Goal: Information Seeking & Learning: Check status

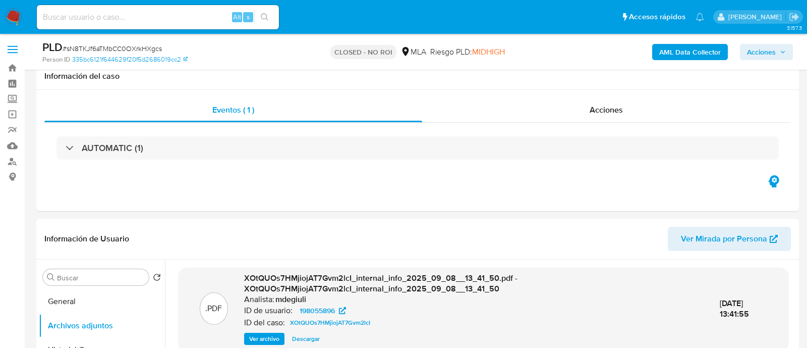
select select "10"
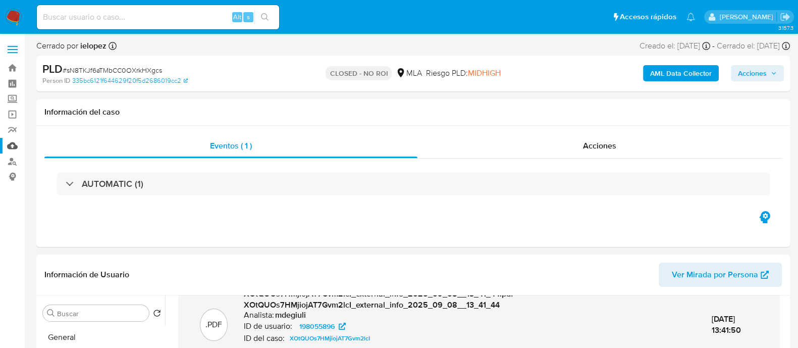
click at [10, 139] on link "Mulan" at bounding box center [60, 146] width 120 height 16
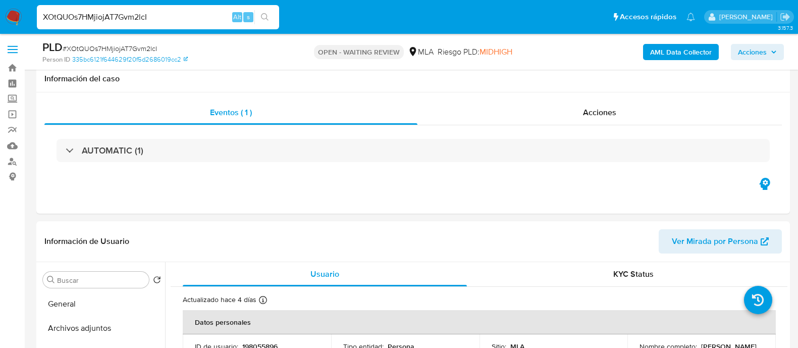
select select "10"
click at [146, 21] on input "XOtQUOs7HMjiojAT7Gvm2lcI" at bounding box center [158, 17] width 242 height 13
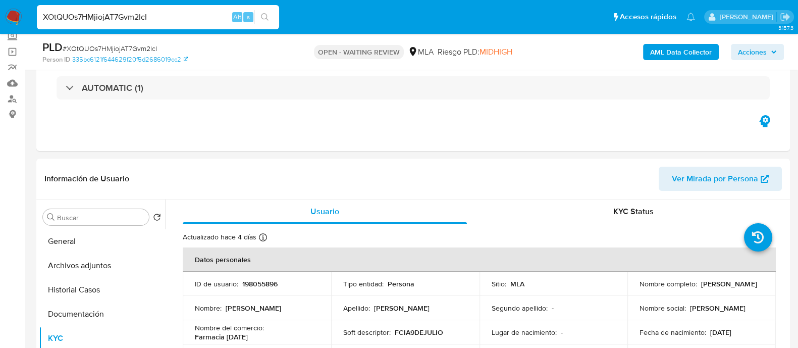
scroll to position [530, 0]
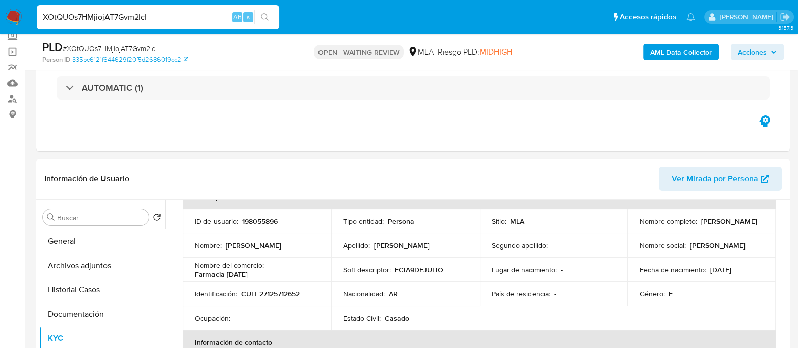
click at [146, 21] on input "XOtQUOs7HMjiojAT7Gvm2lcI" at bounding box center [158, 17] width 242 height 13
type input "LzYthqrHAYScn7XmI4UJwFQ2"
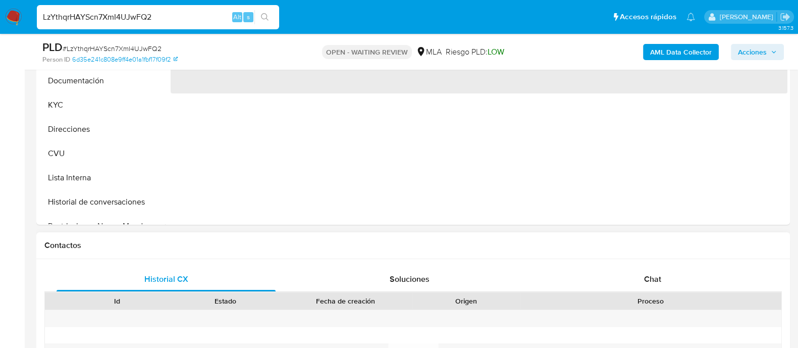
scroll to position [315, 0]
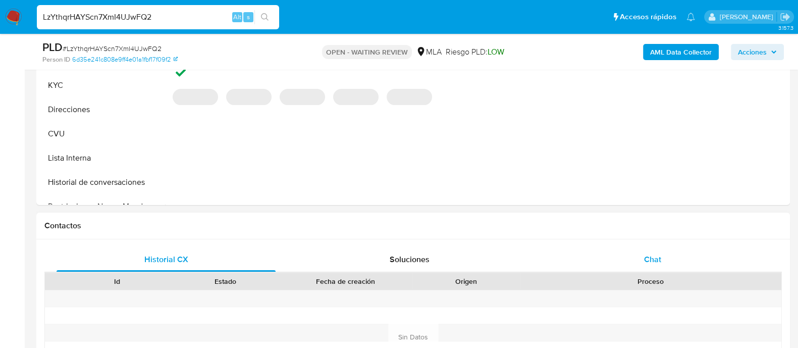
click at [629, 256] on div "Chat" at bounding box center [652, 259] width 219 height 24
select select "10"
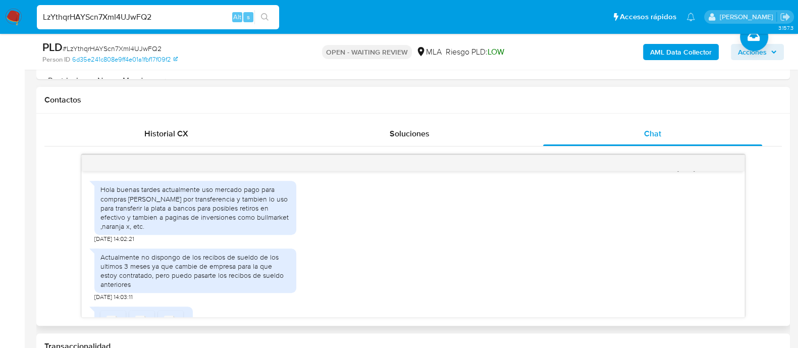
scroll to position [615, 0]
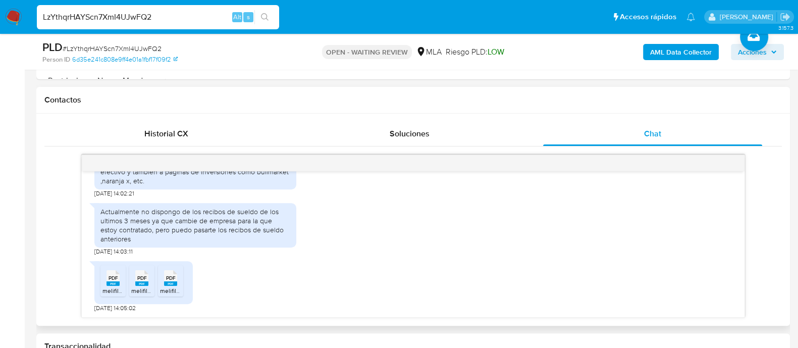
click at [108, 279] on span "PDF" at bounding box center [113, 277] width 10 height 7
click at [144, 277] on span "PDF" at bounding box center [142, 277] width 10 height 7
click at [174, 280] on span "PDF" at bounding box center [171, 277] width 10 height 7
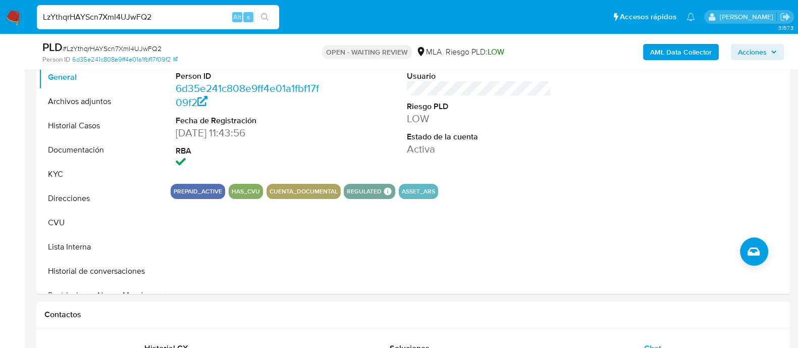
scroll to position [189, 0]
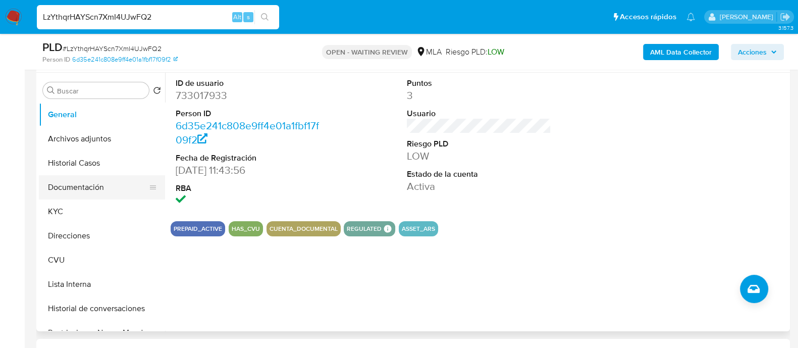
click at [72, 178] on button "Documentación" at bounding box center [98, 187] width 118 height 24
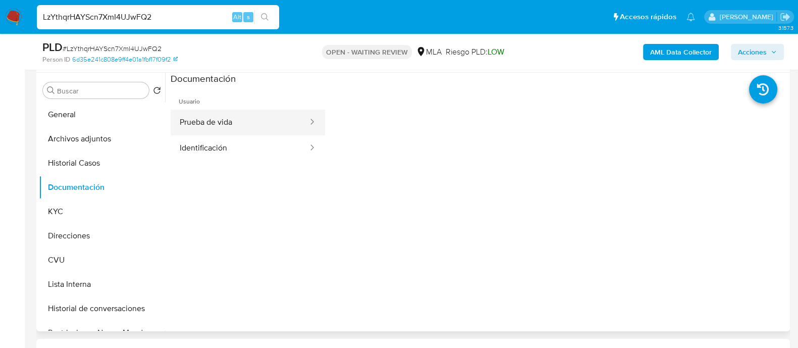
click at [245, 130] on button "Prueba de vida" at bounding box center [240, 122] width 138 height 26
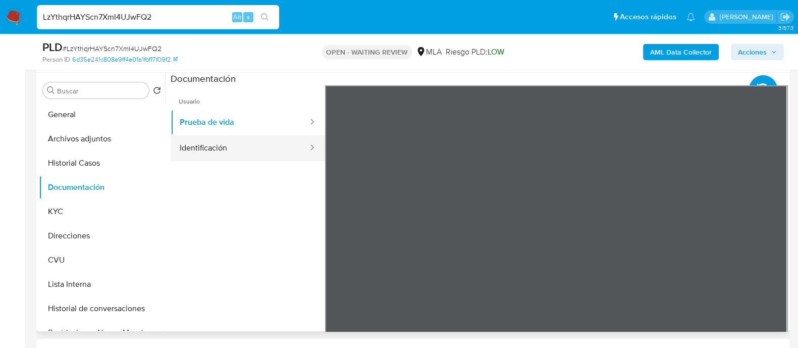
click at [237, 141] on button "Identificación" at bounding box center [240, 148] width 138 height 26
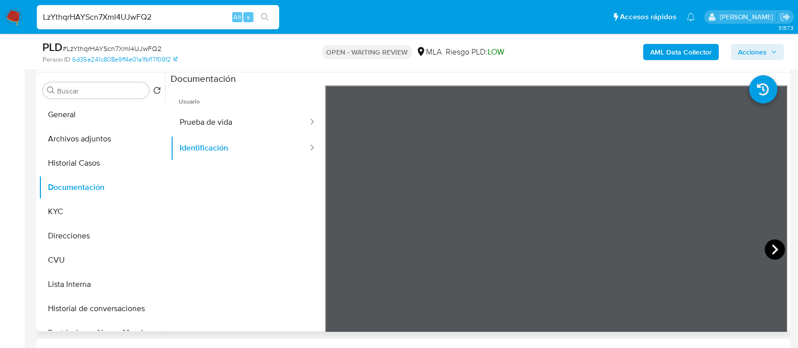
click at [765, 246] on icon at bounding box center [774, 249] width 20 height 20
click at [340, 249] on icon at bounding box center [337, 249] width 20 height 20
click at [230, 117] on button "Prueba de vida" at bounding box center [240, 122] width 138 height 26
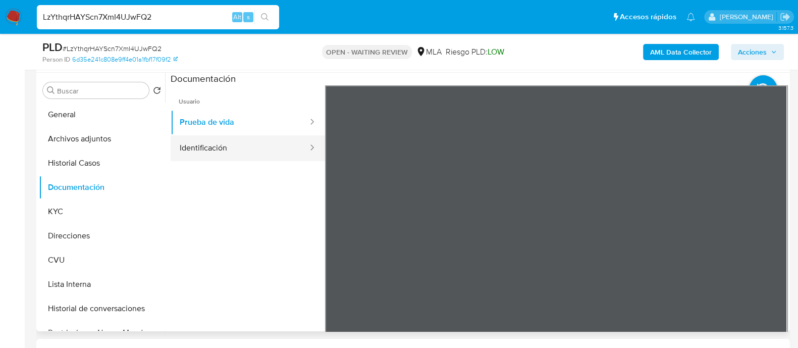
click at [277, 144] on button "Identificación" at bounding box center [240, 148] width 138 height 26
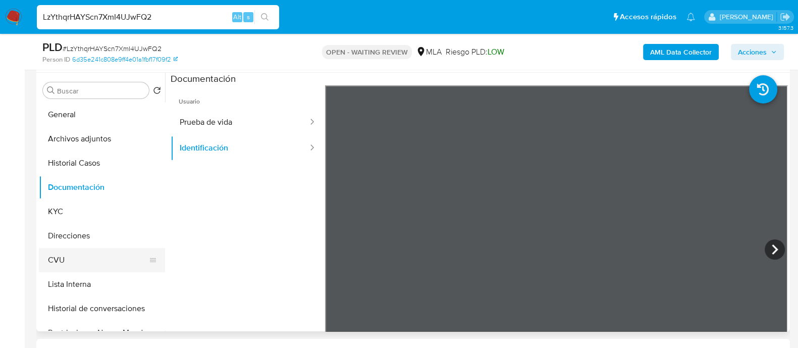
click at [73, 258] on button "CVU" at bounding box center [98, 260] width 118 height 24
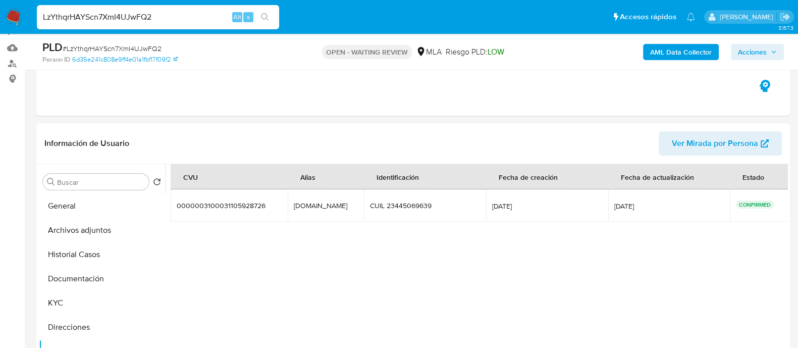
scroll to position [126, 0]
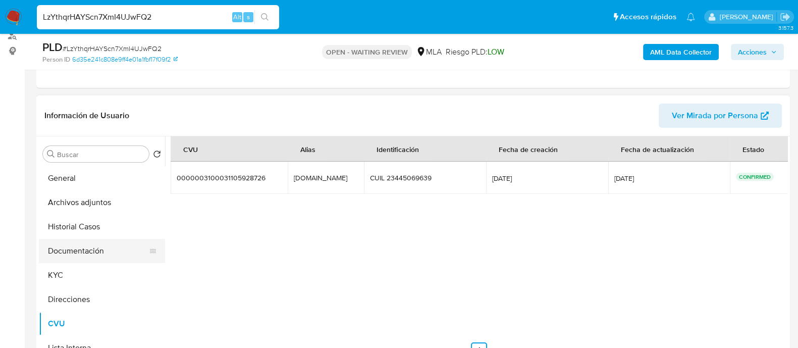
click at [85, 252] on button "Documentación" at bounding box center [98, 251] width 118 height 24
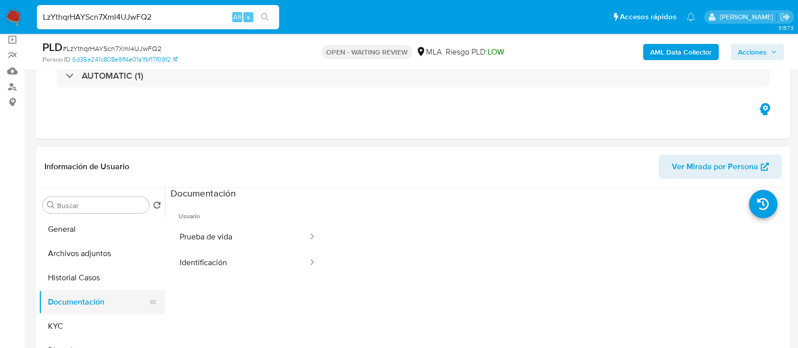
scroll to position [63, 0]
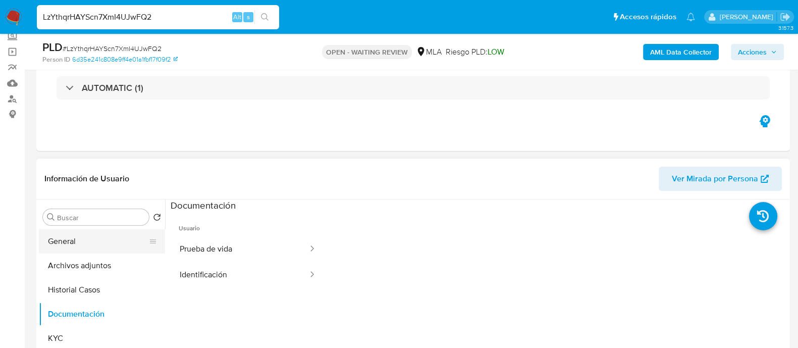
click at [82, 238] on button "General" at bounding box center [98, 241] width 118 height 24
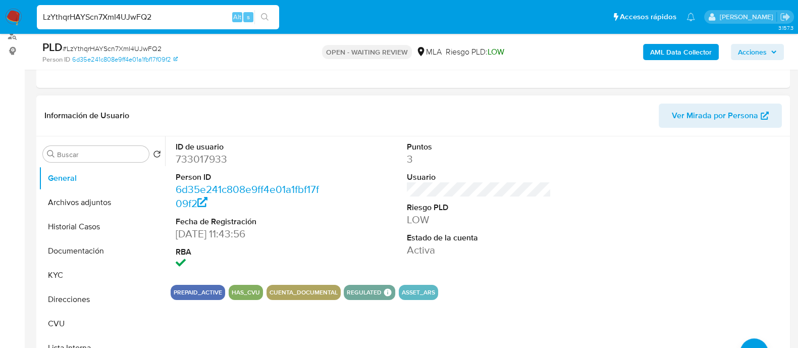
scroll to position [189, 0]
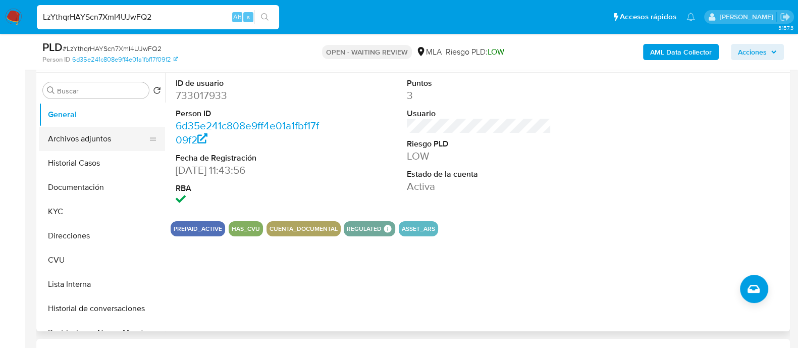
click at [100, 132] on button "Archivos adjuntos" at bounding box center [98, 139] width 118 height 24
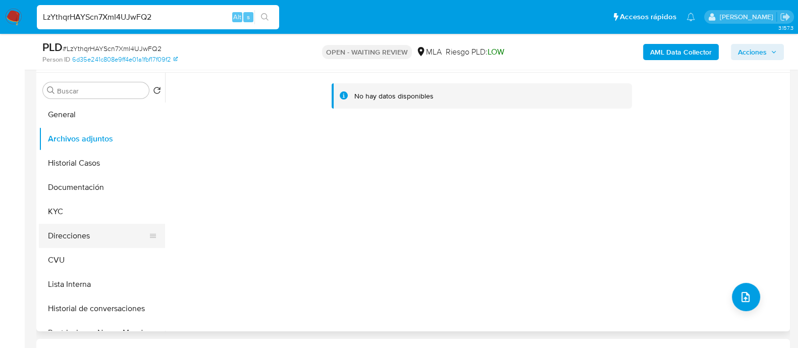
click at [86, 232] on button "Direcciones" at bounding box center [98, 235] width 118 height 24
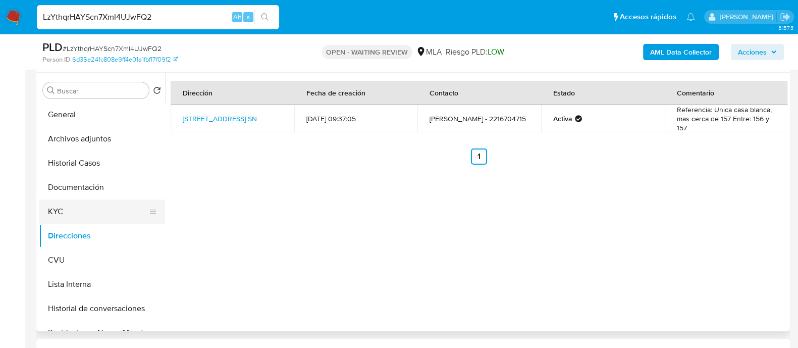
click at [78, 207] on button "KYC" at bounding box center [98, 211] width 118 height 24
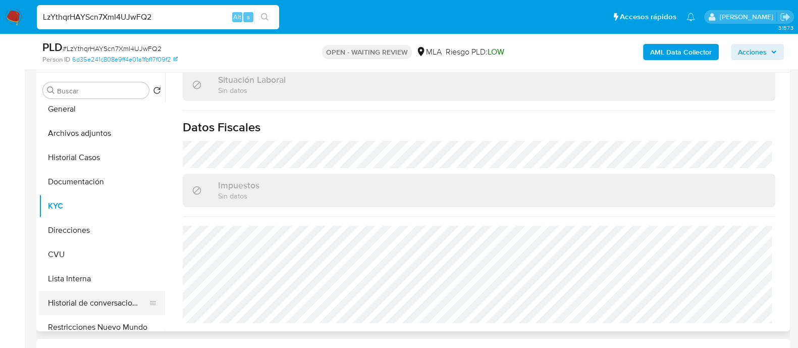
scroll to position [0, 0]
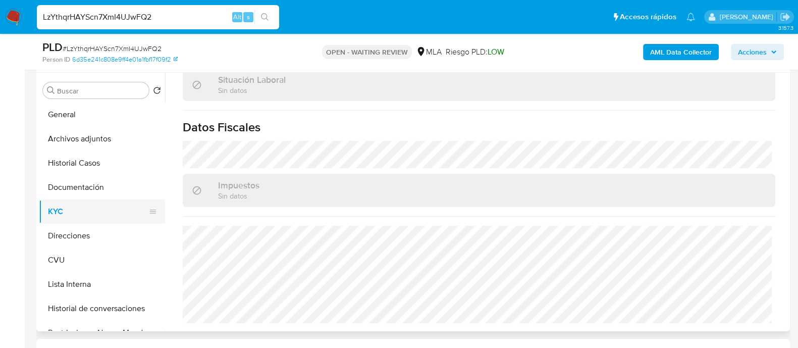
click at [81, 209] on button "KYC" at bounding box center [98, 211] width 118 height 24
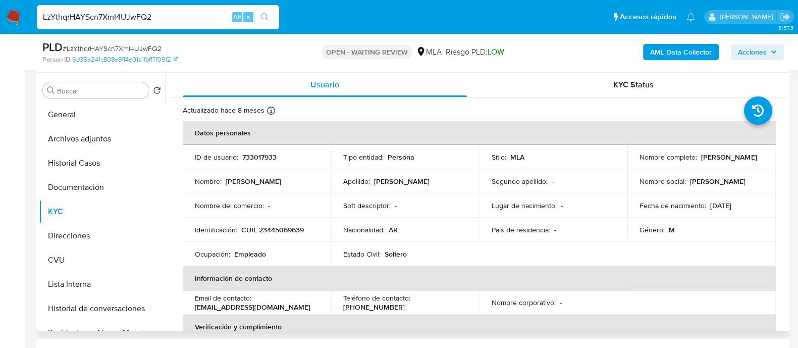
click at [253, 152] on p "733017933" at bounding box center [259, 156] width 34 height 9
copy p "733017933"
click at [83, 224] on button "Direcciones" at bounding box center [98, 235] width 118 height 24
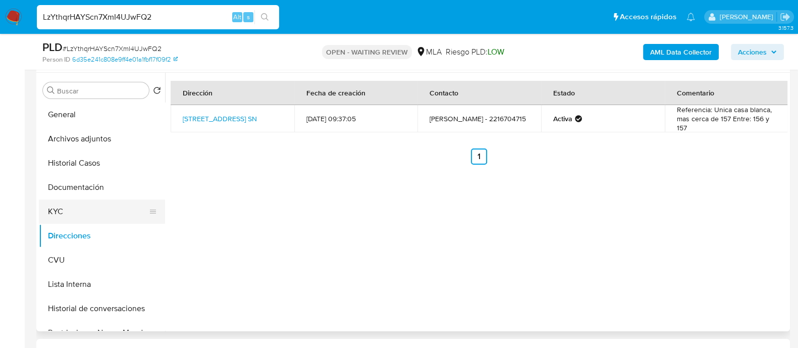
click at [73, 211] on button "KYC" at bounding box center [98, 211] width 118 height 24
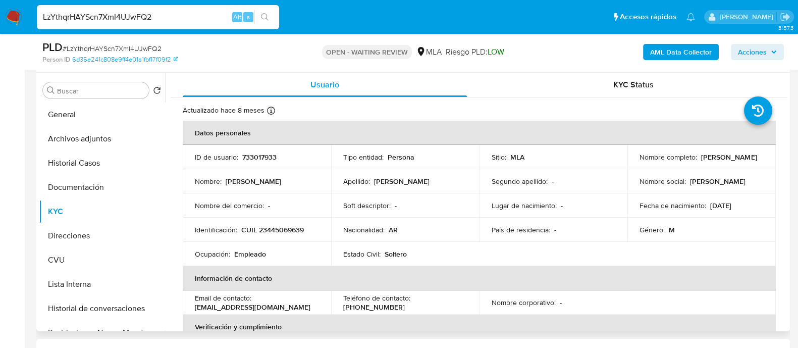
click at [277, 234] on p "CUIL 23445069639" at bounding box center [272, 229] width 63 height 9
copy p "23445069639"
click at [278, 222] on td "Identificación : CUIL 23445069639" at bounding box center [257, 229] width 148 height 24
click at [278, 226] on p "CUIL 23445069639" at bounding box center [272, 229] width 63 height 9
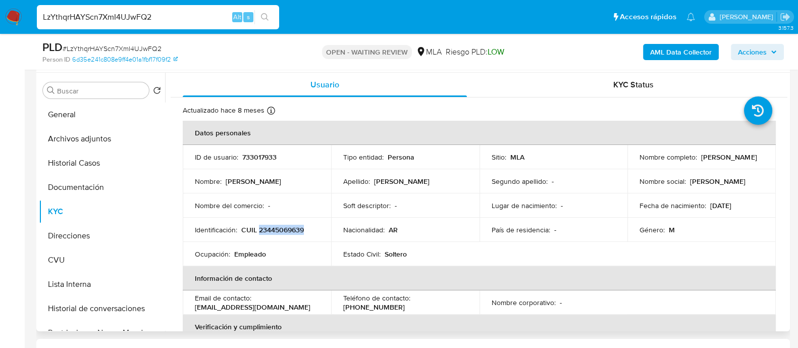
click at [278, 226] on p "CUIL 23445069639" at bounding box center [272, 229] width 63 height 9
copy p "23445069639"
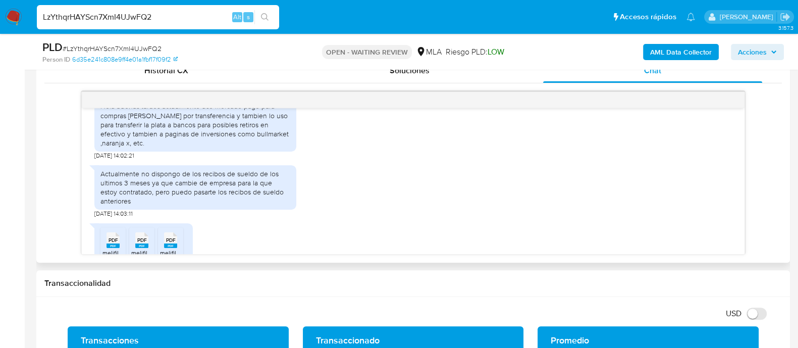
scroll to position [552, 0]
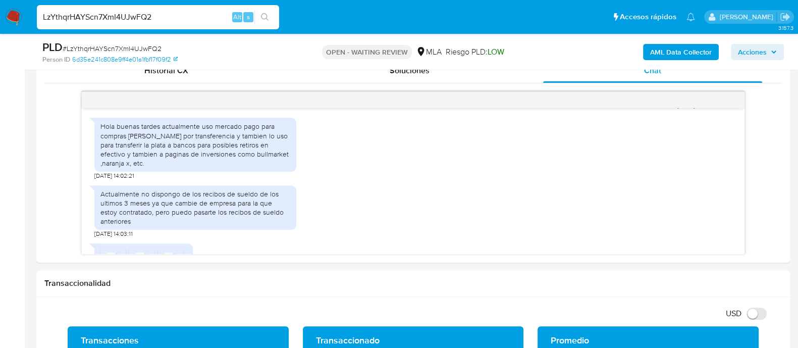
click at [126, 17] on input "LzYthqrHAYScn7XmI4UJwFQ2" at bounding box center [158, 17] width 242 height 13
paste input "kgdOfcPcOv9BGaINwT1lYlMB"
type input "kgdOfcPcOv9BGaINwT1lYlMB"
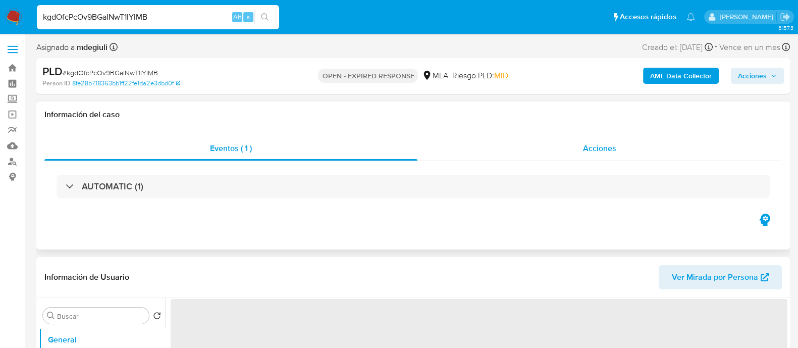
click at [605, 148] on span "Acciones" at bounding box center [599, 148] width 33 height 12
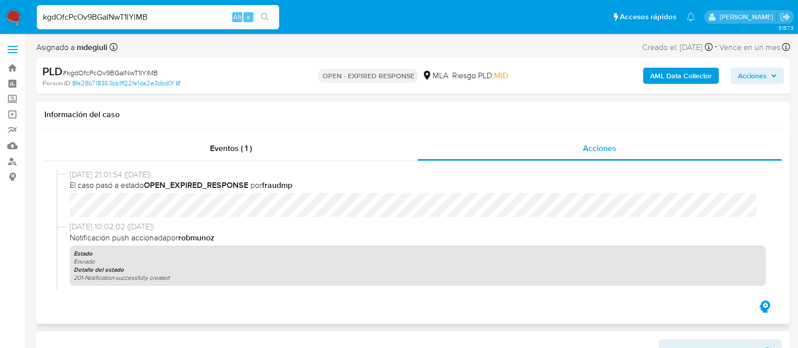
select select "10"
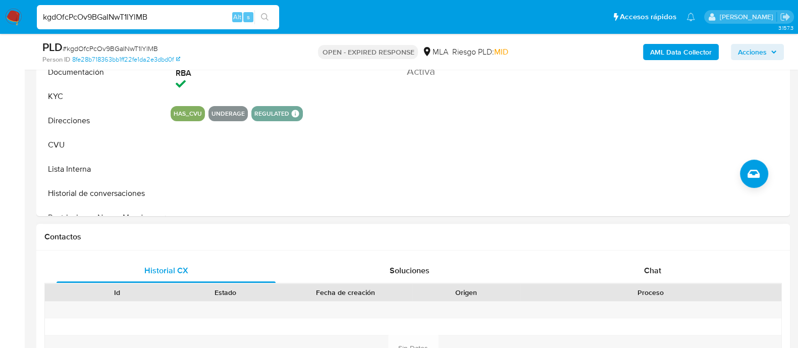
scroll to position [567, 0]
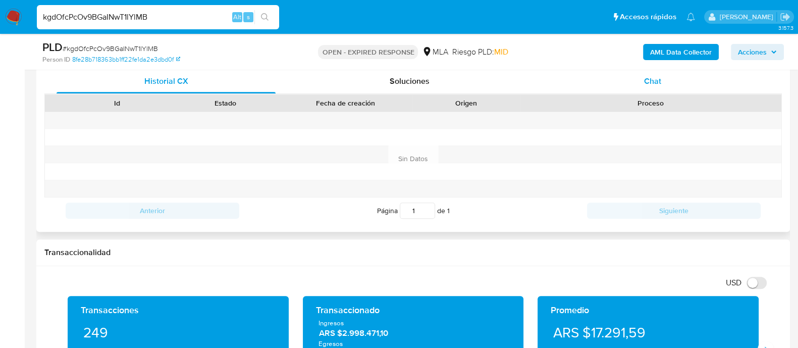
click at [637, 81] on div "Chat" at bounding box center [652, 81] width 219 height 24
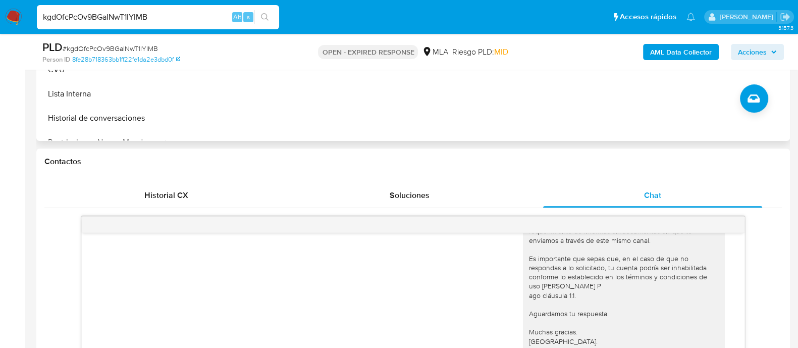
scroll to position [252, 0]
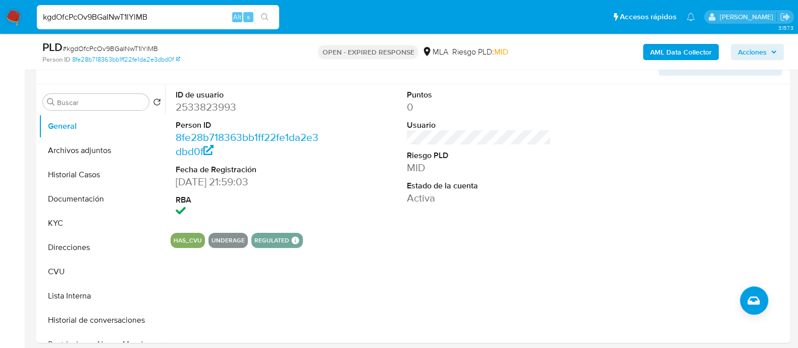
click at [121, 14] on input "kgdOfcPcOv9BGaINwT1lYlMB" at bounding box center [158, 17] width 242 height 13
paste input "aA4Up7BvziFYMTPQiFllt6a1"
type input "aA4Up7BvziFYMTPQiFllt6a1"
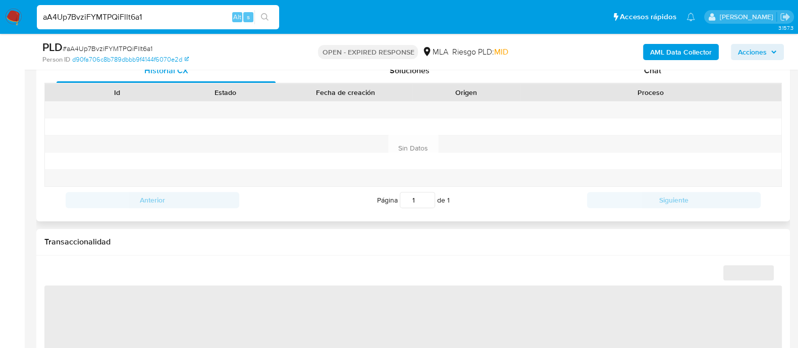
scroll to position [441, 0]
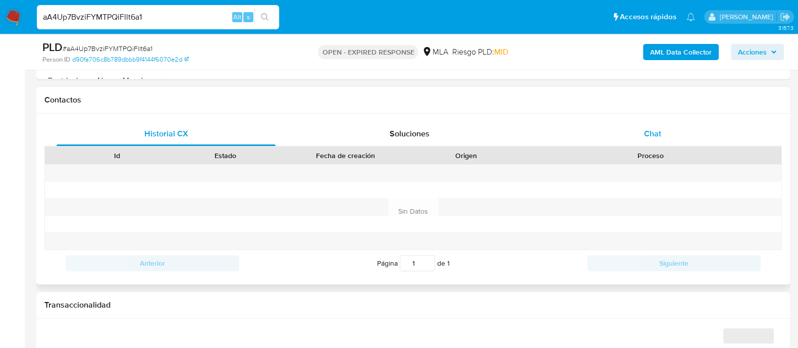
click at [653, 129] on span "Chat" at bounding box center [652, 134] width 17 height 12
select select "10"
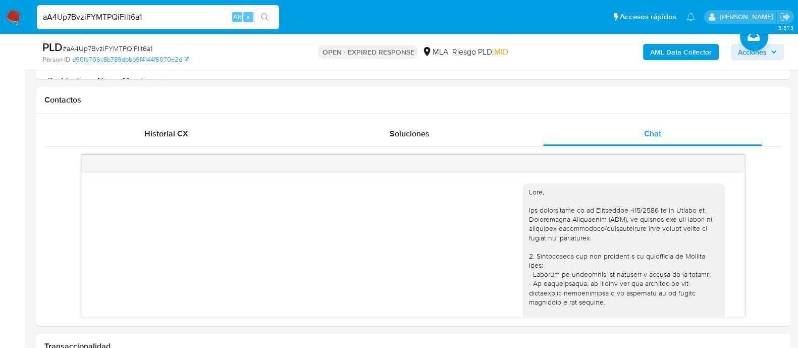
scroll to position [537, 0]
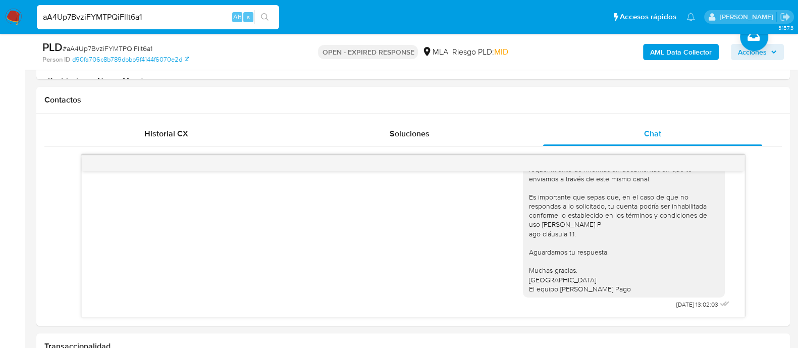
click at [118, 19] on input "aA4Up7BvziFYMTPQiFllt6a1" at bounding box center [158, 17] width 242 height 13
paste input "PZCseuFu53tycW6sWdtBei1o"
type input "PZCseuFu53tycW6sWdtBei1o"
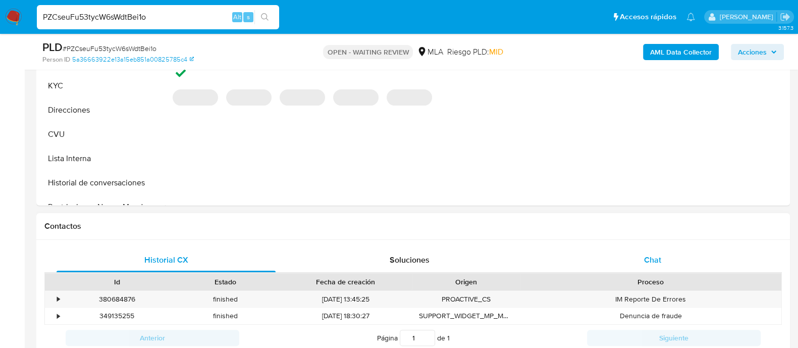
select select "10"
click at [651, 254] on span "Chat" at bounding box center [652, 259] width 17 height 12
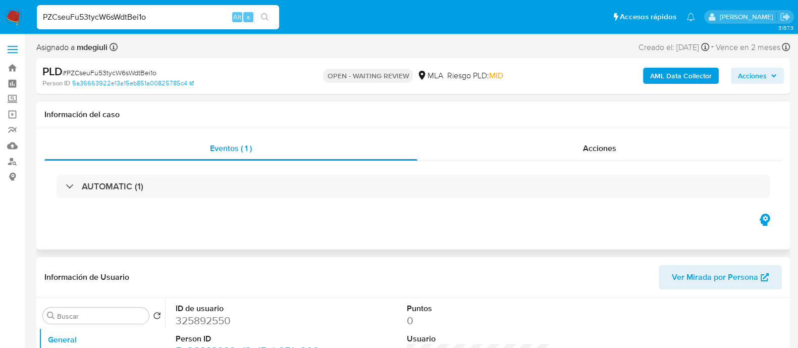
scroll to position [189, 0]
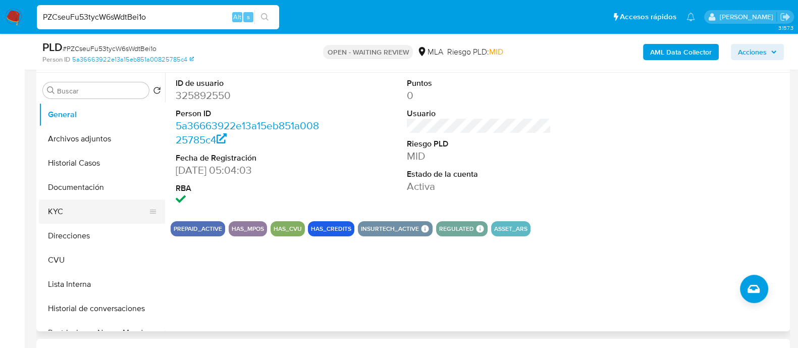
click at [73, 204] on button "KYC" at bounding box center [98, 211] width 118 height 24
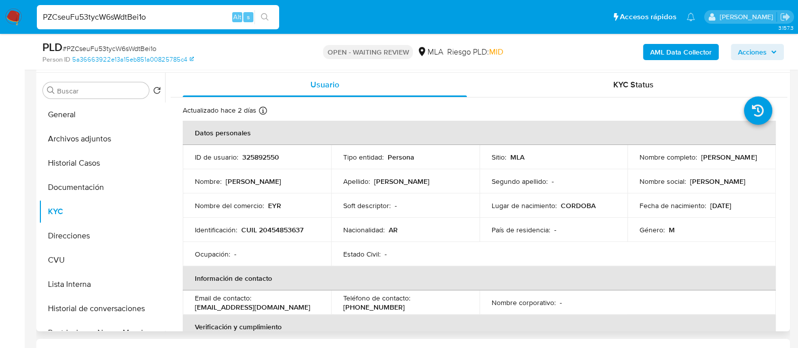
click at [259, 152] on p "325892550" at bounding box center [260, 156] width 37 height 9
copy p "325892550"
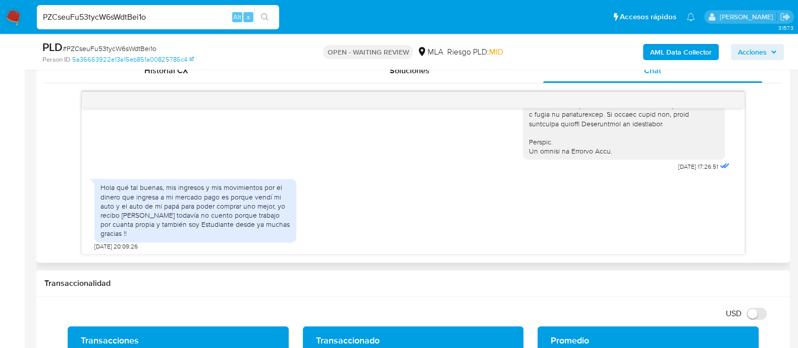
scroll to position [501, 0]
click at [17, 19] on img at bounding box center [13, 17] width 17 height 17
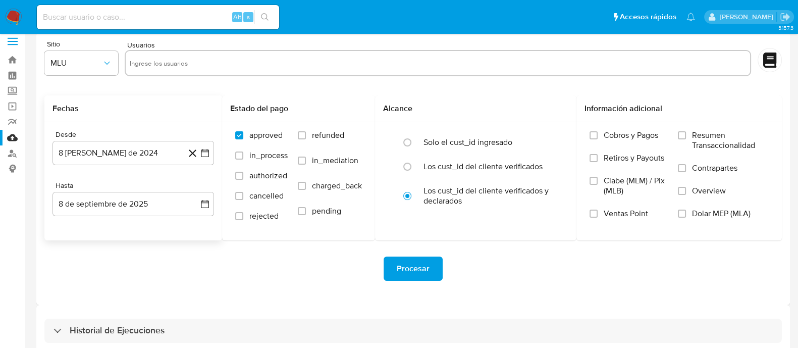
scroll to position [23, 0]
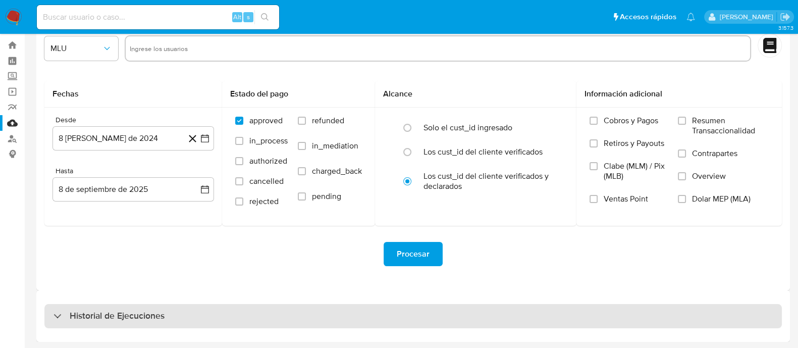
click at [154, 314] on h3 "Historial de Ejecuciones" at bounding box center [117, 316] width 95 height 12
select select "10"
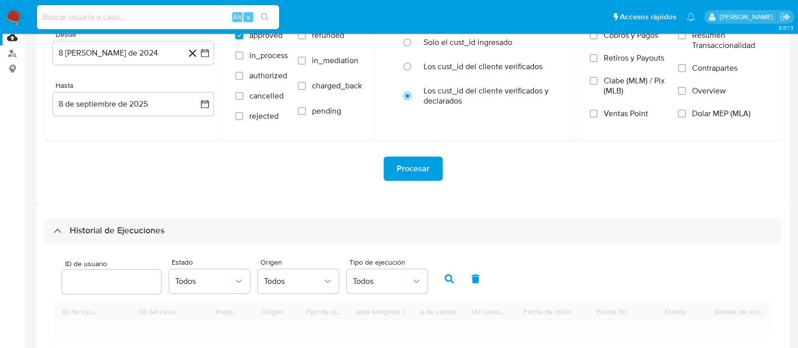
scroll to position [275, 0]
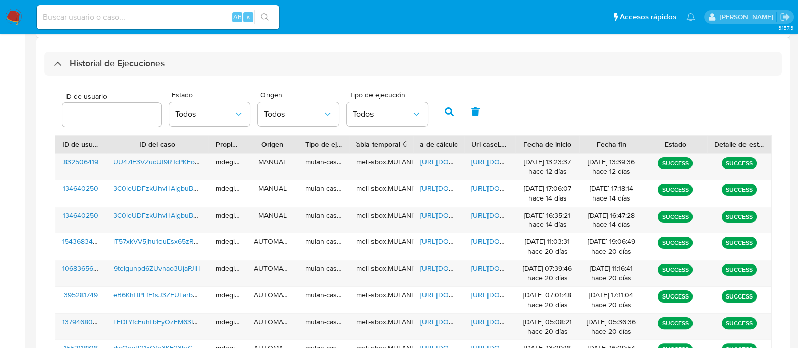
click at [110, 108] on input "number" at bounding box center [111, 114] width 99 height 13
type input "733017933"
click at [447, 109] on icon "button" at bounding box center [448, 111] width 9 height 9
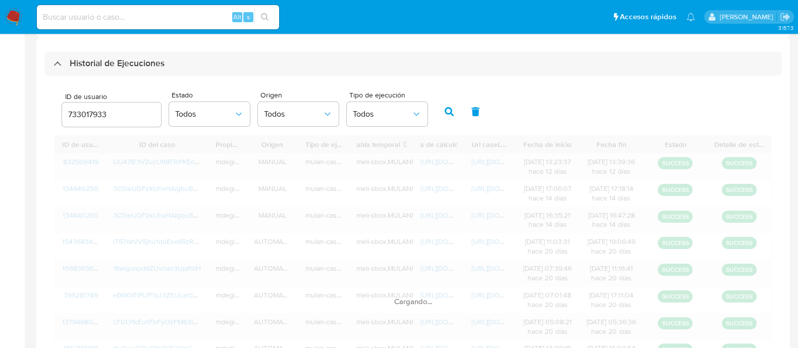
scroll to position [163, 0]
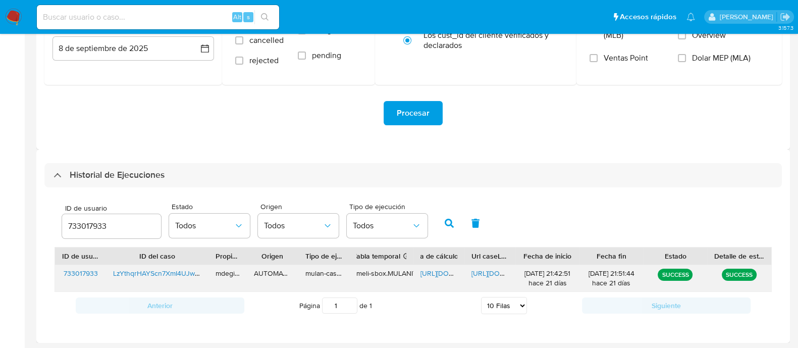
click at [439, 273] on span "https://docs.google.com/spreadsheets/d/1hNxEq602V7t7RETScxUARlUI0kH-iRRI7tfzq6q…" at bounding box center [455, 273] width 70 height 10
click at [489, 270] on span "https://docs.google.com/document/d/1Ggc9qppOXFL7d25tgROsd-sjraQVbl-YLvGyTDRyfTs…" at bounding box center [506, 273] width 70 height 10
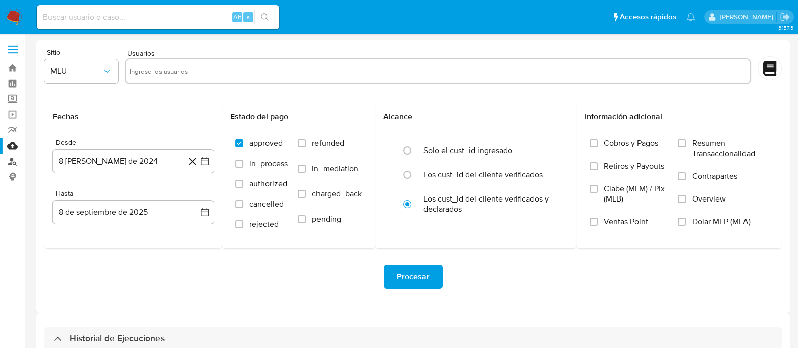
click at [9, 156] on link "Buscador de personas" at bounding box center [60, 161] width 120 height 16
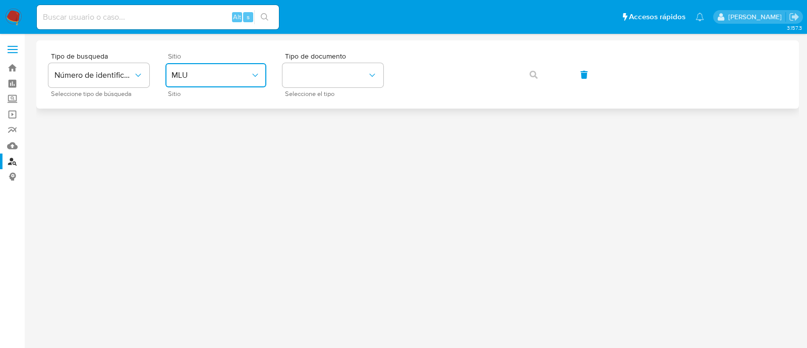
click at [240, 79] on span "MLU" at bounding box center [211, 75] width 79 height 10
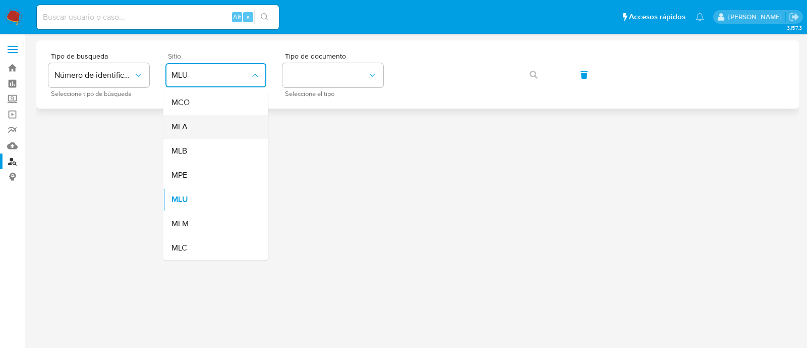
click at [203, 131] on div "MLA" at bounding box center [213, 127] width 83 height 24
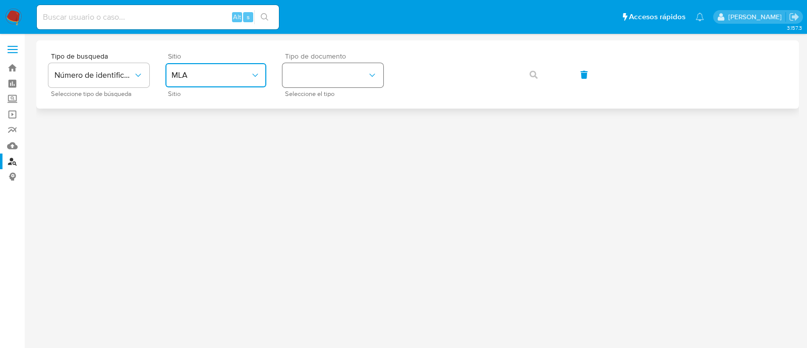
click at [317, 74] on button "identificationType" at bounding box center [332, 75] width 101 height 24
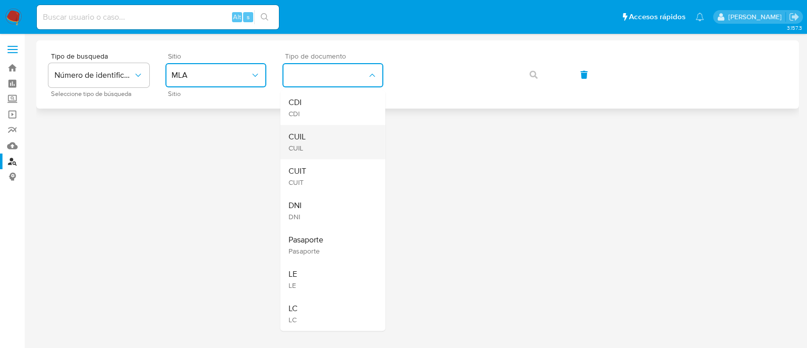
click at [314, 135] on div "CUIL CUIL" at bounding box center [330, 142] width 83 height 34
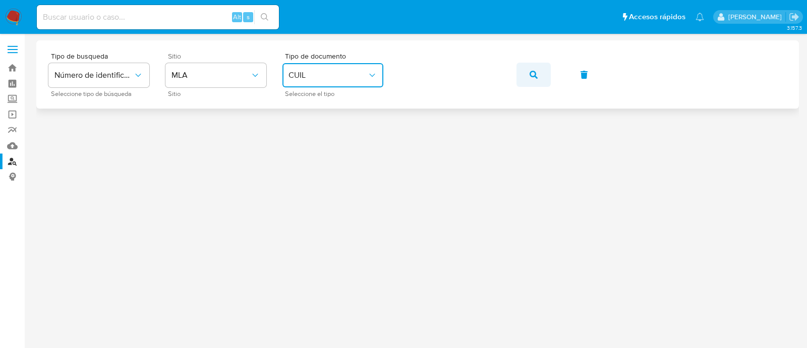
click at [539, 72] on button "button" at bounding box center [534, 75] width 34 height 24
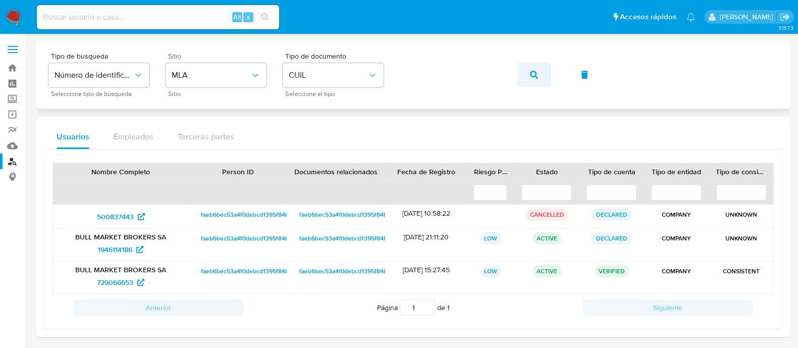
click at [540, 71] on button "button" at bounding box center [534, 75] width 34 height 24
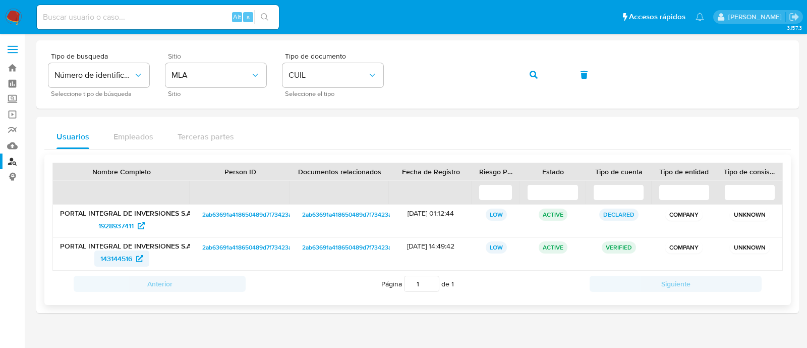
click at [123, 258] on span "143144516" at bounding box center [116, 258] width 32 height 16
click at [529, 76] on button "button" at bounding box center [534, 75] width 34 height 24
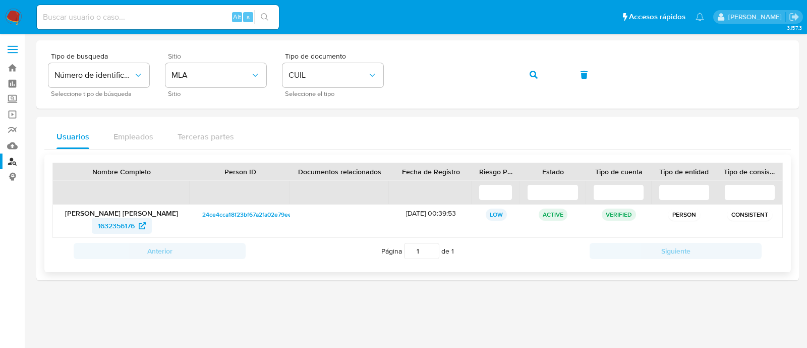
click at [121, 222] on span "1632356176" at bounding box center [116, 225] width 37 height 16
click at [540, 75] on button "button" at bounding box center [534, 75] width 34 height 24
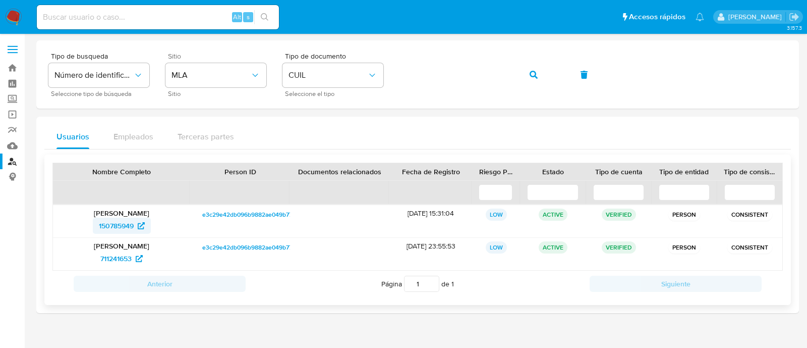
click at [116, 222] on span "150785949" at bounding box center [116, 225] width 35 height 16
click at [114, 252] on span "711241653" at bounding box center [115, 258] width 31 height 16
click at [529, 77] on button "button" at bounding box center [534, 75] width 34 height 24
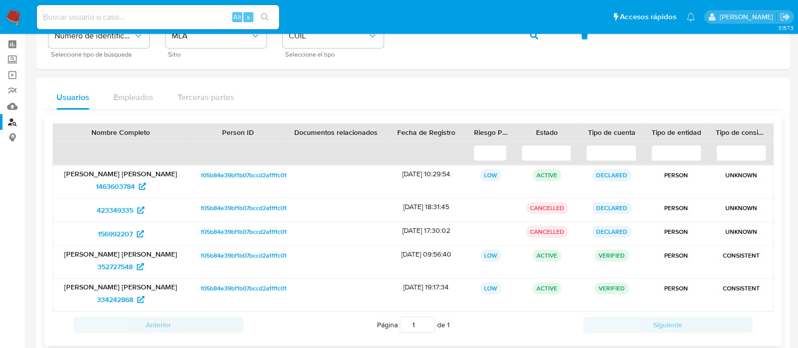
scroll to position [58, 0]
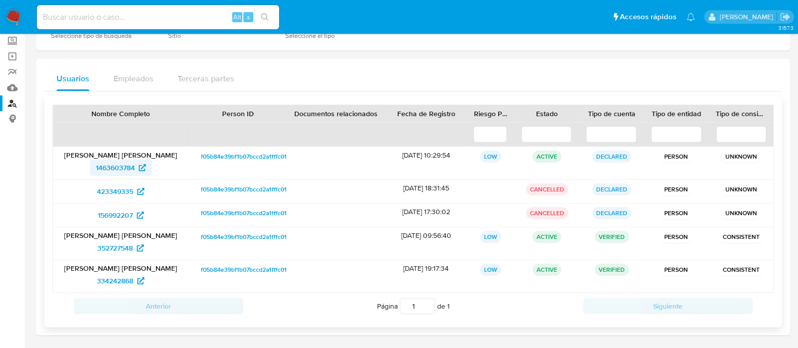
click at [119, 168] on span "1463603784" at bounding box center [115, 167] width 39 height 16
click at [108, 243] on span "352727548" at bounding box center [114, 248] width 35 height 16
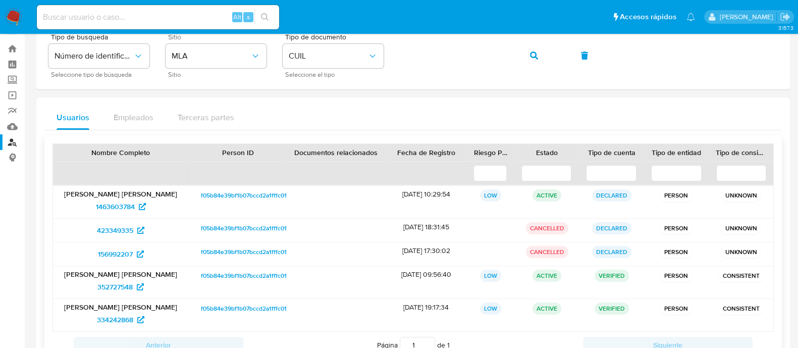
scroll to position [0, 0]
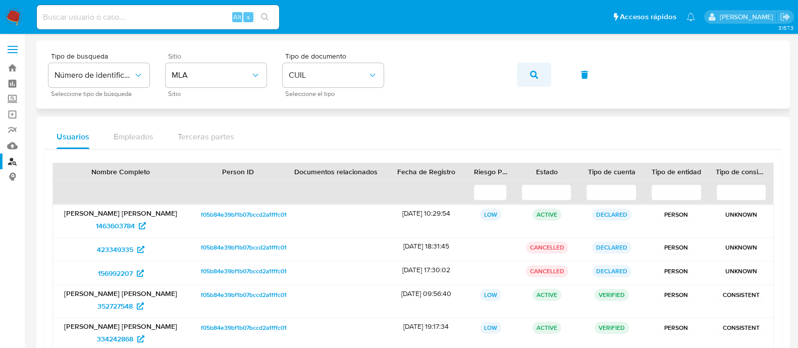
click at [532, 74] on icon "button" at bounding box center [534, 75] width 8 height 8
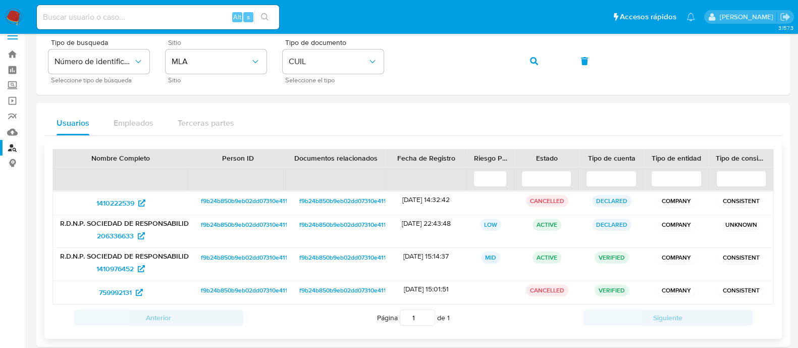
scroll to position [26, 0]
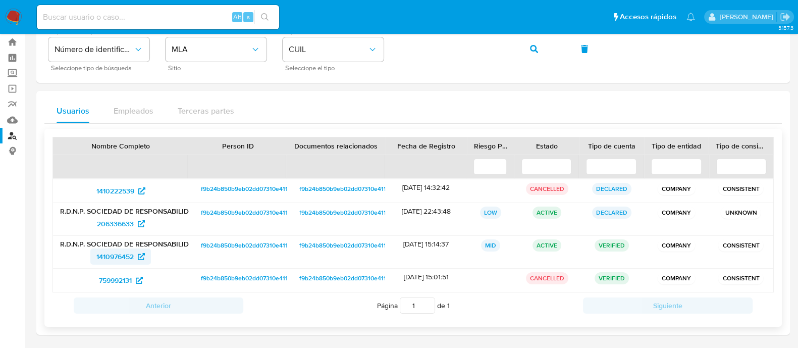
click at [111, 257] on span "1410976452" at bounding box center [114, 256] width 37 height 16
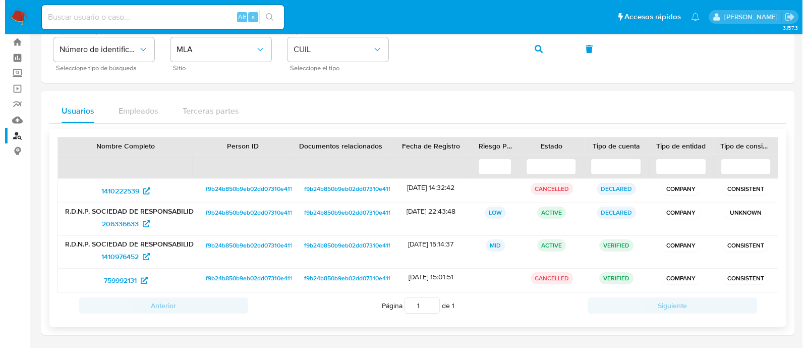
scroll to position [0, 0]
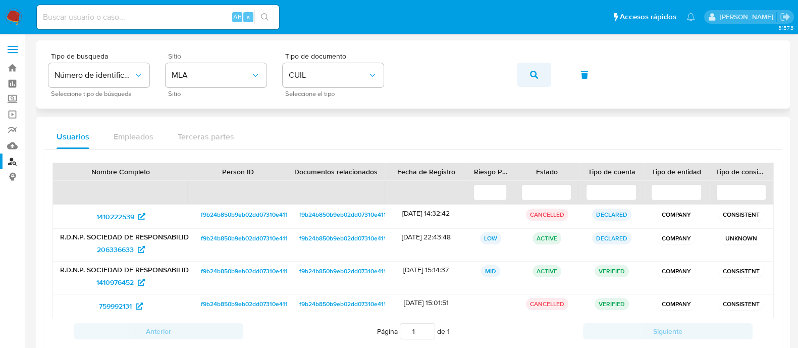
click at [533, 75] on icon "button" at bounding box center [534, 75] width 8 height 8
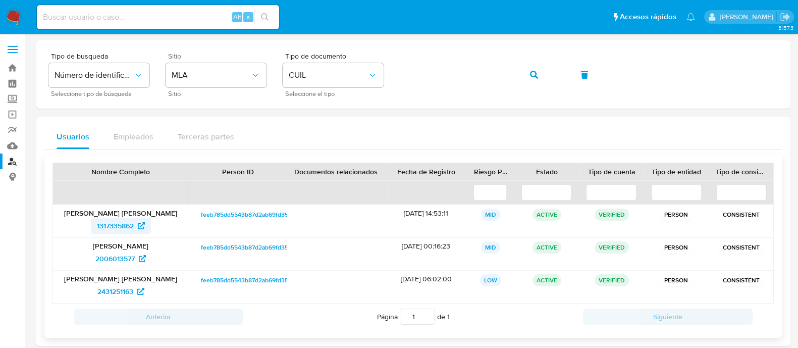
click at [110, 220] on span "1317335862" at bounding box center [115, 225] width 37 height 16
click at [533, 72] on icon "button" at bounding box center [534, 75] width 8 height 8
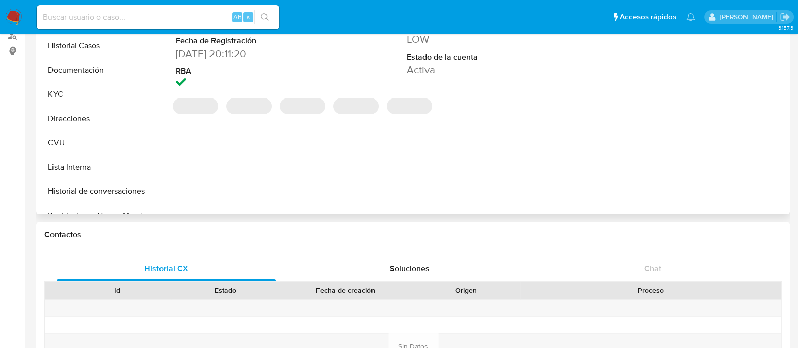
select select "10"
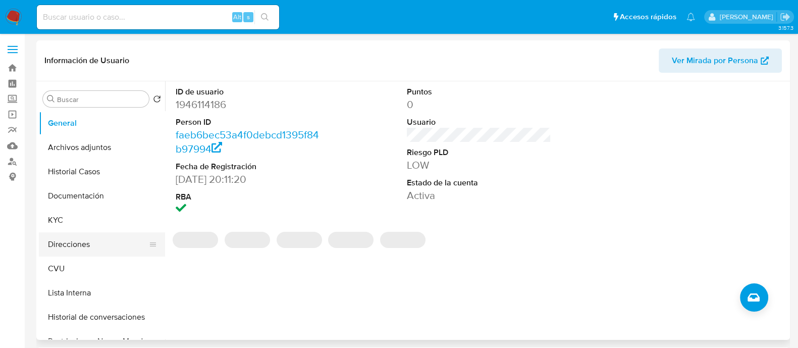
click at [83, 246] on button "Direcciones" at bounding box center [98, 244] width 118 height 24
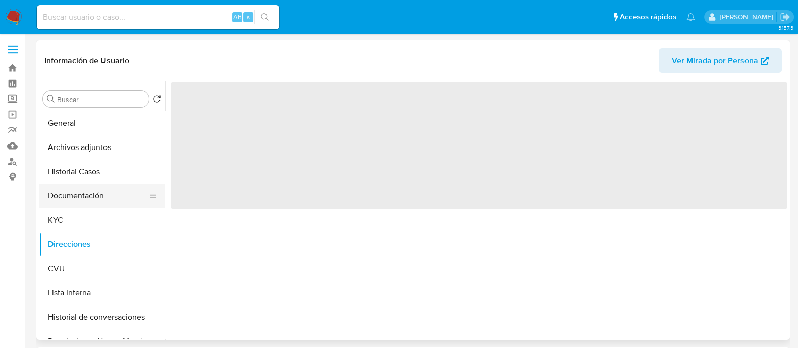
click at [91, 196] on button "Documentación" at bounding box center [98, 196] width 118 height 24
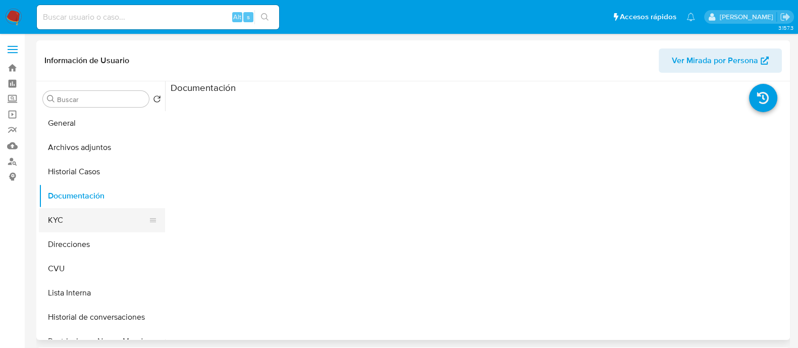
click at [68, 213] on button "KYC" at bounding box center [98, 220] width 118 height 24
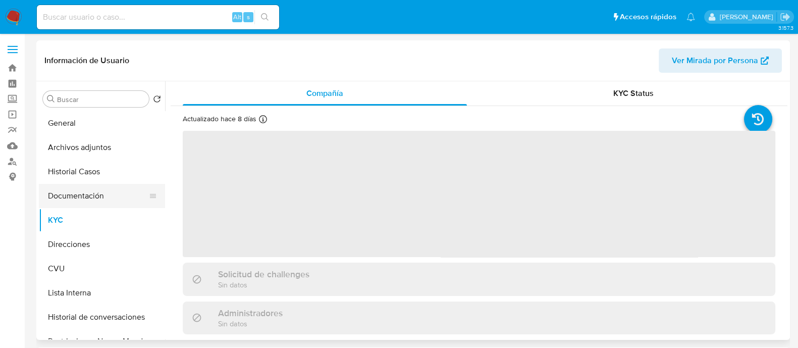
click at [79, 196] on button "Documentación" at bounding box center [98, 196] width 118 height 24
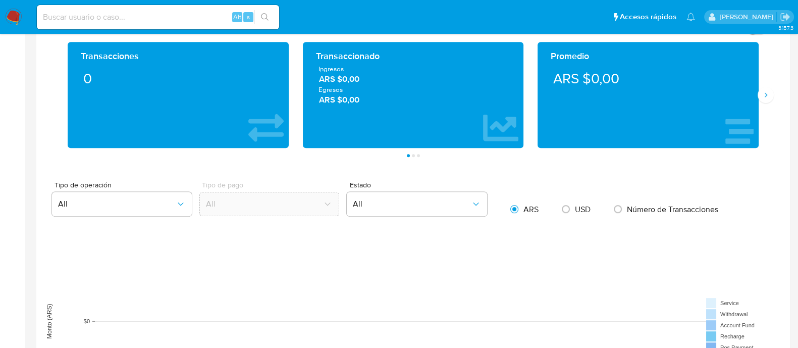
scroll to position [504, 0]
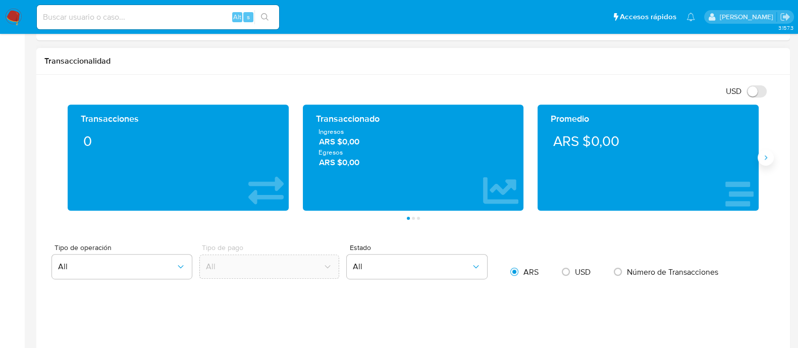
click at [766, 157] on icon "Siguiente" at bounding box center [765, 157] width 8 height 8
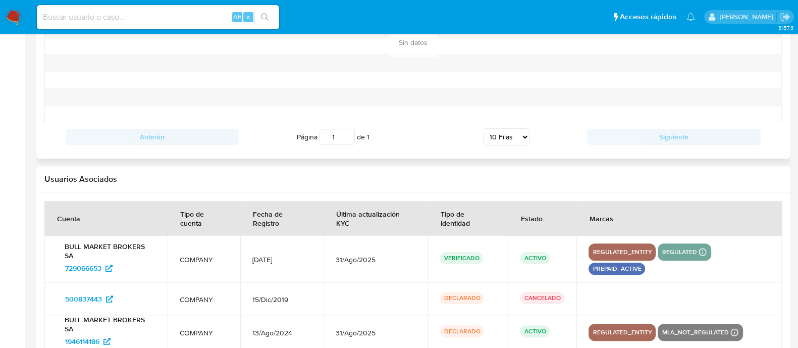
scroll to position [1163, 0]
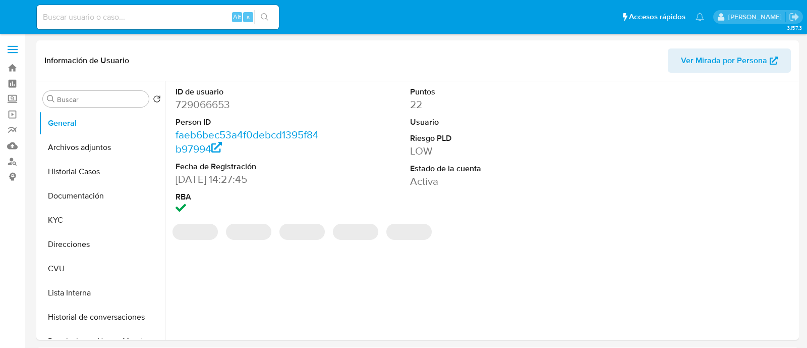
select select "10"
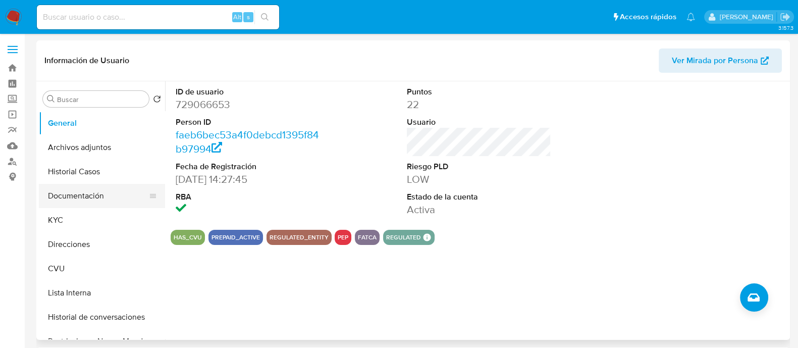
click at [83, 196] on button "Documentación" at bounding box center [98, 196] width 118 height 24
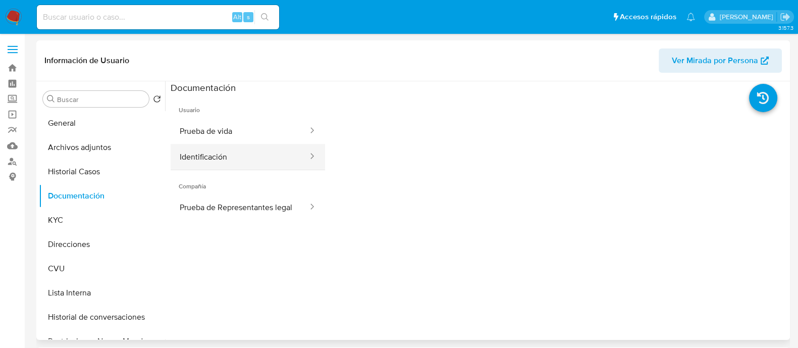
click at [223, 159] on button "Identificación" at bounding box center [240, 157] width 138 height 26
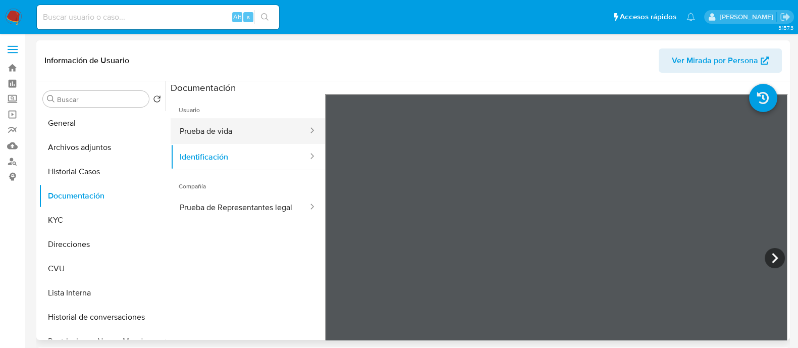
click at [255, 131] on button "Prueba de vida" at bounding box center [240, 131] width 138 height 26
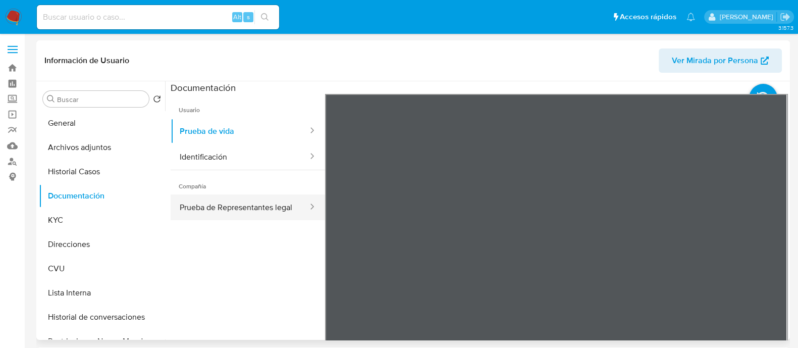
click at [237, 202] on button "Prueba de Representantes legal" at bounding box center [240, 207] width 138 height 26
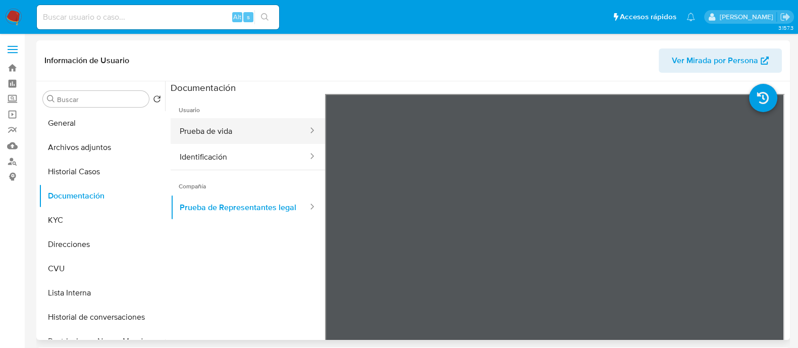
click at [201, 139] on button "Prueba de vida" at bounding box center [240, 131] width 138 height 26
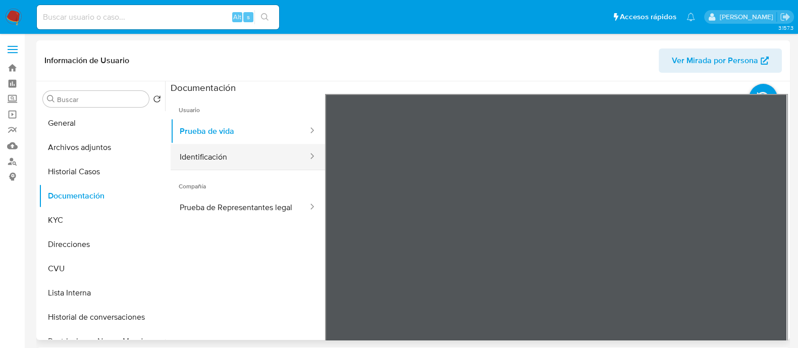
click at [269, 149] on button "Identificación" at bounding box center [240, 157] width 138 height 26
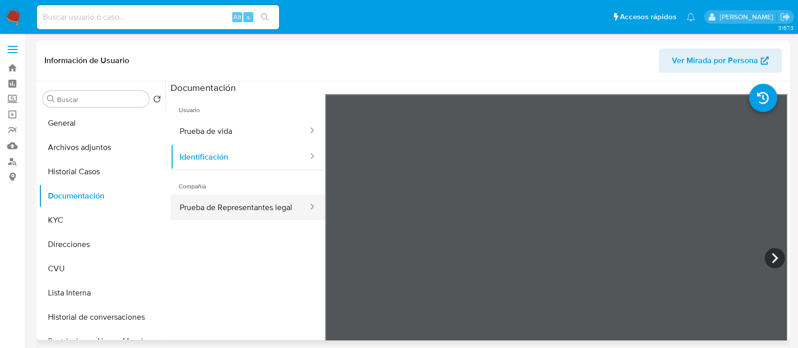
click at [232, 208] on button "Prueba de Representantes legal" at bounding box center [240, 207] width 138 height 26
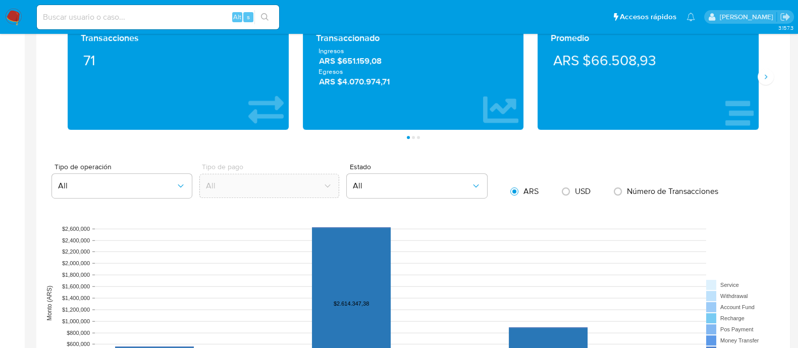
scroll to position [441, 0]
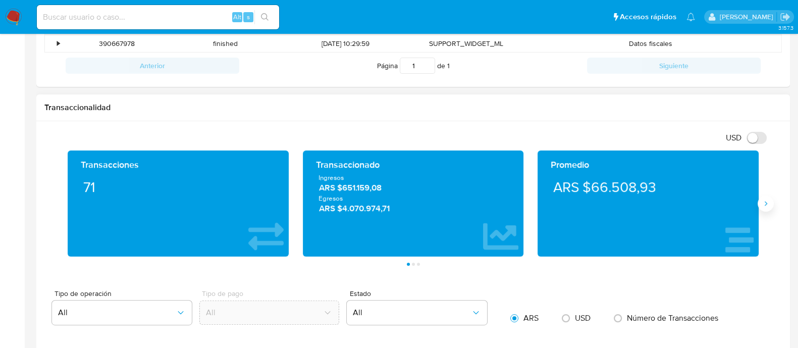
click at [767, 204] on icon "Siguiente" at bounding box center [765, 203] width 8 height 8
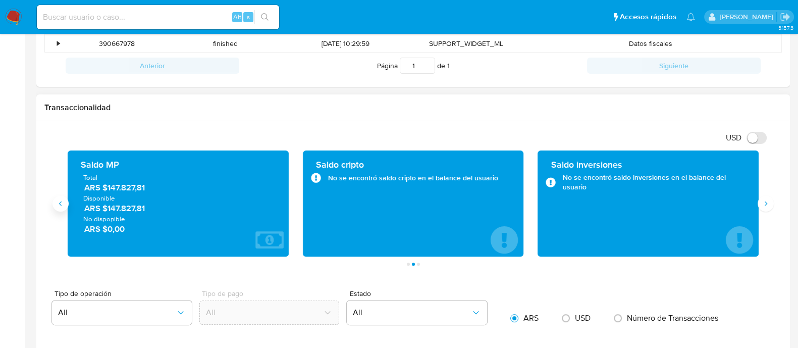
click at [63, 205] on icon "Anterior" at bounding box center [60, 203] width 8 height 8
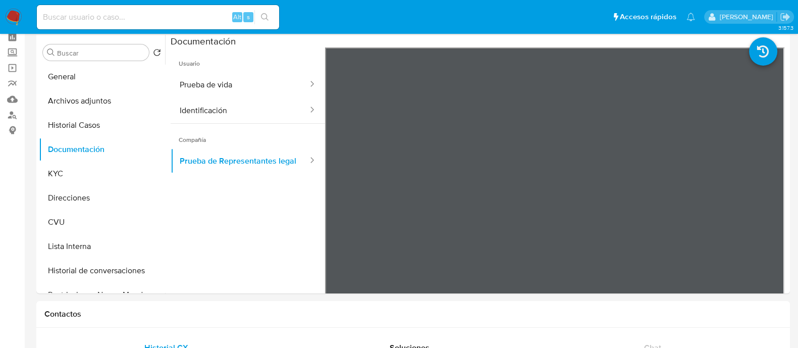
scroll to position [0, 0]
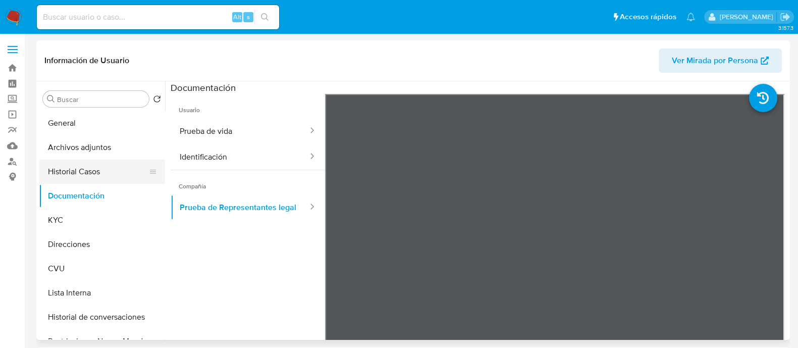
click at [78, 172] on button "Historial Casos" at bounding box center [98, 171] width 118 height 24
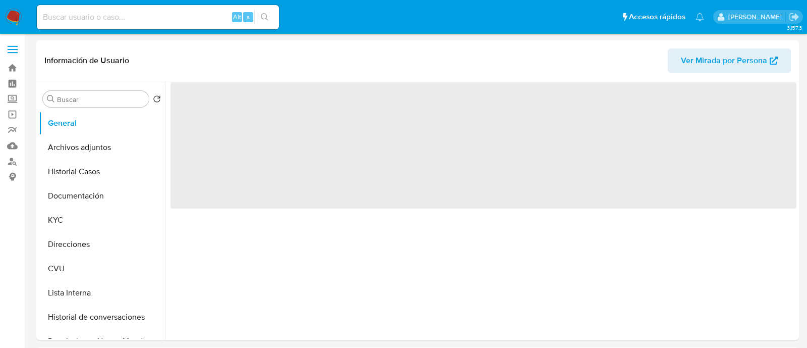
select select "10"
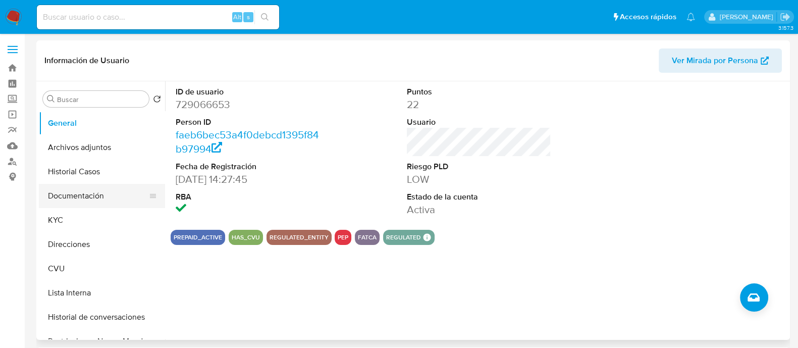
click at [73, 200] on button "Documentación" at bounding box center [98, 196] width 118 height 24
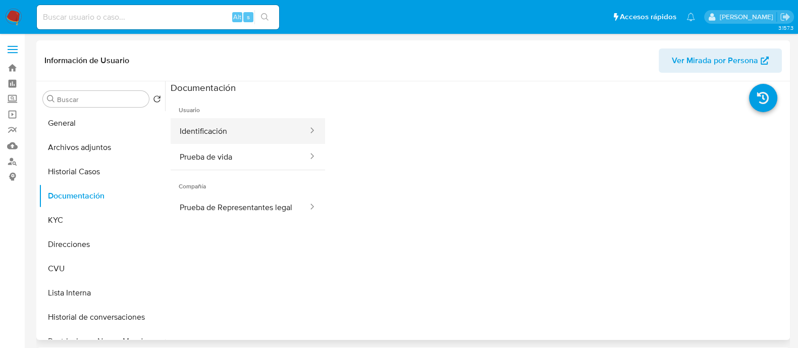
click at [211, 135] on button "Identificación" at bounding box center [240, 131] width 138 height 26
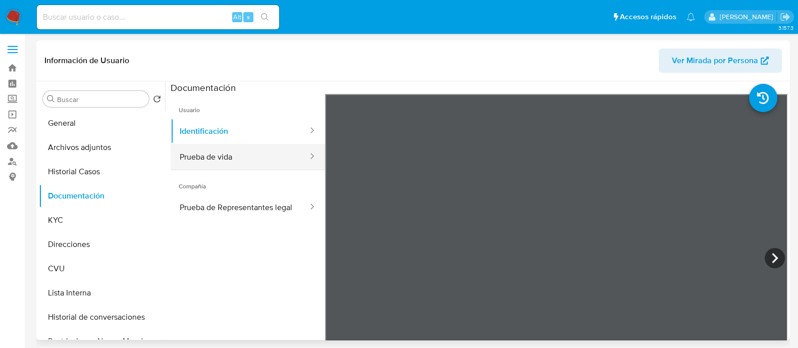
click at [219, 157] on button "Prueba de vida" at bounding box center [240, 157] width 138 height 26
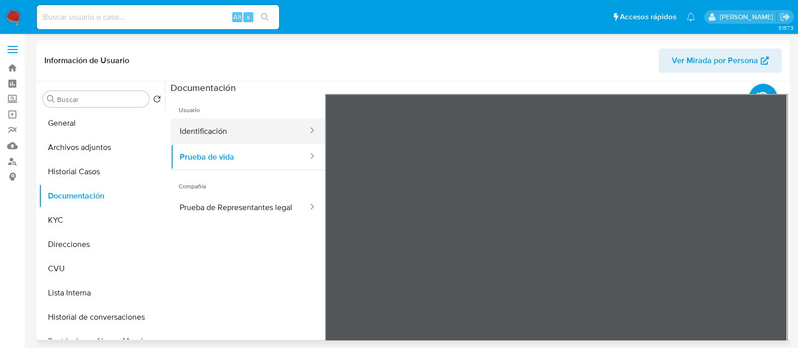
click at [242, 135] on button "Identificación" at bounding box center [240, 131] width 138 height 26
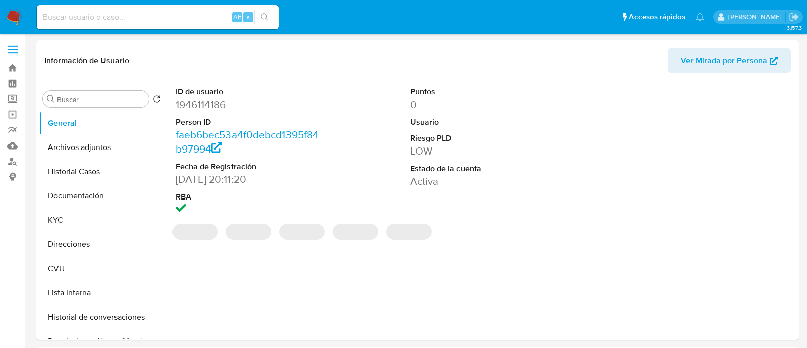
select select "10"
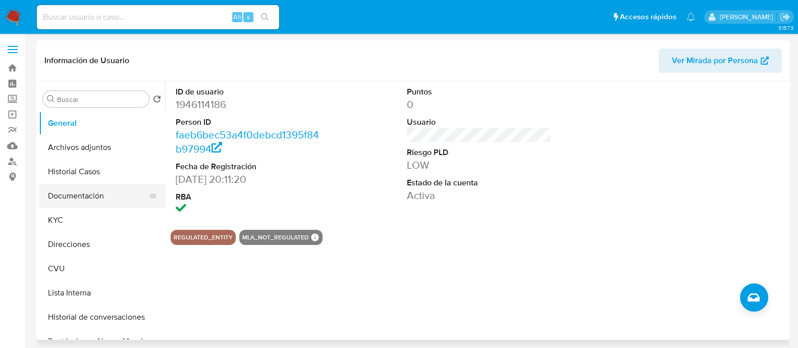
click at [107, 202] on button "Documentación" at bounding box center [98, 196] width 118 height 24
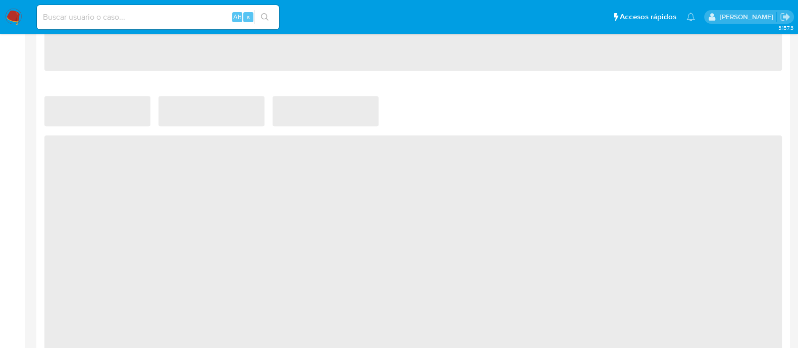
select select "10"
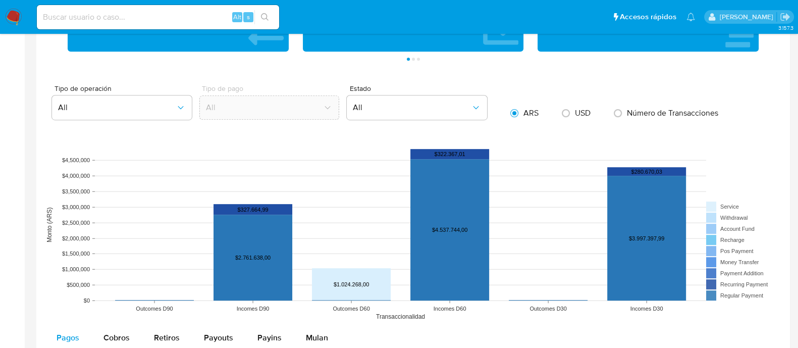
scroll to position [504, 0]
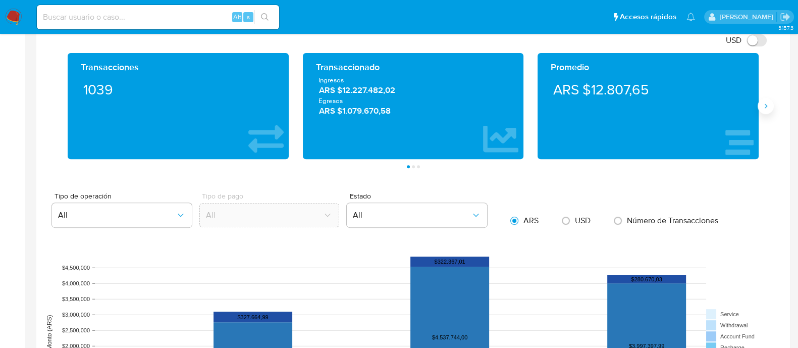
click at [766, 102] on icon "Siguiente" at bounding box center [765, 106] width 8 height 8
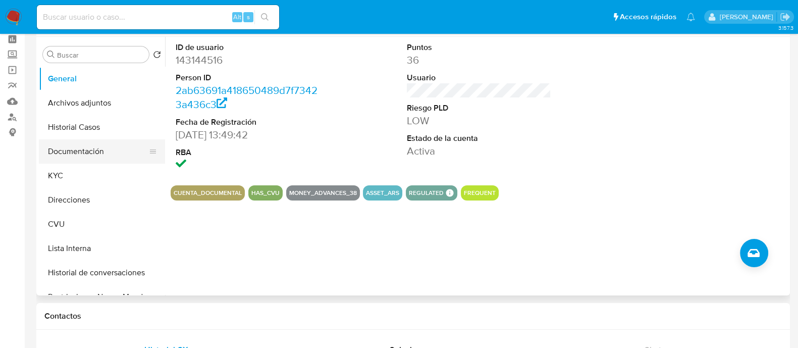
scroll to position [0, 0]
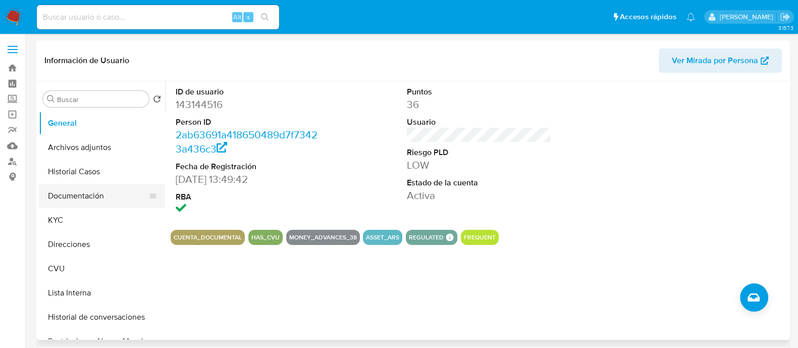
click at [61, 191] on button "Documentación" at bounding box center [98, 196] width 118 height 24
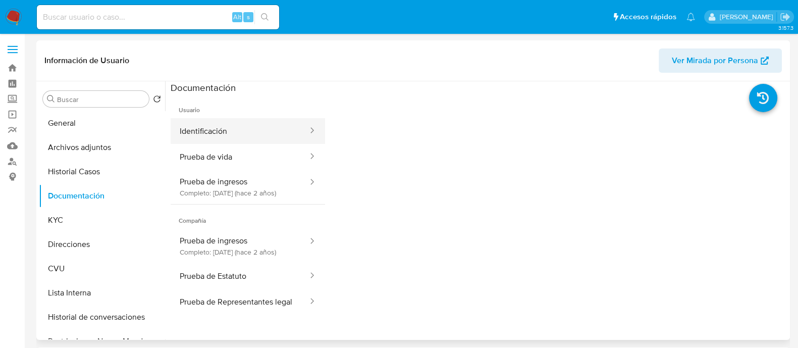
click at [234, 129] on button "Identificación" at bounding box center [240, 131] width 138 height 26
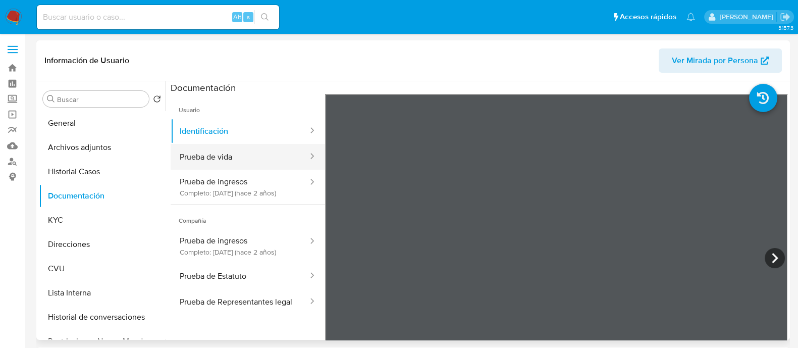
click at [239, 152] on button "Prueba de vida" at bounding box center [240, 157] width 138 height 26
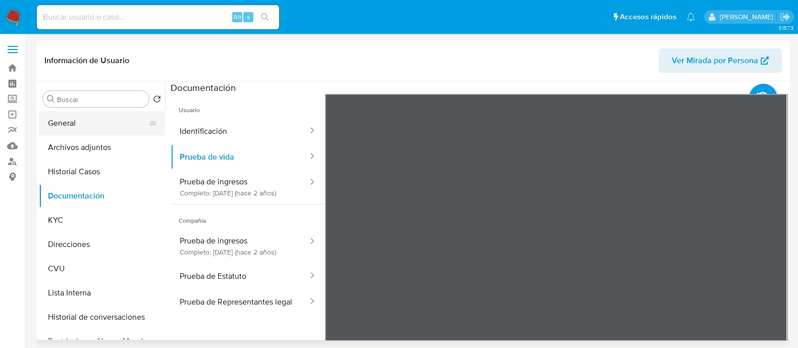
click at [98, 123] on button "General" at bounding box center [98, 123] width 118 height 24
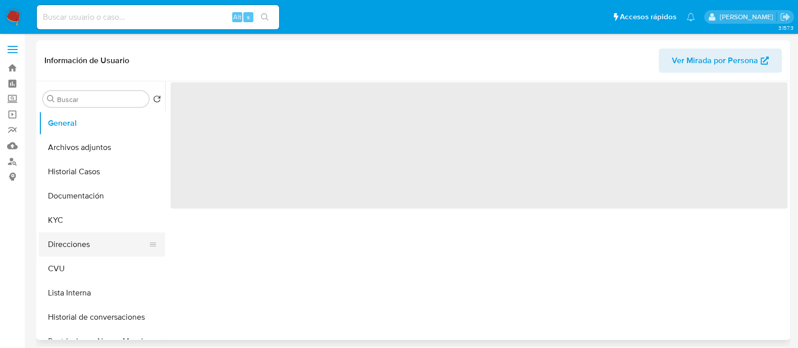
click at [86, 240] on button "Direcciones" at bounding box center [98, 244] width 118 height 24
select select "10"
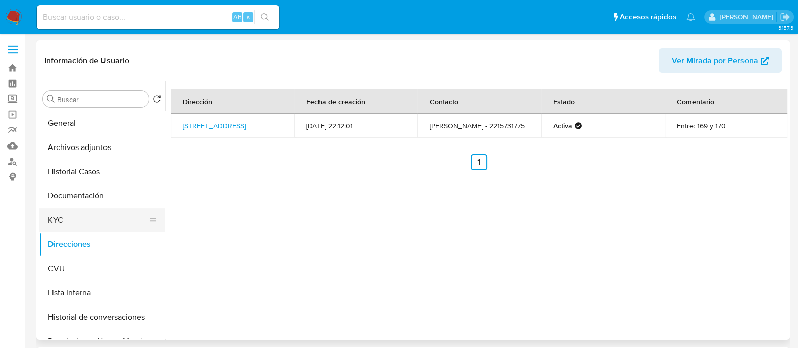
click at [58, 210] on button "KYC" at bounding box center [98, 220] width 118 height 24
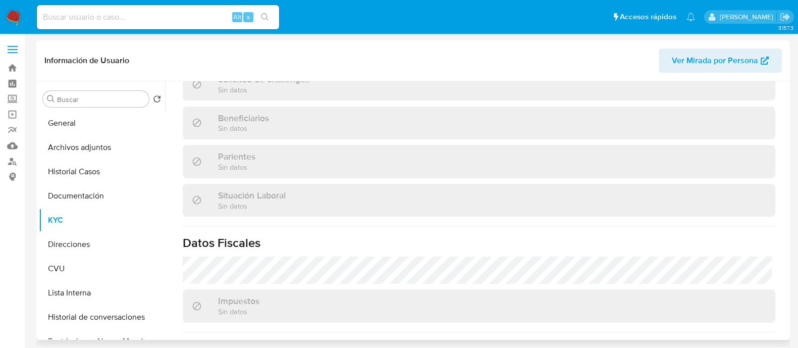
scroll to position [540, 0]
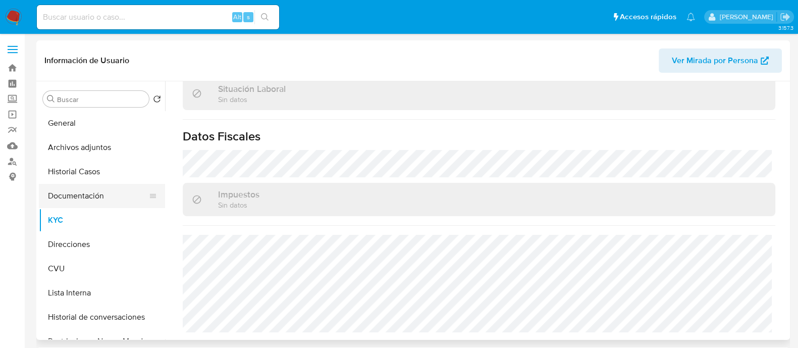
click at [90, 199] on button "Documentación" at bounding box center [98, 196] width 118 height 24
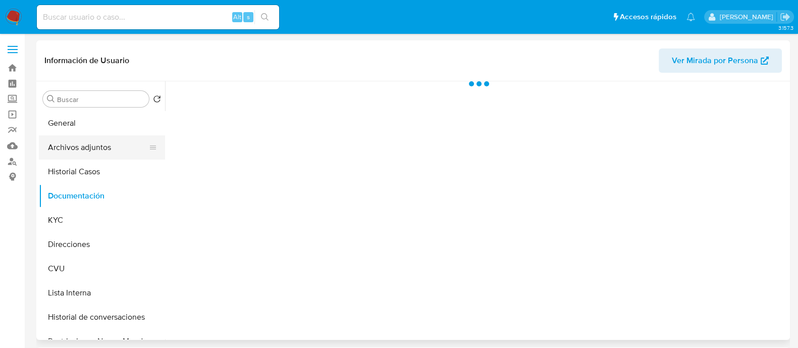
scroll to position [0, 0]
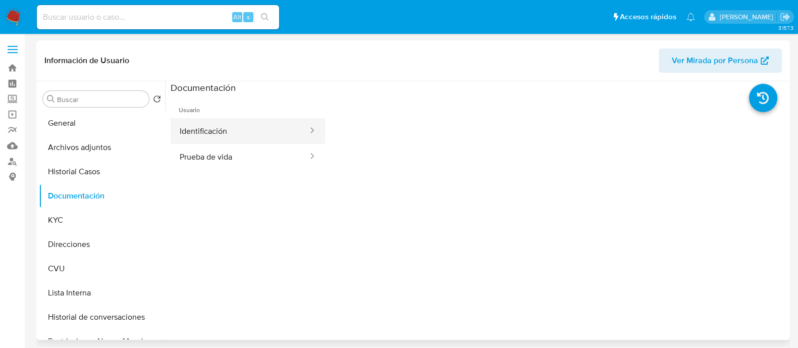
click at [238, 127] on button "Identificación" at bounding box center [240, 131] width 138 height 26
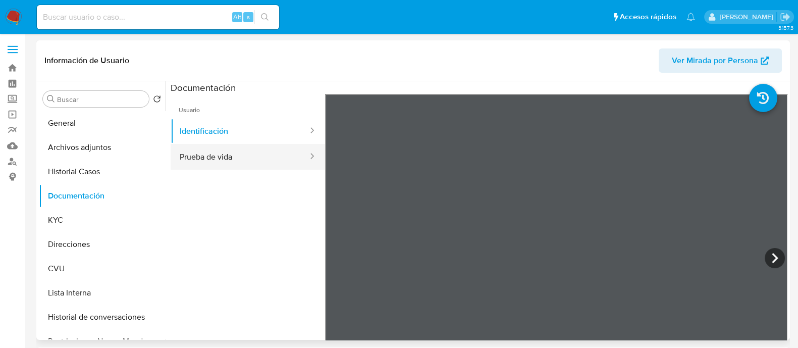
click at [275, 151] on button "Prueba de vida" at bounding box center [240, 157] width 138 height 26
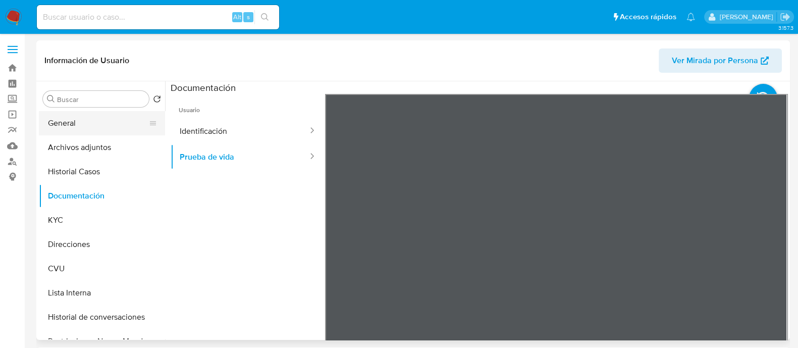
click at [91, 119] on button "General" at bounding box center [98, 123] width 118 height 24
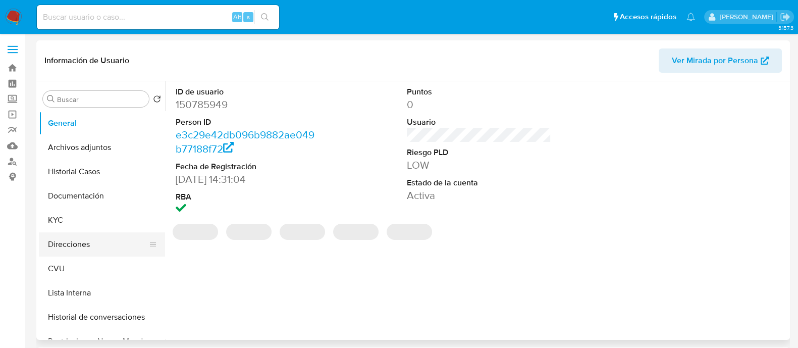
select select "10"
click at [79, 250] on button "Direcciones" at bounding box center [98, 244] width 118 height 24
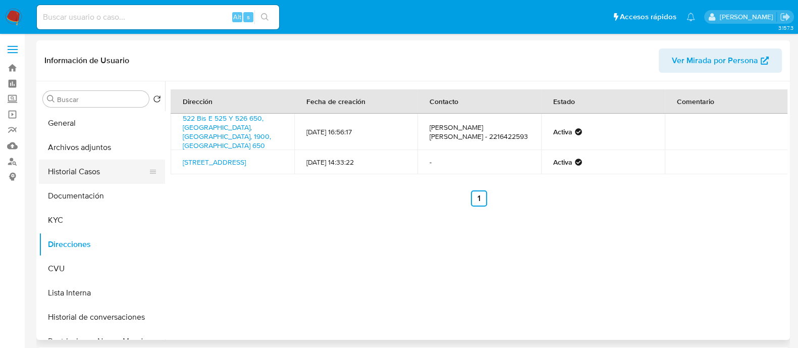
drag, startPoint x: 71, startPoint y: 191, endPoint x: 98, endPoint y: 173, distance: 33.2
click at [71, 191] on button "Documentación" at bounding box center [102, 196] width 126 height 24
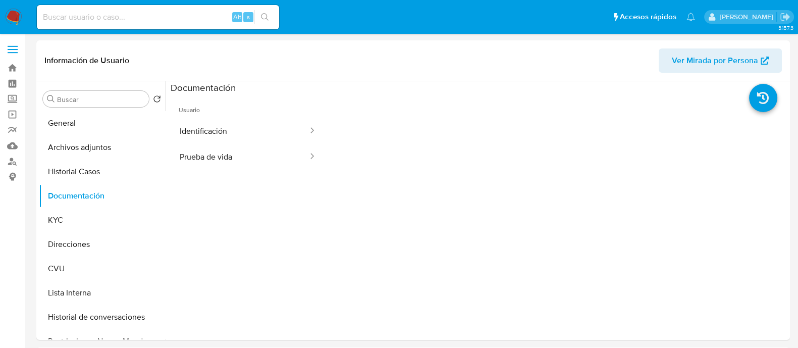
click at [209, 126] on button "Identificación" at bounding box center [240, 131] width 138 height 26
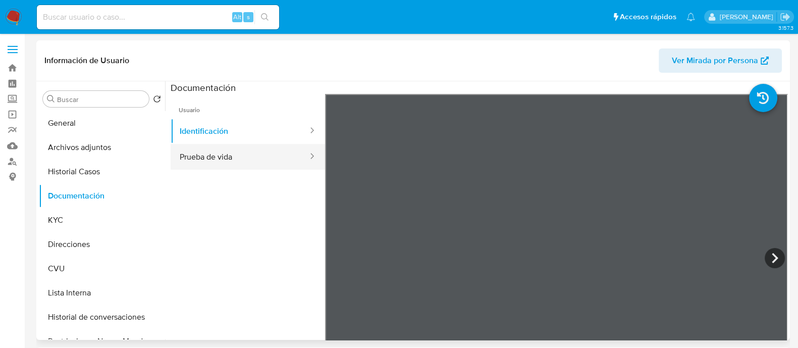
click at [225, 151] on button "Prueba de vida" at bounding box center [240, 157] width 138 height 26
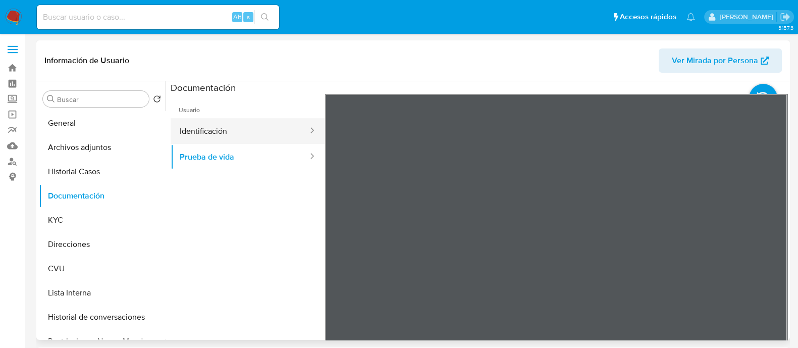
click at [213, 124] on button "Identificación" at bounding box center [240, 131] width 138 height 26
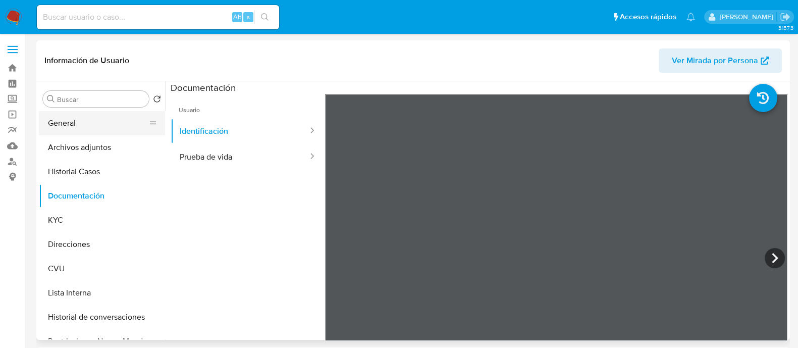
click at [96, 132] on button "General" at bounding box center [98, 123] width 118 height 24
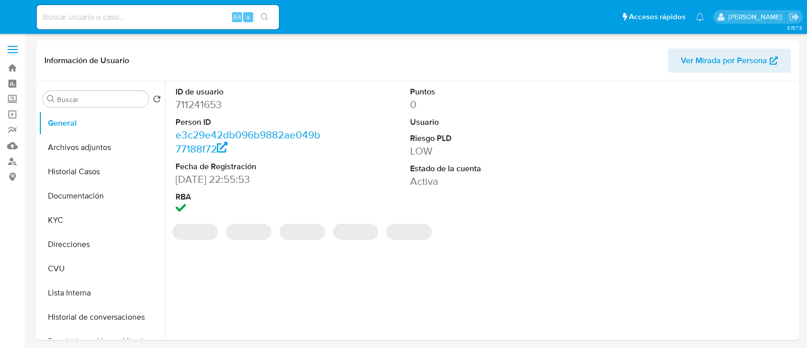
select select "10"
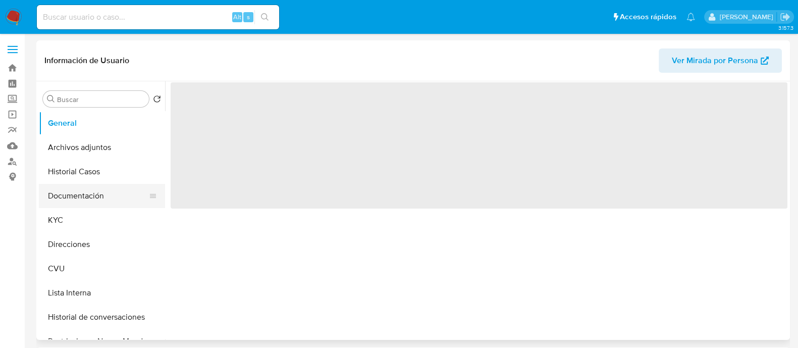
click at [76, 201] on button "Documentación" at bounding box center [98, 196] width 118 height 24
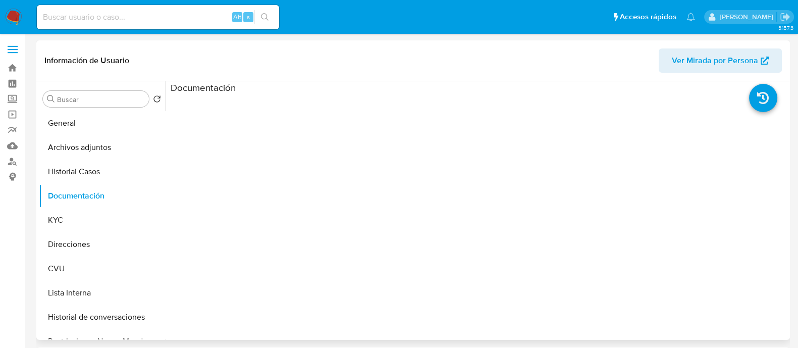
select select "10"
click at [63, 218] on button "KYC" at bounding box center [98, 220] width 118 height 24
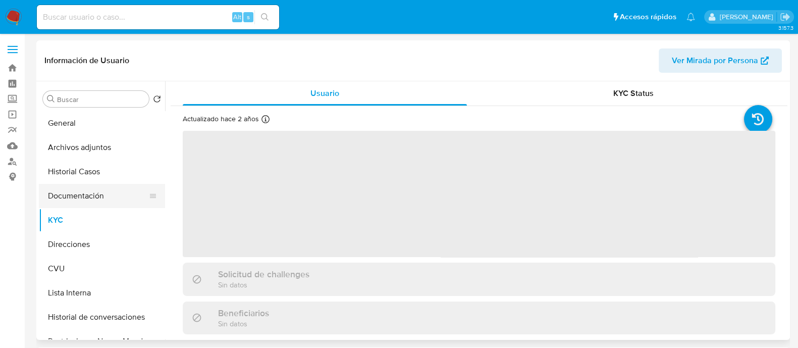
click at [67, 197] on button "Documentación" at bounding box center [98, 196] width 118 height 24
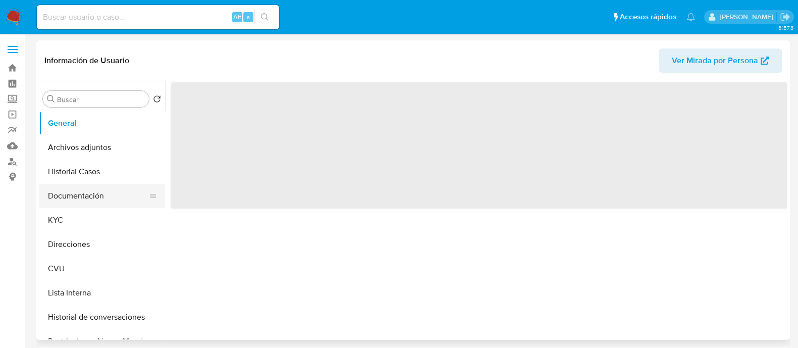
click at [63, 196] on button "Documentación" at bounding box center [98, 196] width 118 height 24
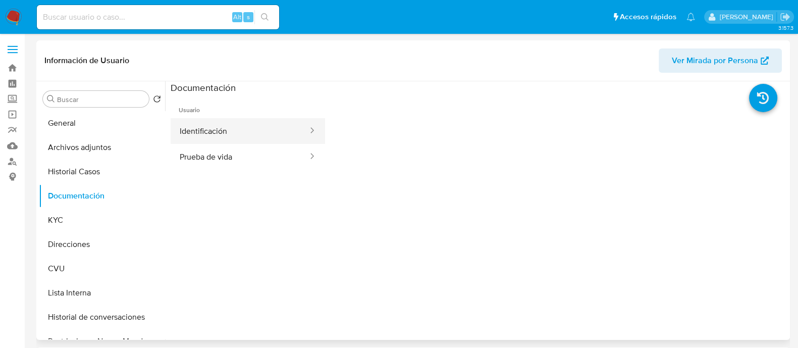
click at [245, 137] on button "Identificación" at bounding box center [240, 131] width 138 height 26
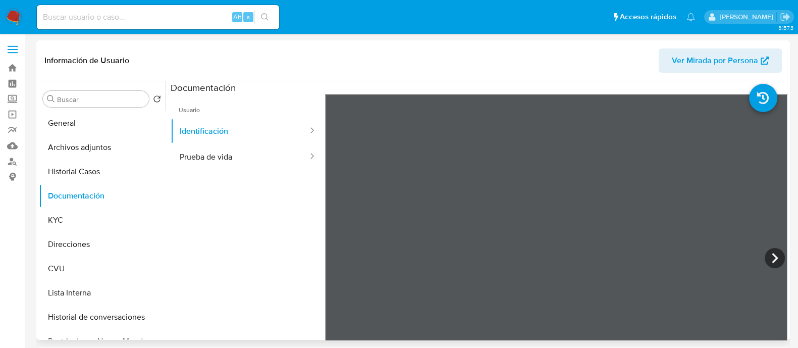
select select "10"
click at [241, 149] on button "Prueba de vida" at bounding box center [240, 157] width 138 height 26
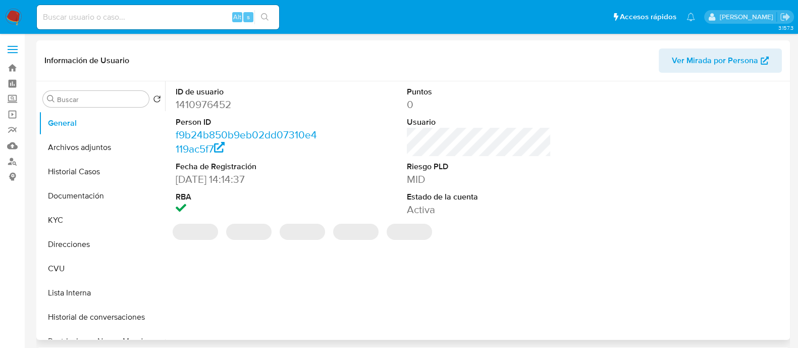
select select "10"
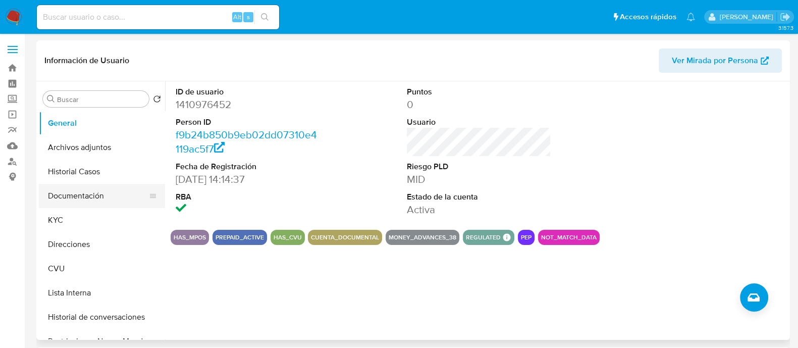
click at [107, 199] on button "Documentación" at bounding box center [98, 196] width 118 height 24
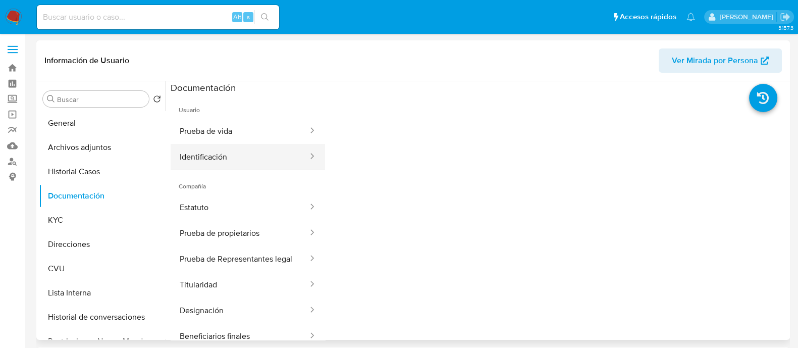
click at [215, 157] on button "Identificación" at bounding box center [240, 157] width 138 height 26
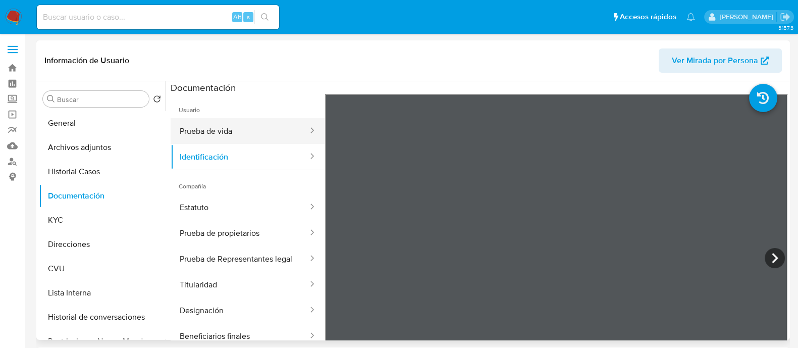
click at [210, 140] on button "Prueba de vida" at bounding box center [240, 131] width 138 height 26
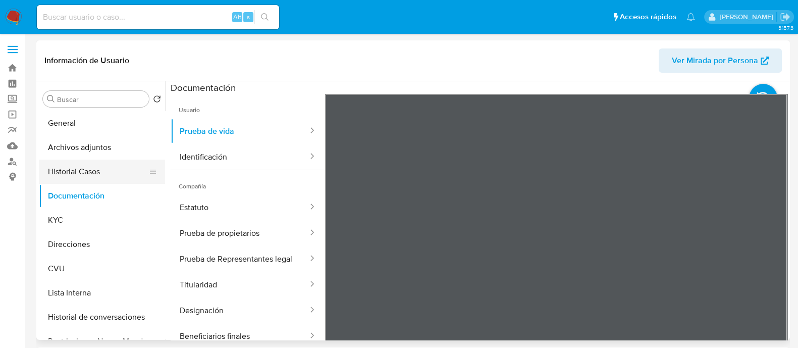
click at [74, 167] on button "Historial Casos" at bounding box center [98, 171] width 118 height 24
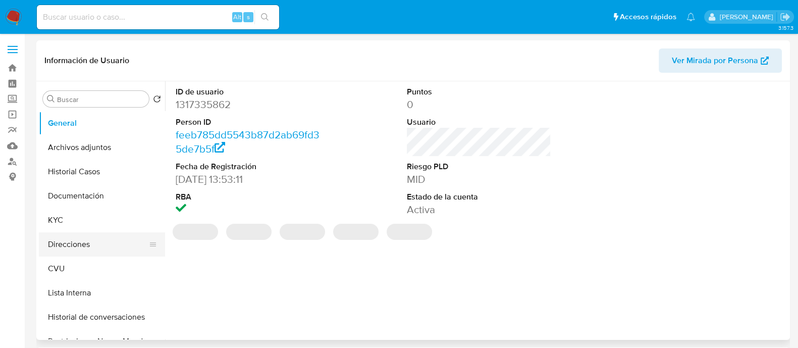
select select "10"
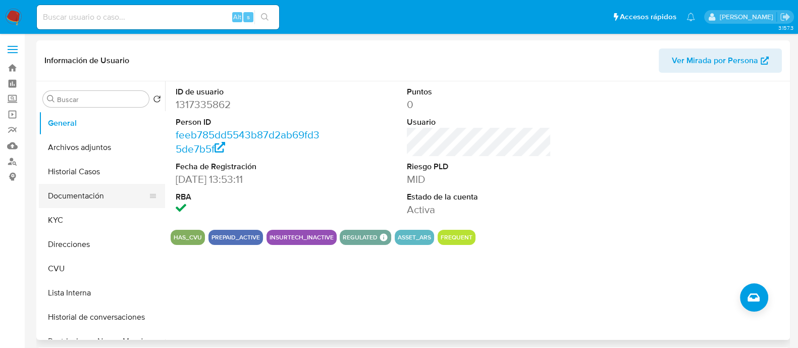
click at [84, 191] on button "Documentación" at bounding box center [98, 196] width 118 height 24
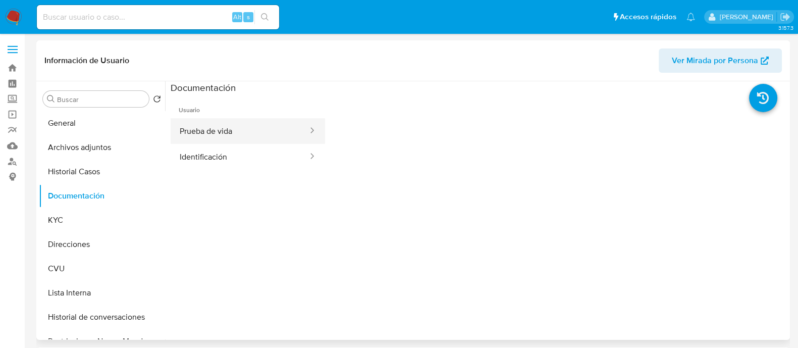
click at [208, 136] on button "Prueba de vida" at bounding box center [240, 131] width 138 height 26
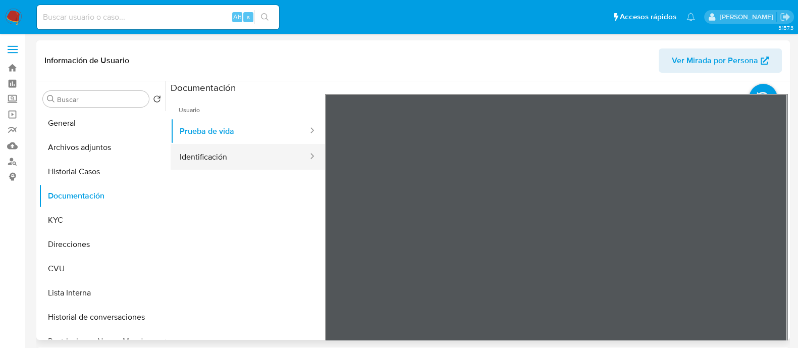
click at [233, 158] on button "Identificación" at bounding box center [240, 157] width 138 height 26
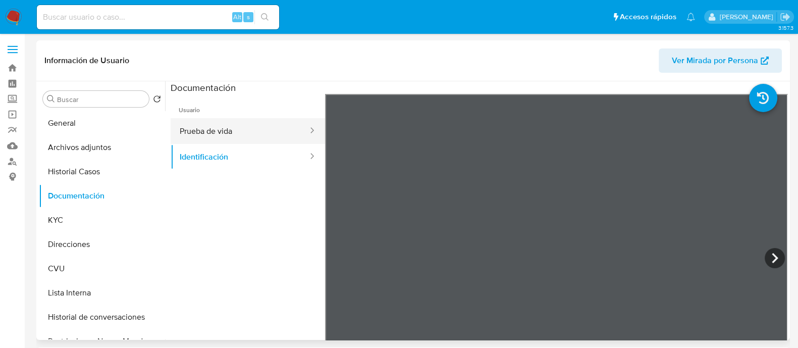
click at [237, 119] on button "Prueba de vida" at bounding box center [240, 131] width 138 height 26
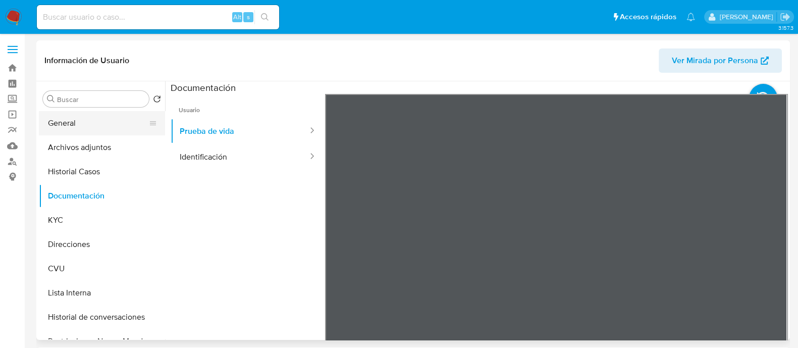
click at [114, 125] on button "General" at bounding box center [98, 123] width 118 height 24
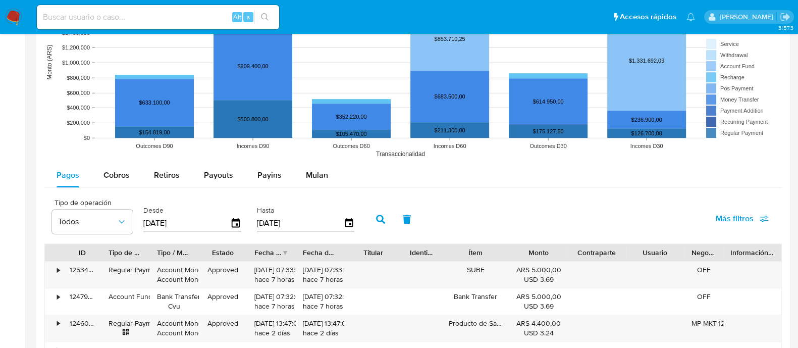
scroll to position [882, 0]
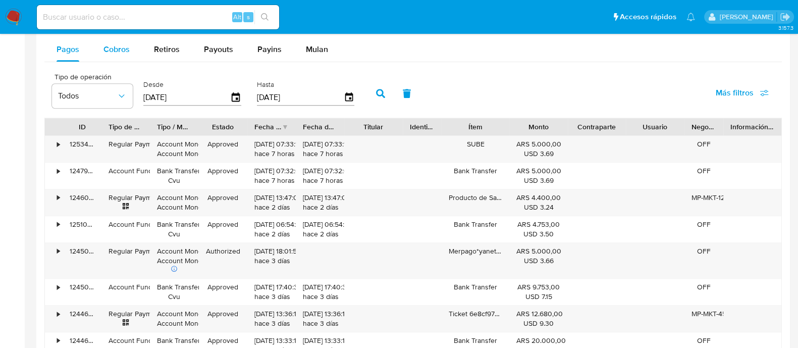
click at [100, 49] on button "Cobros" at bounding box center [116, 49] width 50 height 24
select select "10"
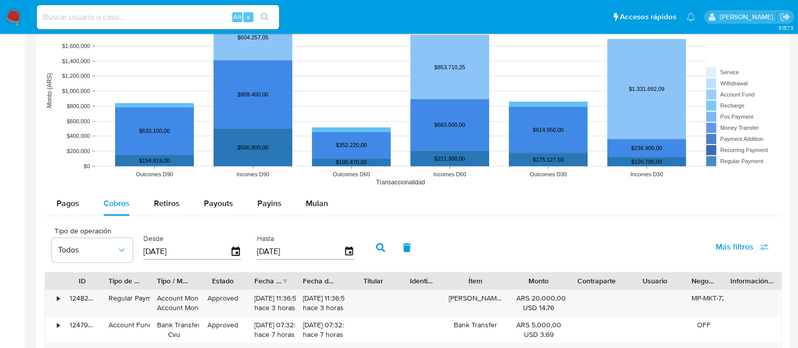
scroll to position [757, 0]
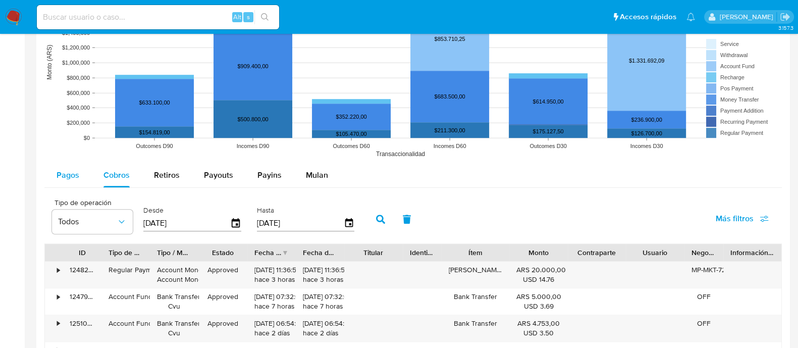
click at [77, 175] on span "Pagos" at bounding box center [67, 175] width 23 height 12
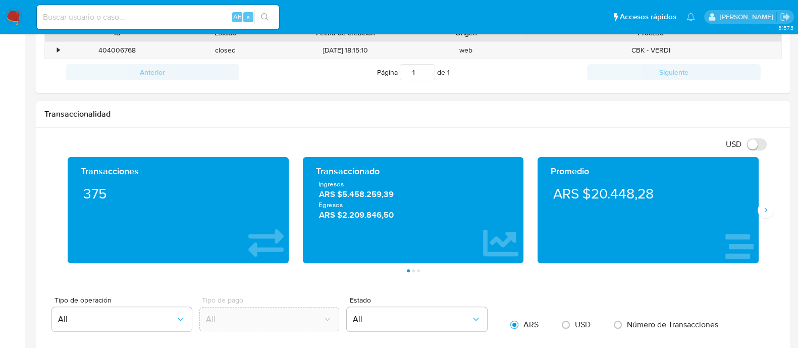
scroll to position [378, 0]
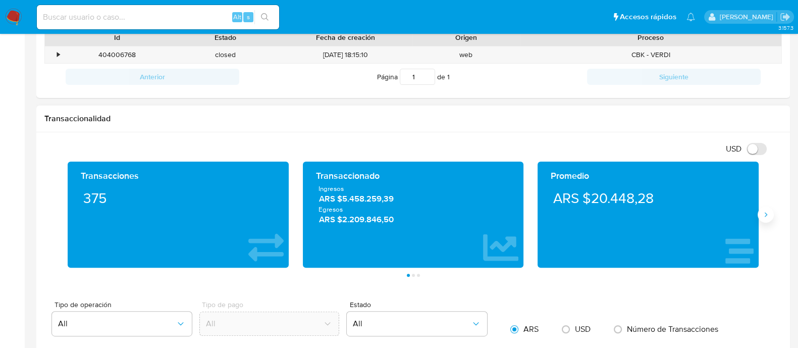
click at [763, 216] on icon "Siguiente" at bounding box center [765, 214] width 8 height 8
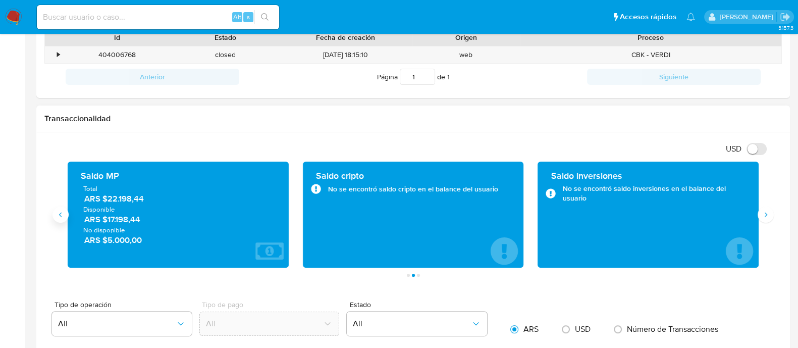
click at [64, 211] on icon "Anterior" at bounding box center [60, 214] width 8 height 8
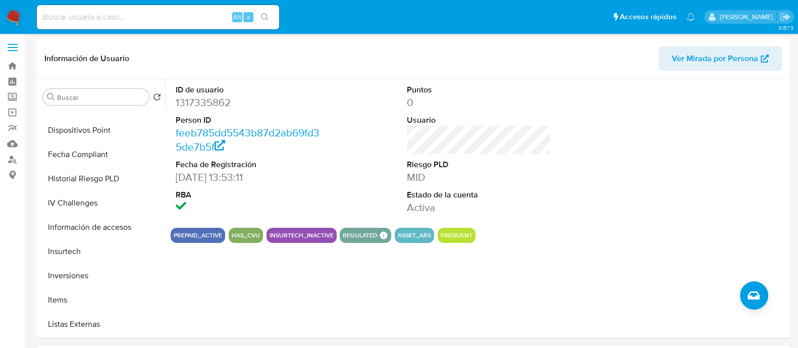
scroll to position [0, 0]
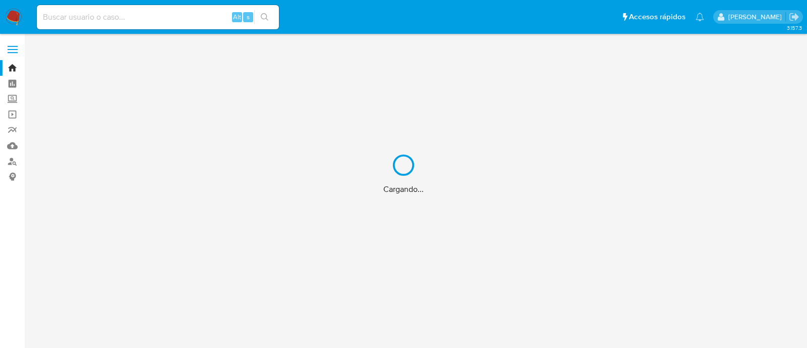
click at [10, 146] on div "Cargando..." at bounding box center [403, 174] width 807 height 348
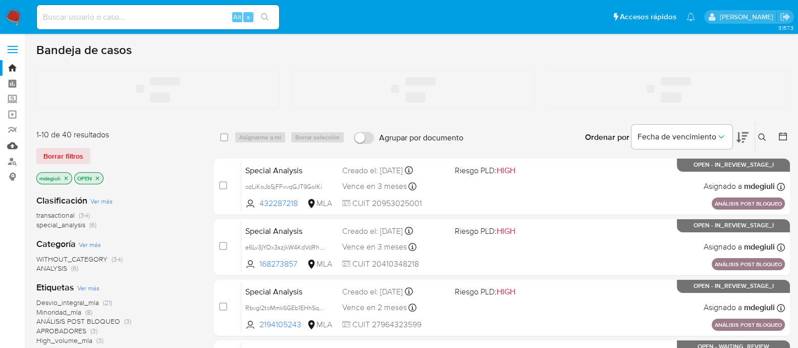
drag, startPoint x: 0, startPoint y: 0, endPoint x: 10, endPoint y: 146, distance: 146.1
click at [10, 146] on link "Mulan" at bounding box center [60, 146] width 120 height 16
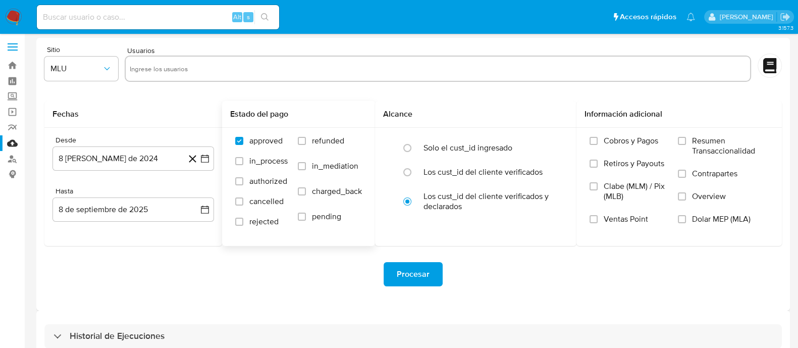
scroll to position [23, 0]
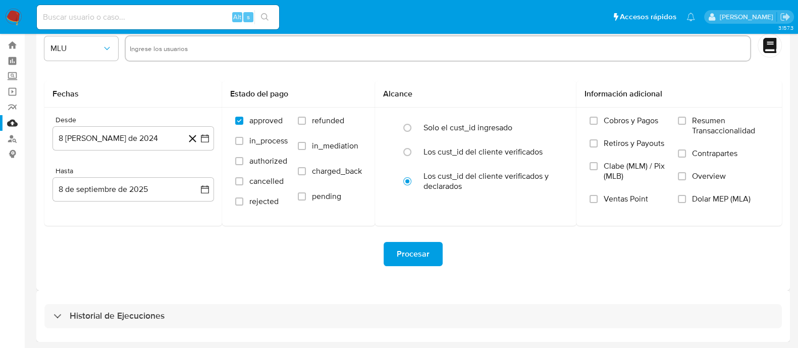
click at [182, 311] on div "Historial de Ejecuciones" at bounding box center [412, 316] width 737 height 24
select select "10"
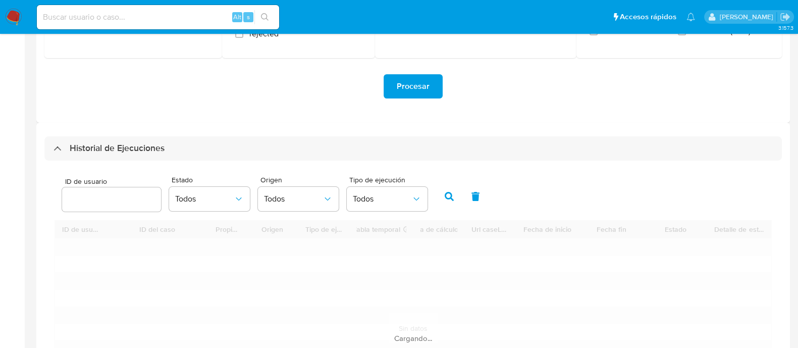
scroll to position [211, 0]
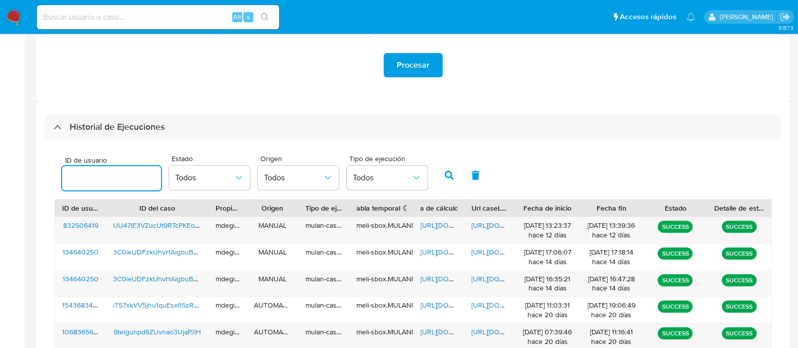
click at [111, 180] on input "number" at bounding box center [111, 178] width 99 height 13
type input "325892550"
click at [441, 175] on button "button" at bounding box center [449, 175] width 26 height 24
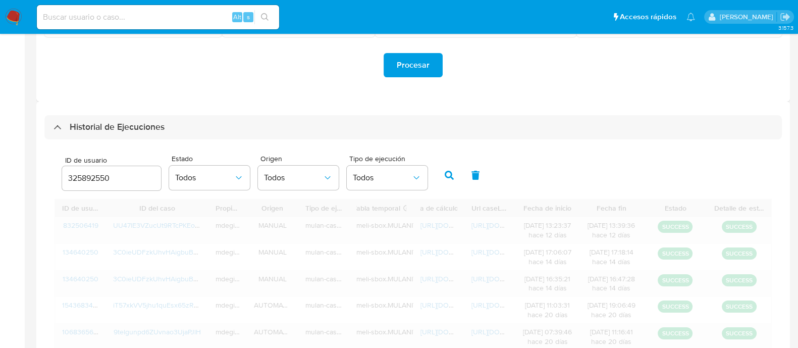
scroll to position [163, 0]
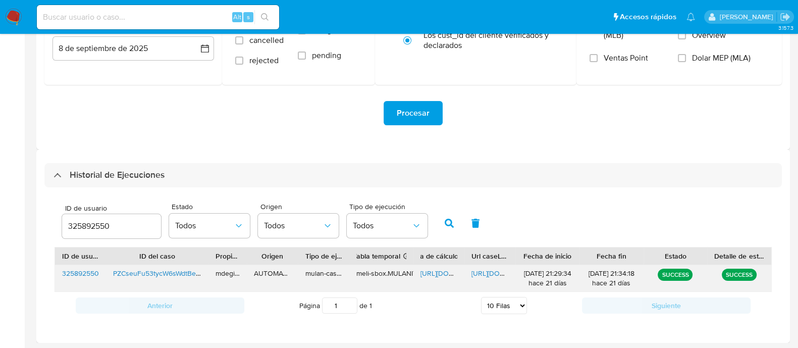
click at [482, 271] on span "[URL][DOMAIN_NAME]" at bounding box center [506, 273] width 70 height 10
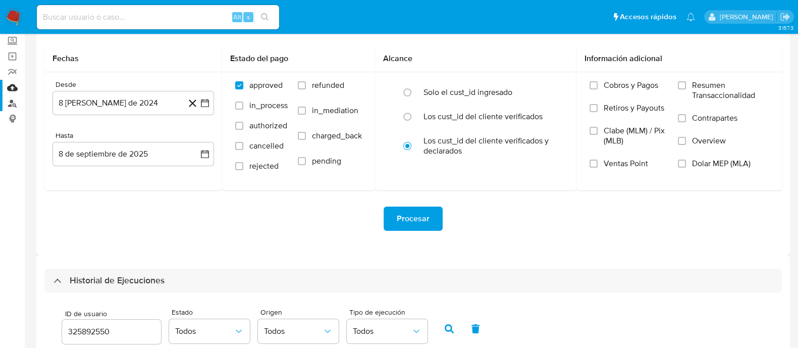
scroll to position [0, 0]
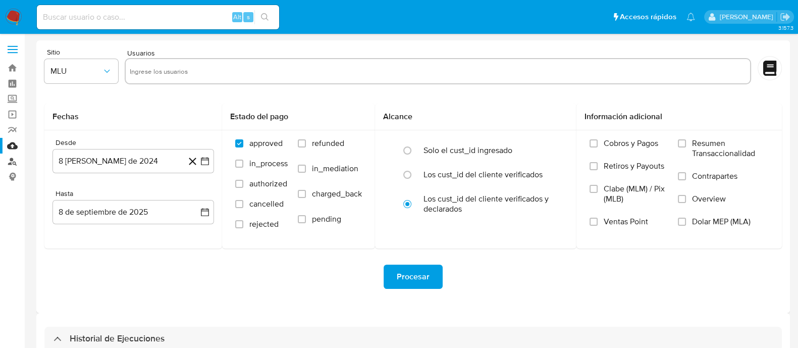
click at [10, 160] on link "Buscador de personas" at bounding box center [60, 161] width 120 height 16
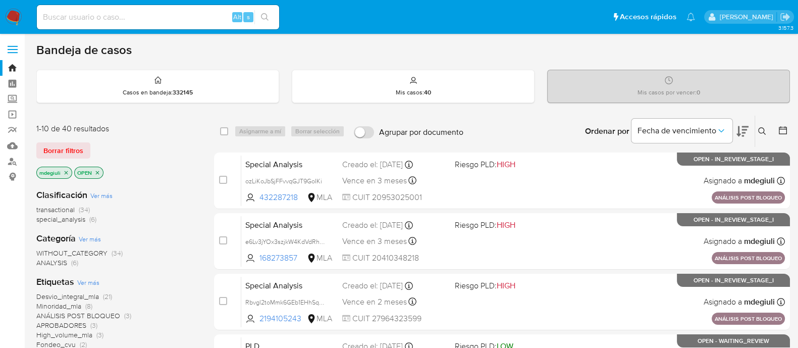
click at [760, 127] on icon at bounding box center [762, 131] width 8 height 8
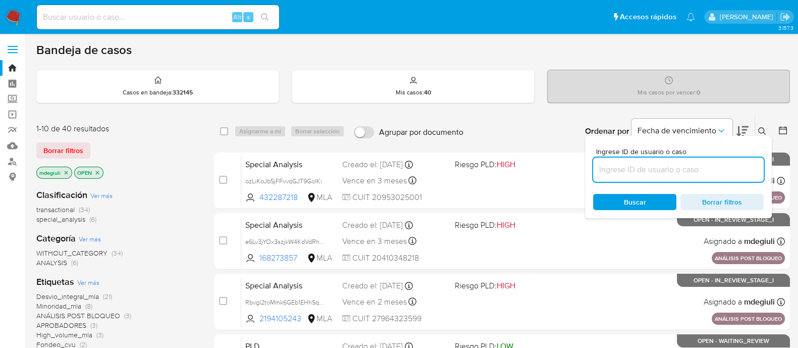
click at [627, 165] on input at bounding box center [678, 169] width 171 height 13
type input "PZCseuFu53tycW6sWdtBei1o"
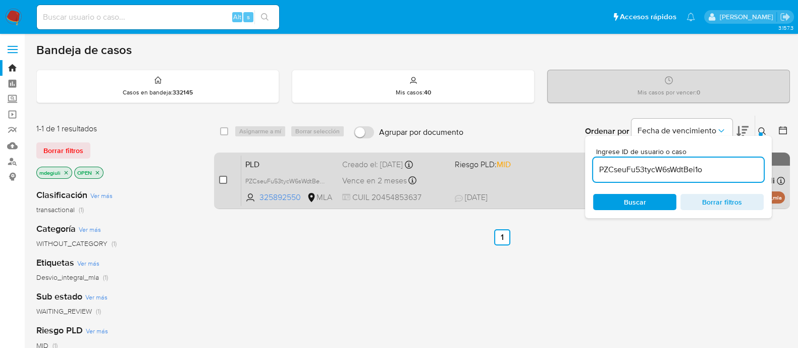
click at [222, 178] on input "checkbox" at bounding box center [223, 180] width 8 height 8
checkbox input "true"
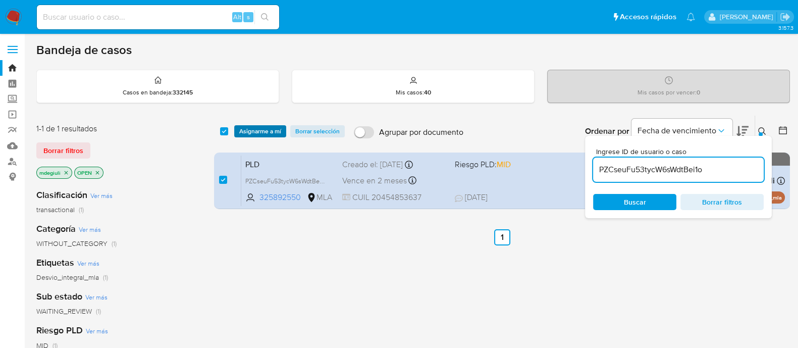
click at [256, 126] on span "Asignarme a mí" at bounding box center [260, 131] width 42 height 10
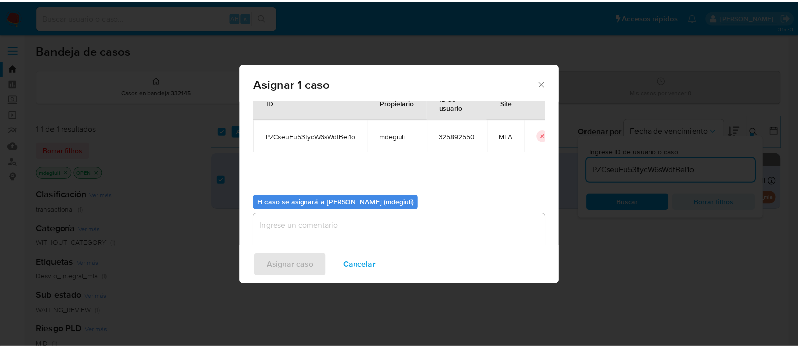
scroll to position [52, 0]
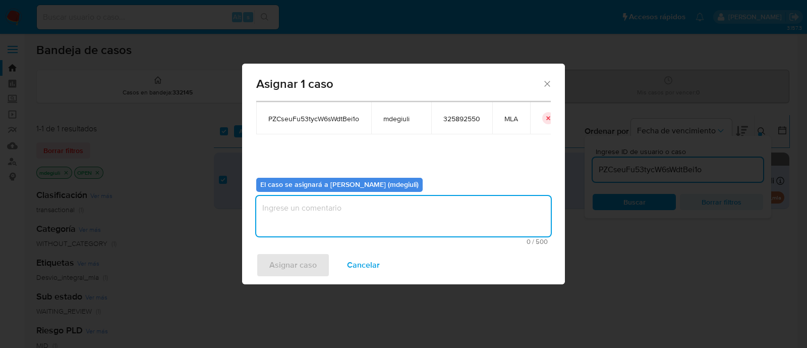
click at [363, 202] on textarea "assign-modal" at bounding box center [403, 216] width 295 height 40
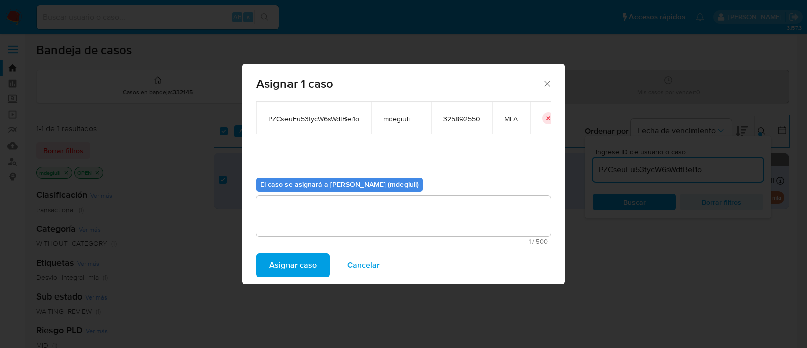
click at [301, 255] on span "Asignar caso" at bounding box center [292, 265] width 47 height 22
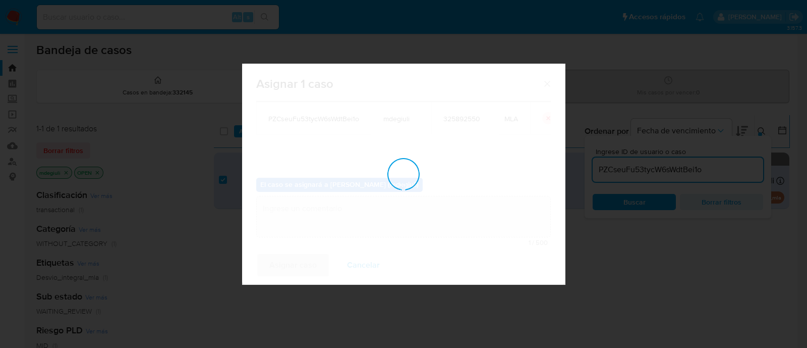
checkbox input "false"
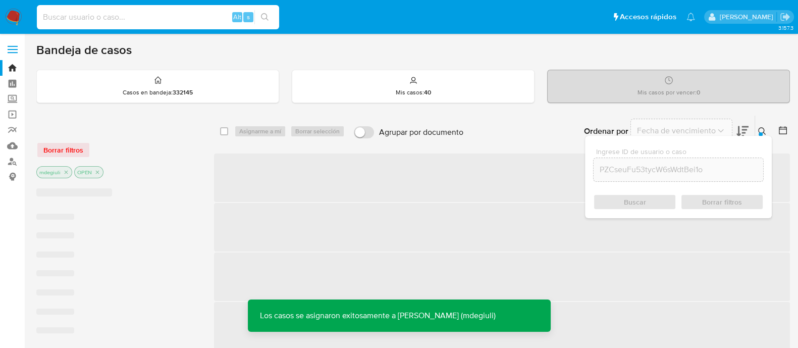
click at [159, 16] on input at bounding box center [158, 17] width 242 height 13
paste input "PZCseuFu53tycW6sWdtBei1o"
type input "PZCseuFu53tycW6sWdtBei1o"
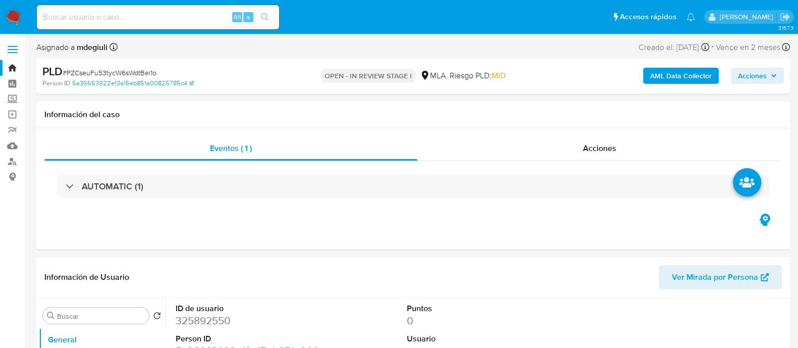
select select "10"
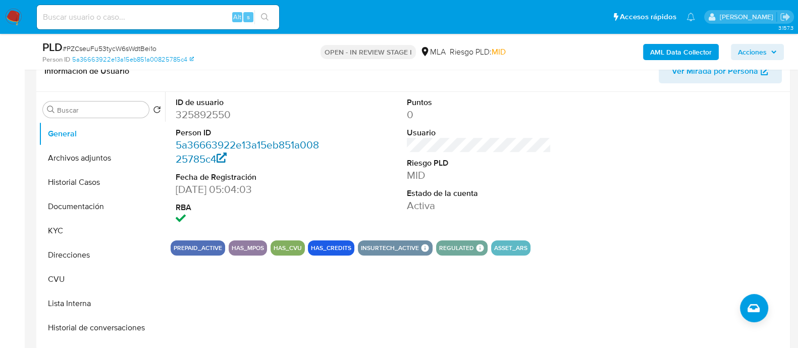
scroll to position [189, 0]
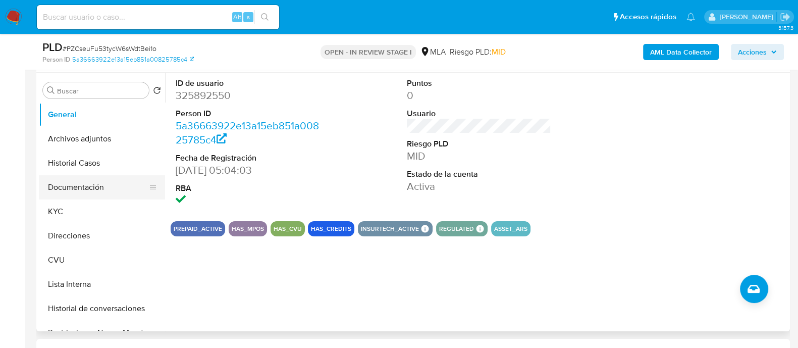
drag, startPoint x: 92, startPoint y: 188, endPoint x: 101, endPoint y: 187, distance: 8.6
click at [92, 188] on button "Documentación" at bounding box center [98, 187] width 118 height 24
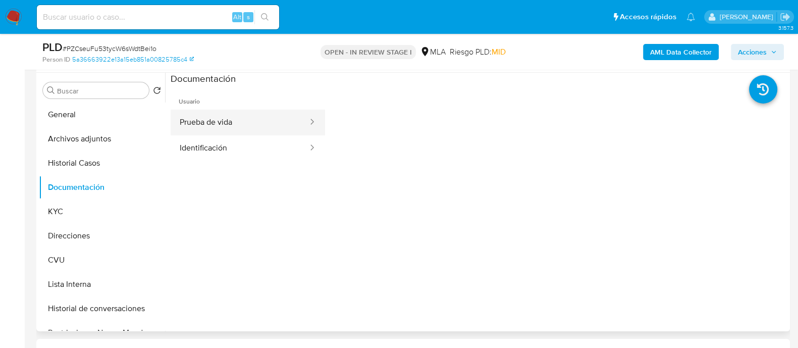
click at [239, 120] on button "Prueba de vida" at bounding box center [240, 122] width 138 height 26
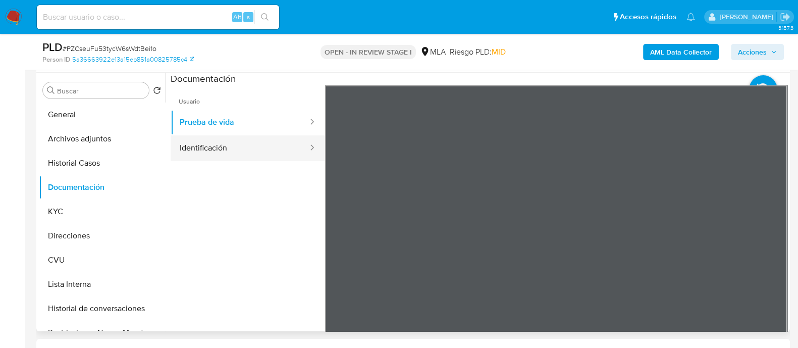
click at [251, 151] on button "Identificación" at bounding box center [240, 148] width 138 height 26
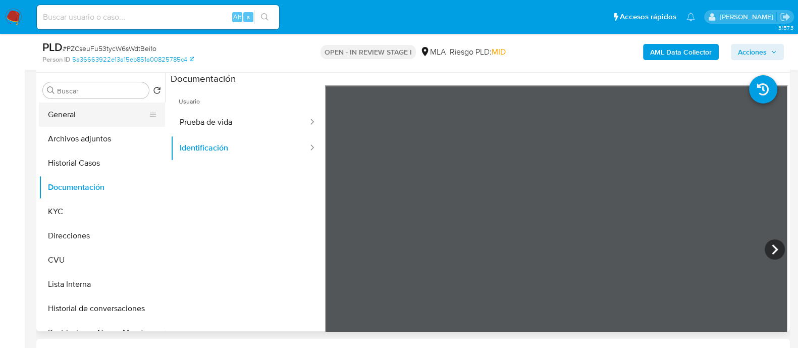
click at [93, 112] on button "General" at bounding box center [98, 114] width 118 height 24
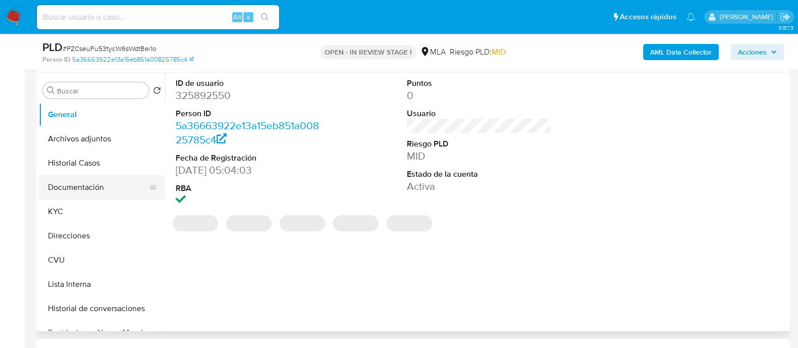
click at [93, 180] on button "Documentación" at bounding box center [98, 187] width 118 height 24
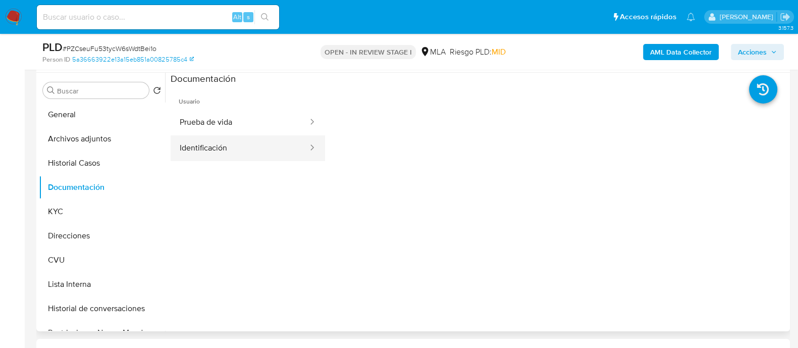
click at [218, 145] on button "Identificación" at bounding box center [240, 148] width 138 height 26
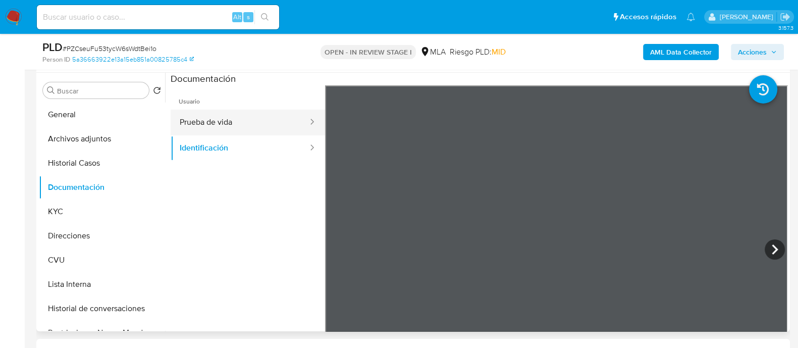
click at [242, 129] on button "Prueba de vida" at bounding box center [240, 122] width 138 height 26
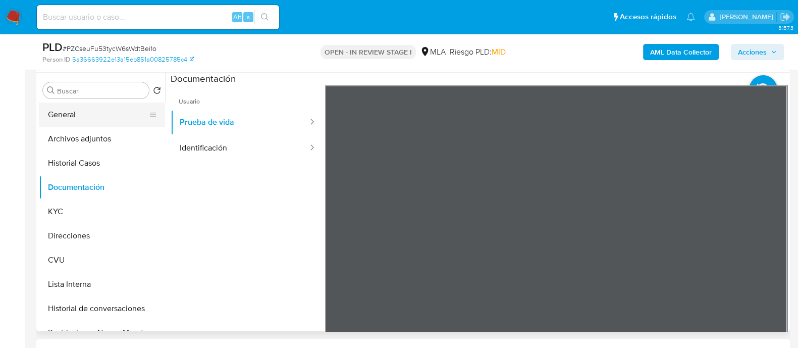
click at [81, 109] on button "General" at bounding box center [98, 114] width 118 height 24
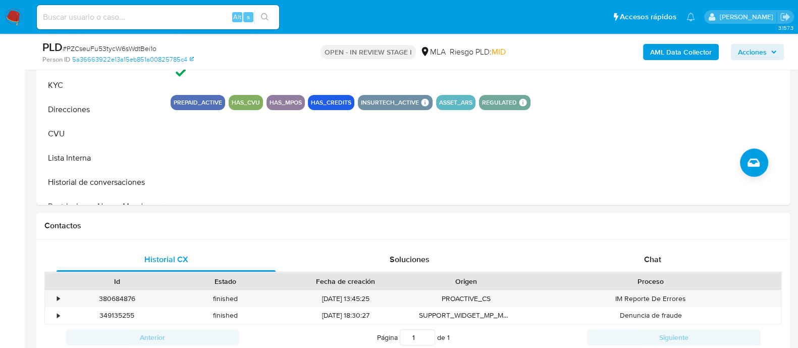
scroll to position [441, 0]
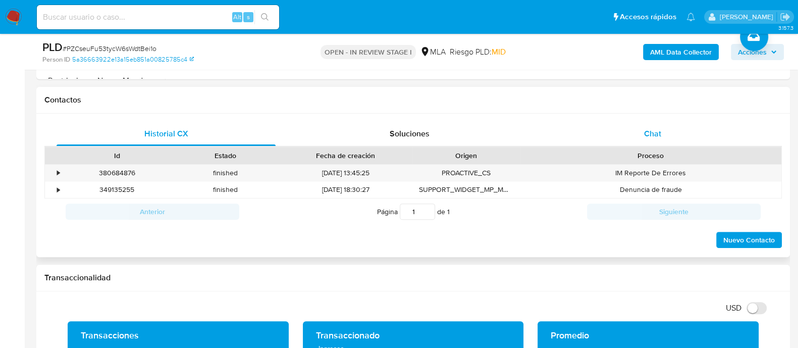
click at [604, 133] on div "Chat" at bounding box center [652, 134] width 219 height 24
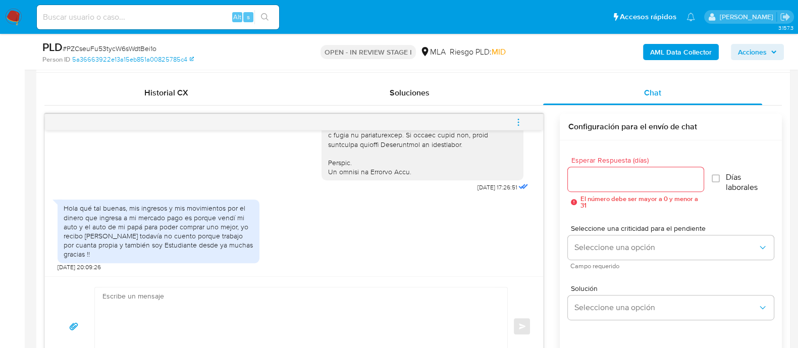
scroll to position [504, 0]
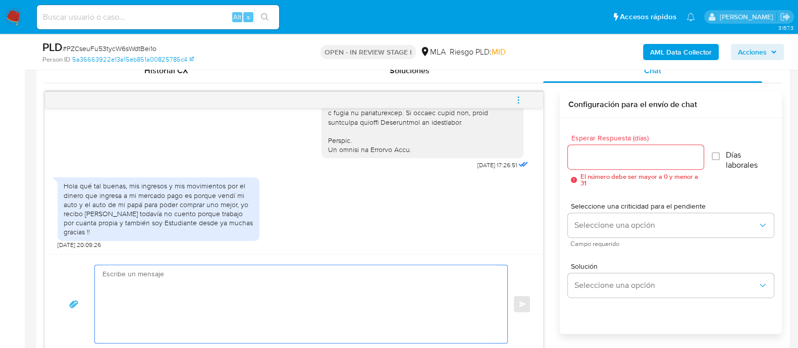
click at [311, 299] on textarea at bounding box center [298, 304] width 392 height 78
type textarea "h"
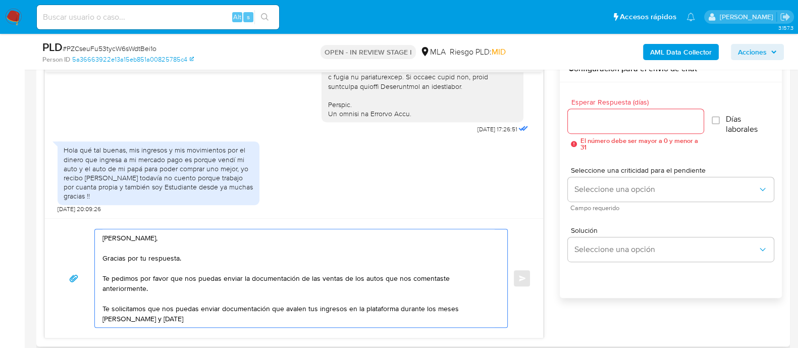
scroll to position [567, 0]
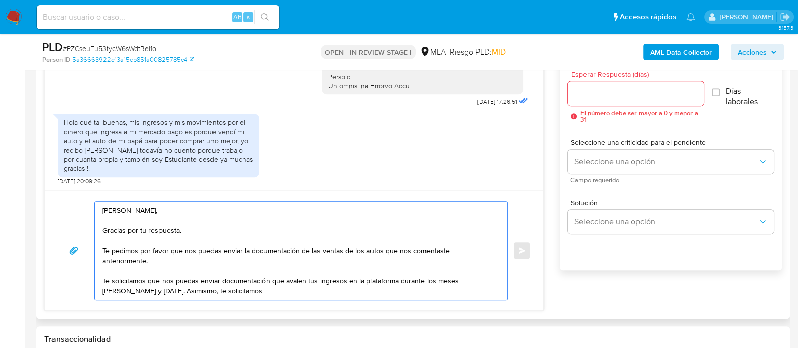
paste textarea "Documentación que respalde el vínculo y motivo económico de las operaciones cur…"
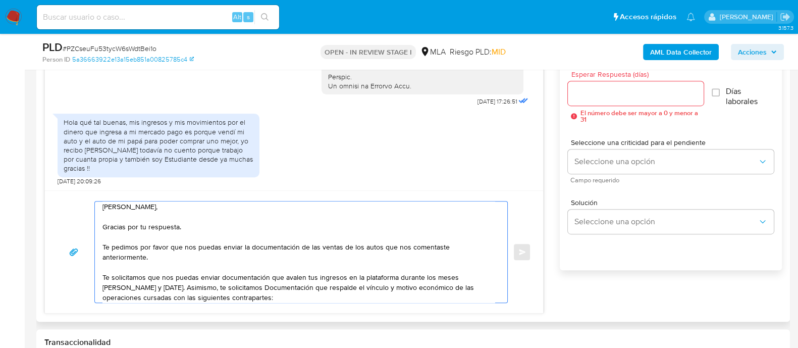
click at [236, 286] on textarea "Hola Rodolfo Ivan, Gracias por tu respuesta. Te pedimos por favor que nos pueda…" at bounding box center [298, 251] width 392 height 101
click at [301, 294] on textarea "Hola Rodolfo Ivan, Gracias por tu respuesta. Te pedimos por favor que nos pueda…" at bounding box center [298, 251] width 392 height 101
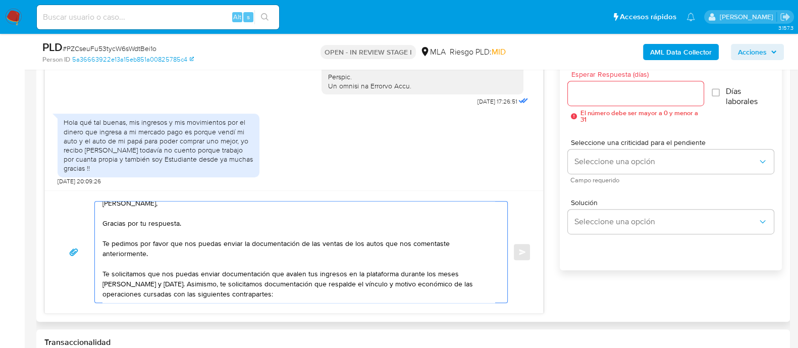
paste textarea "- Nelson Ramon Duarte - CUIT 20387752898 - Rodolfo Ivan Zapata - CUIT 202857946…"
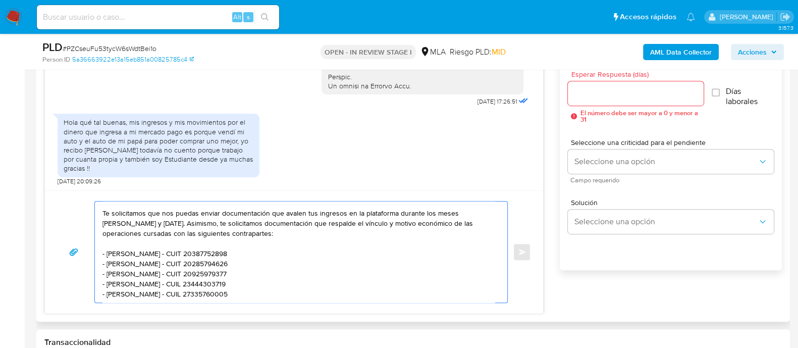
scroll to position [88, 0]
paste textarea "Es importante que sepas que, en caso de no responder a lo solicitado o si lo pr…"
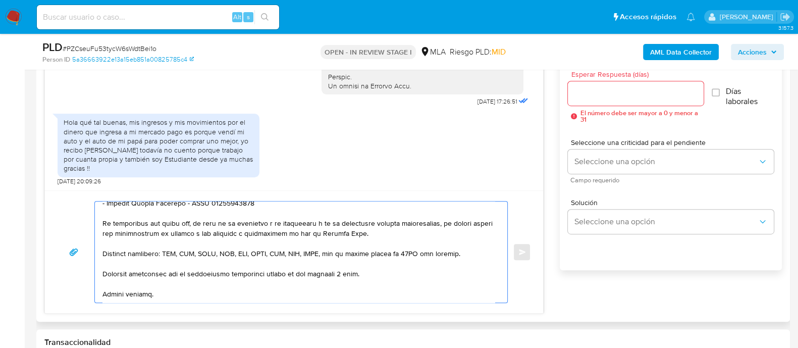
scroll to position [168, 0]
click at [342, 262] on textarea at bounding box center [298, 251] width 392 height 101
type textarea "Hola Rodolfo Ivan, Gracias por tu respuesta. Te pedimos por favor que nos pueda…"
click at [613, 100] on div at bounding box center [634, 93] width 135 height 24
click at [613, 92] on input "Esperar Respuesta (días)" at bounding box center [634, 93] width 135 height 13
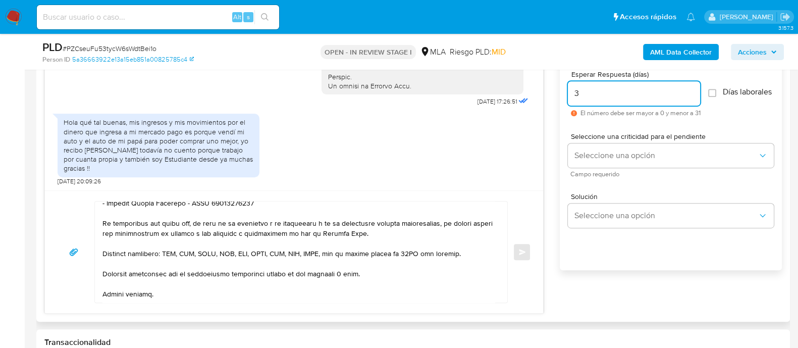
type input "3"
click at [385, 276] on textarea at bounding box center [298, 251] width 392 height 101
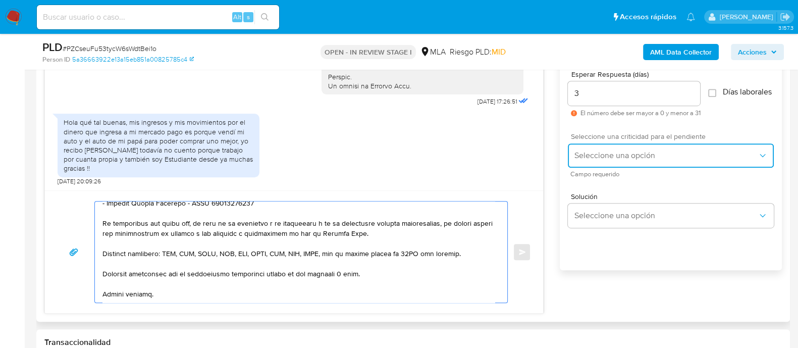
click at [649, 160] on span "Seleccione una opción" at bounding box center [666, 155] width 184 height 10
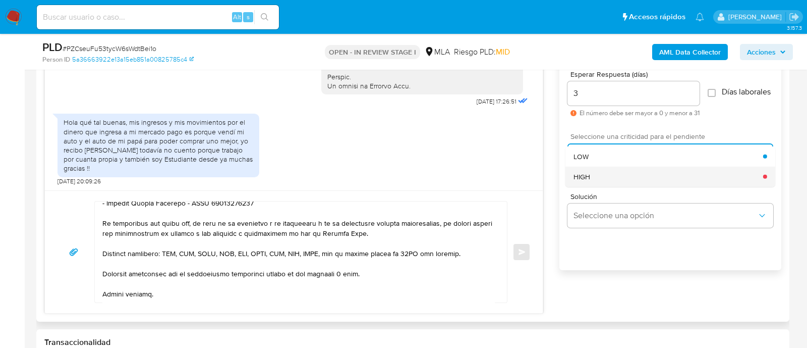
click at [610, 174] on div "HIGH" at bounding box center [669, 176] width 190 height 20
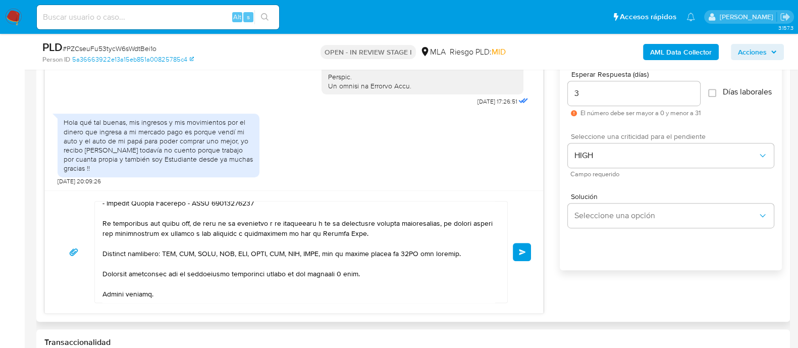
click at [524, 251] on span "Enviar" at bounding box center [522, 252] width 7 height 6
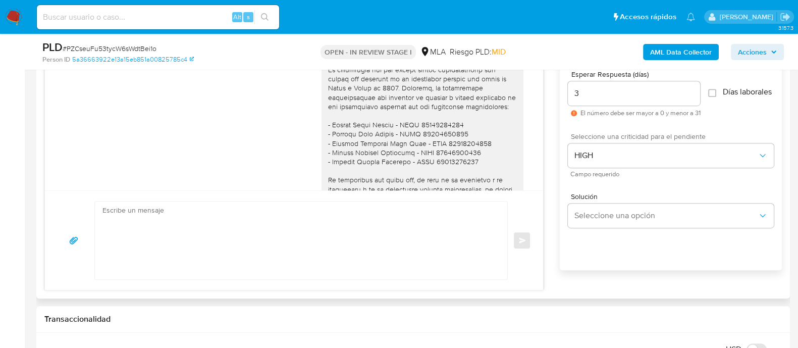
scroll to position [636, 0]
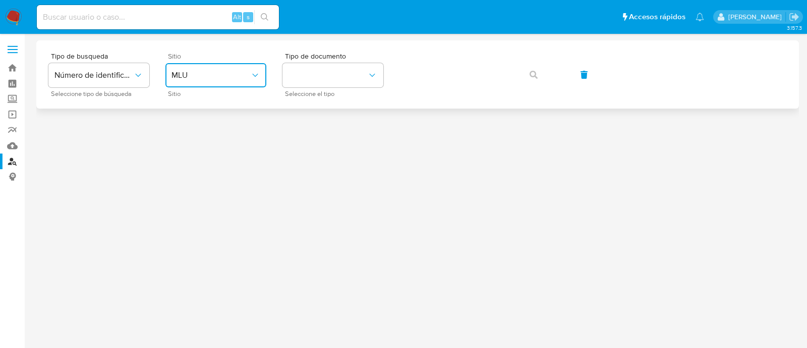
click at [215, 75] on span "MLU" at bounding box center [211, 75] width 79 height 10
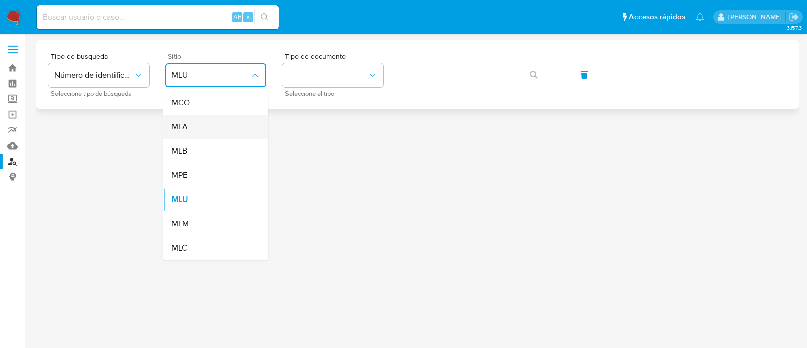
click at [206, 122] on div "MLA" at bounding box center [213, 127] width 83 height 24
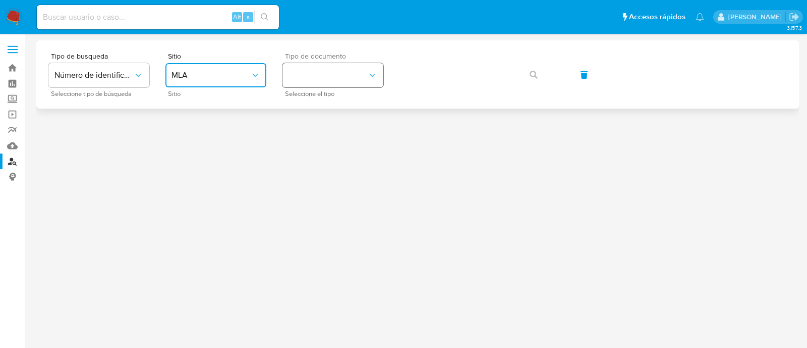
click at [348, 75] on button "identificationType" at bounding box center [332, 75] width 101 height 24
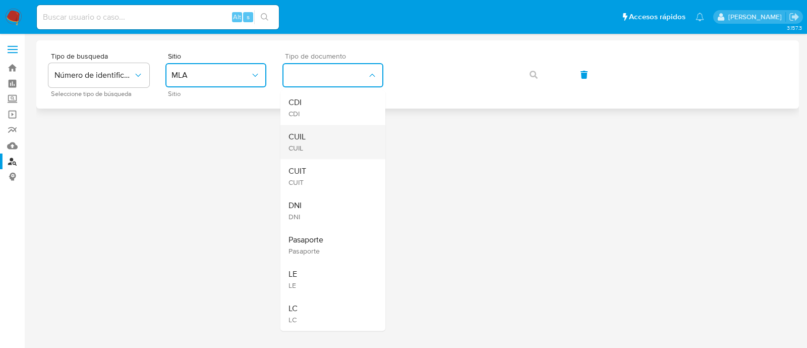
click at [325, 135] on div "CUIL CUIL" at bounding box center [330, 142] width 83 height 34
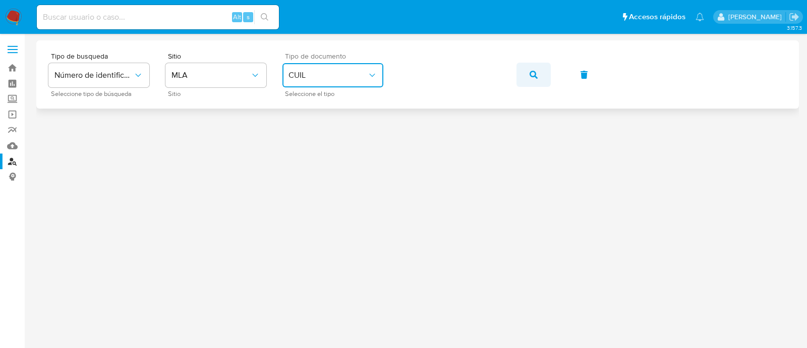
click at [531, 67] on span "button" at bounding box center [534, 75] width 8 height 22
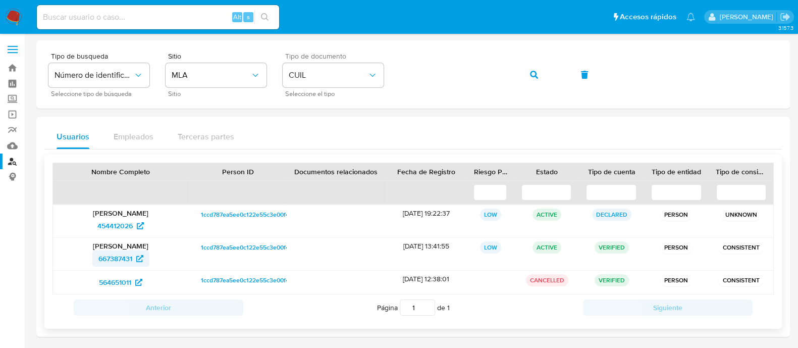
click at [113, 256] on span "667387431" at bounding box center [115, 258] width 34 height 16
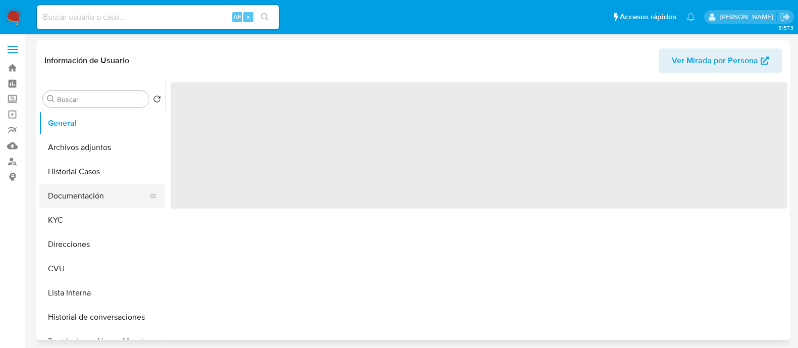
click at [78, 193] on button "Documentación" at bounding box center [98, 196] width 118 height 24
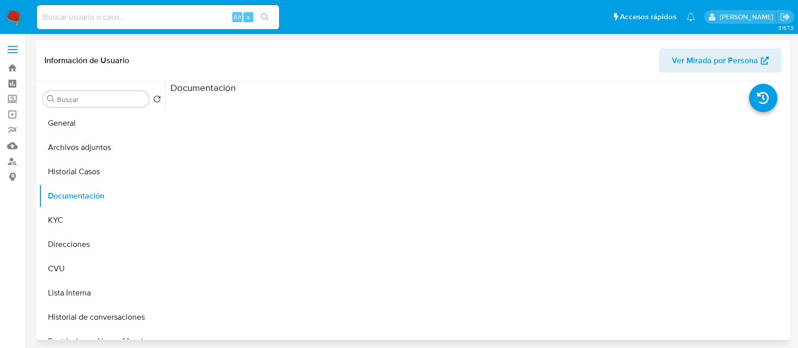
select select "10"
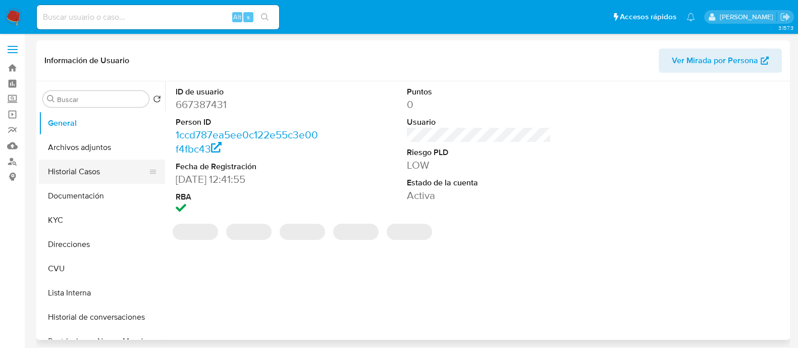
select select "10"
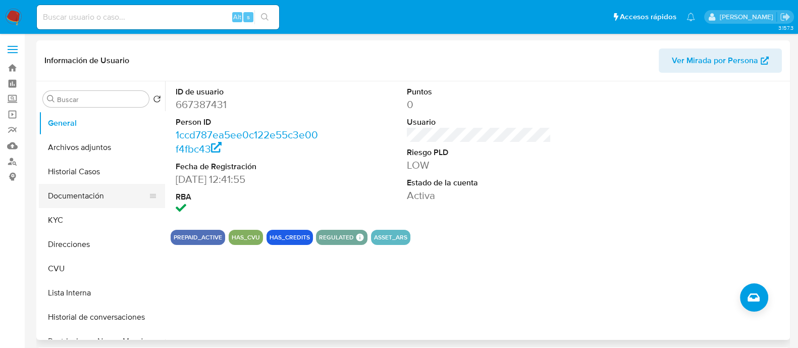
click at [91, 198] on button "Documentación" at bounding box center [98, 196] width 118 height 24
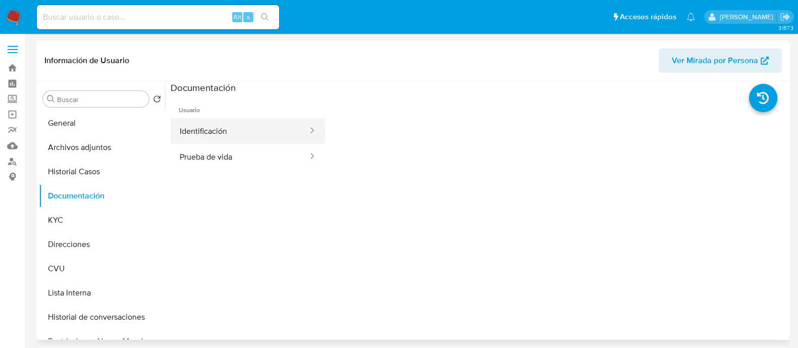
click at [247, 131] on button "Identificación" at bounding box center [240, 131] width 138 height 26
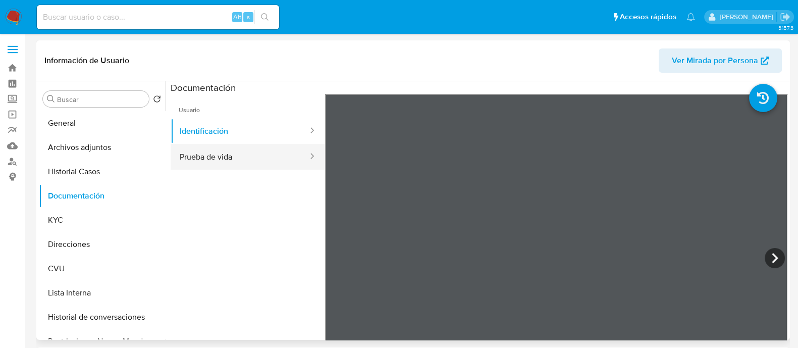
click at [239, 155] on button "Prueba de vida" at bounding box center [240, 157] width 138 height 26
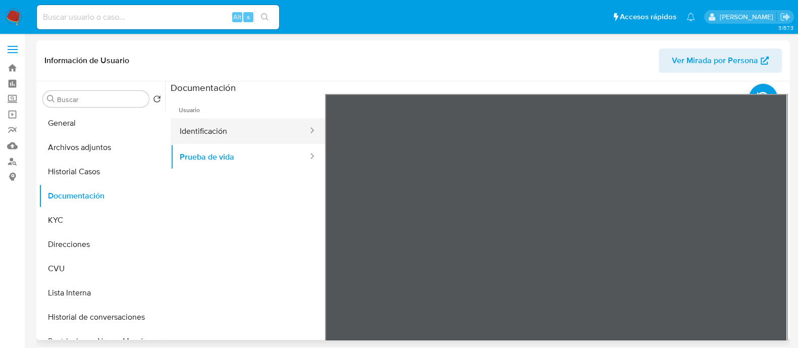
click at [192, 125] on button "Identificación" at bounding box center [240, 131] width 138 height 26
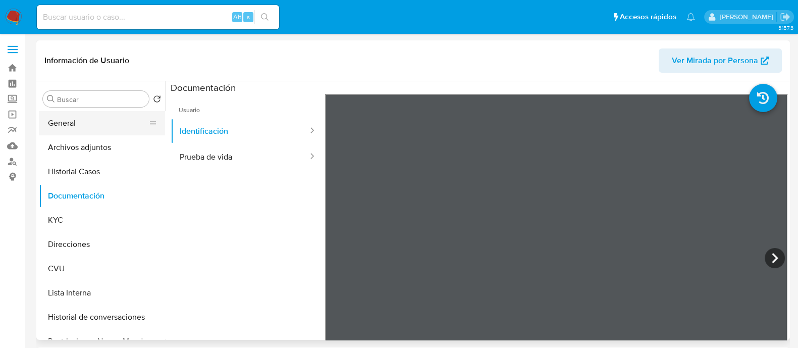
click at [93, 123] on button "General" at bounding box center [98, 123] width 118 height 24
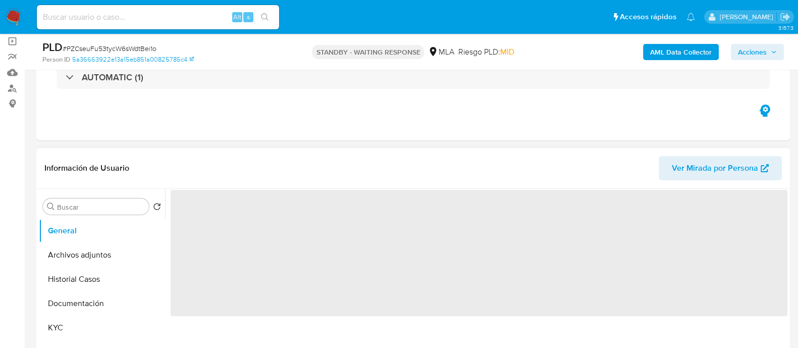
scroll to position [252, 0]
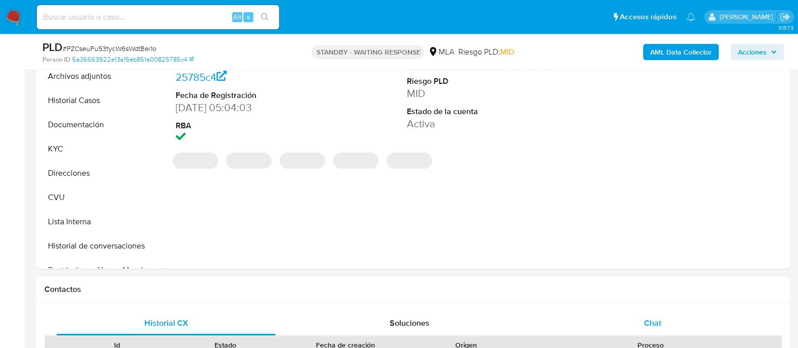
click at [624, 319] on div "Chat" at bounding box center [652, 323] width 219 height 24
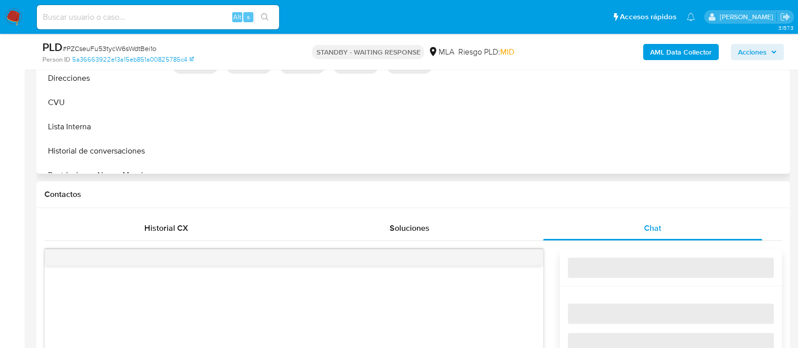
select select "10"
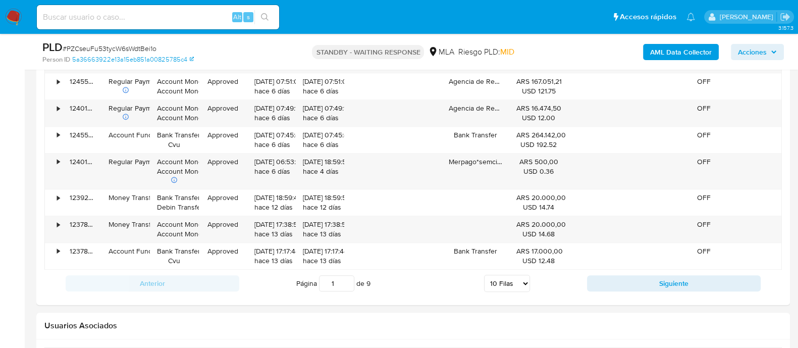
scroll to position [1008, 0]
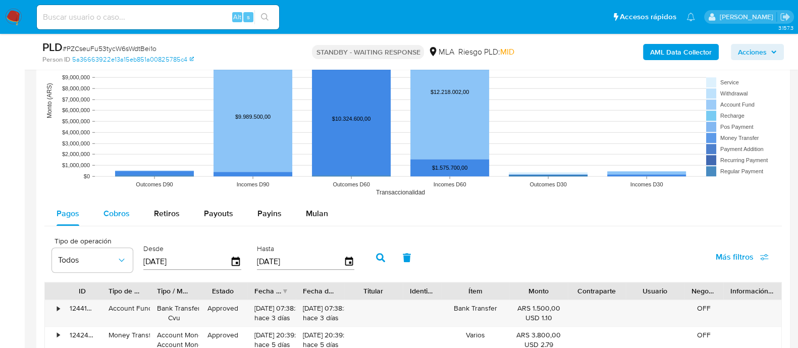
click at [124, 221] on div "Cobros" at bounding box center [116, 213] width 26 height 24
select select "10"
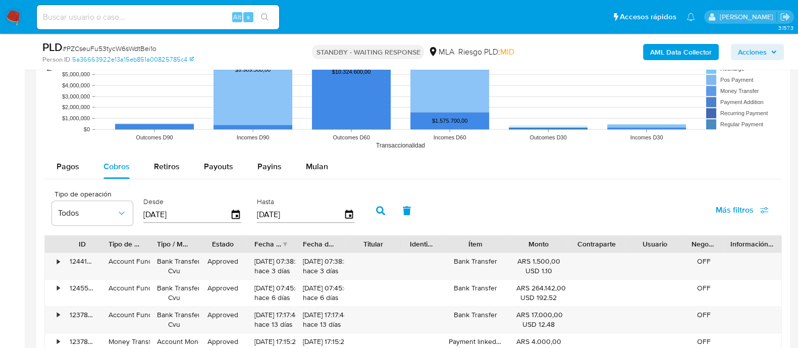
scroll to position [1072, 0]
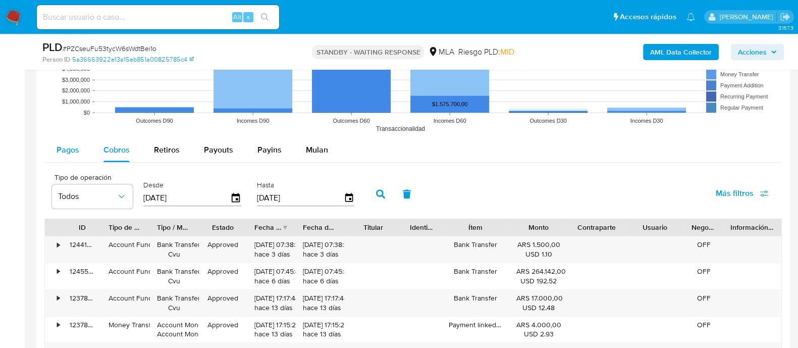
click at [85, 149] on button "Pagos" at bounding box center [67, 150] width 47 height 24
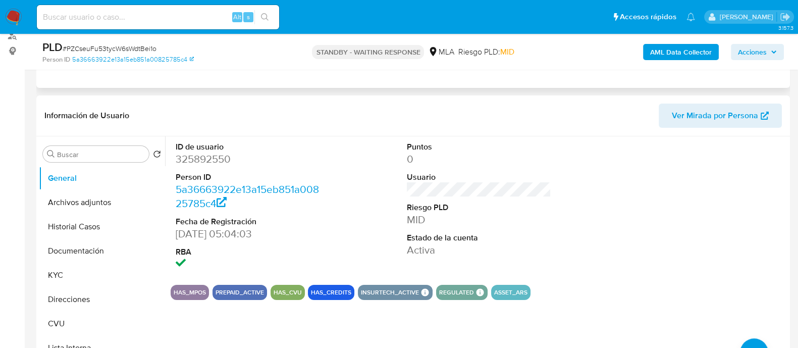
scroll to position [0, 0]
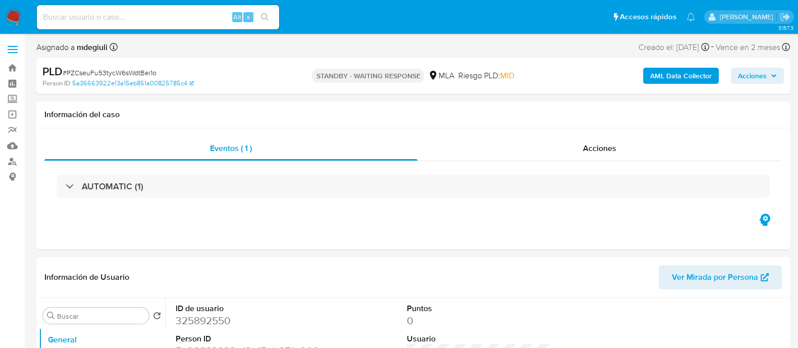
click at [132, 16] on input at bounding box center [158, 17] width 242 height 13
paste input "9telgunpd6ZUvnao3UjaPJlH"
type input "9telgunpd6ZUvnao3UjaPJlH"
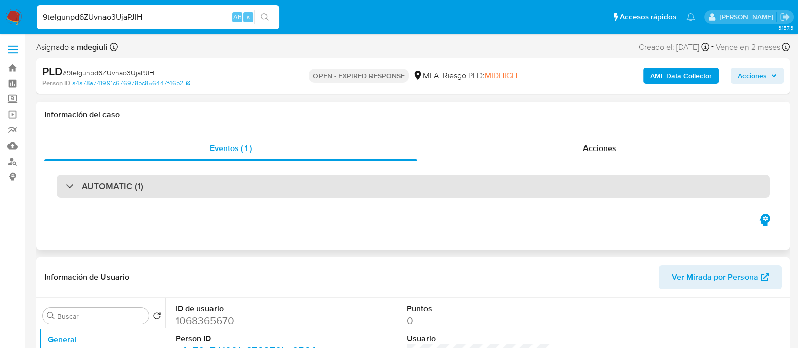
select select "10"
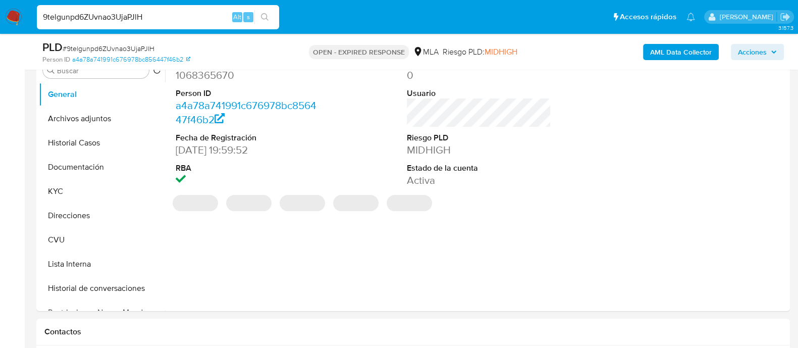
scroll to position [378, 0]
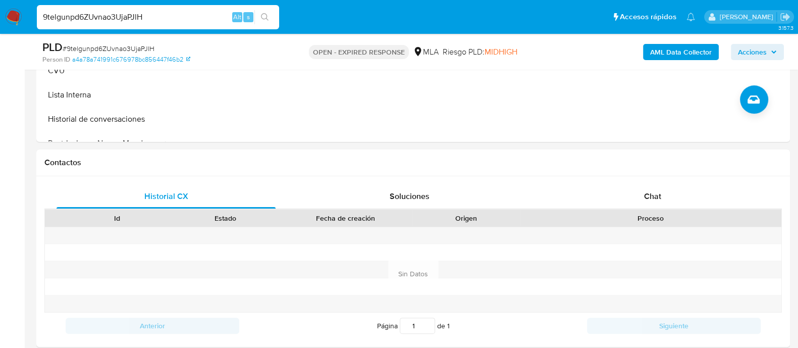
click at [608, 195] on div "Chat" at bounding box center [652, 196] width 219 height 24
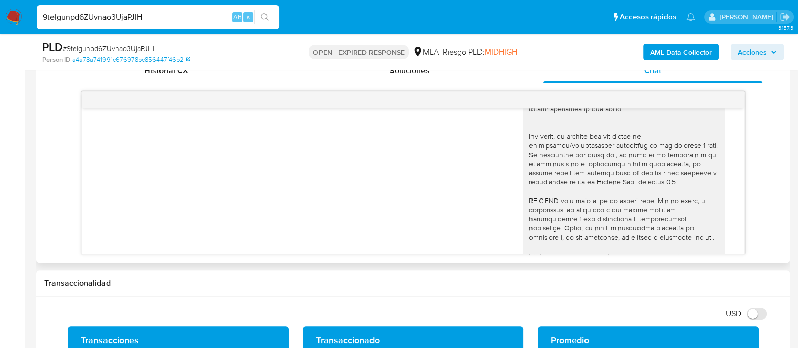
scroll to position [647, 0]
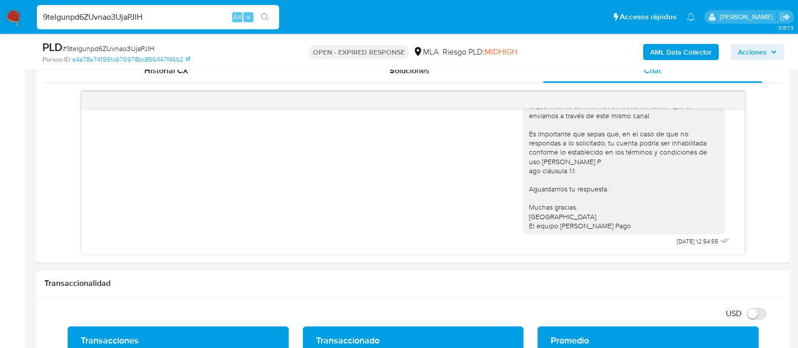
click at [152, 15] on input "9telgunpd6ZUvnao3UjaPJlH" at bounding box center [158, 17] width 242 height 13
paste input "cctx2O3h4va5098xt1jVWRmg"
type input "cctx2O3h4va5098xt1jVWRmg"
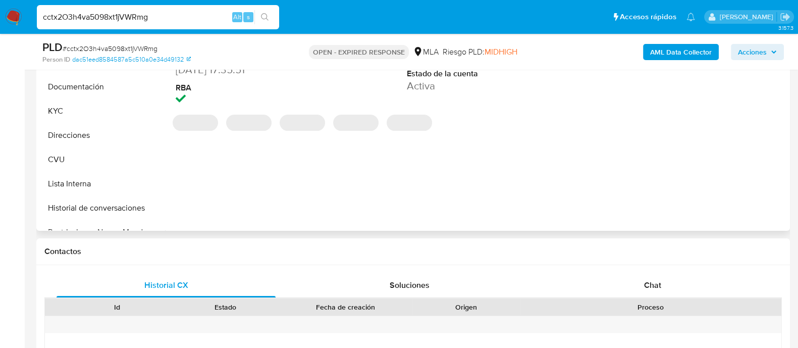
scroll to position [378, 0]
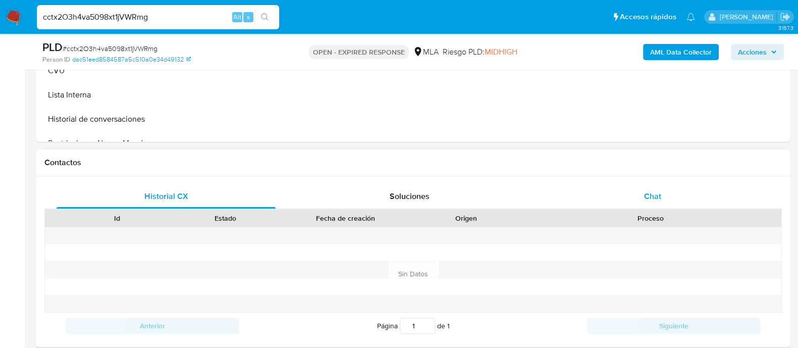
select select "10"
click at [638, 195] on div "Chat" at bounding box center [652, 196] width 219 height 24
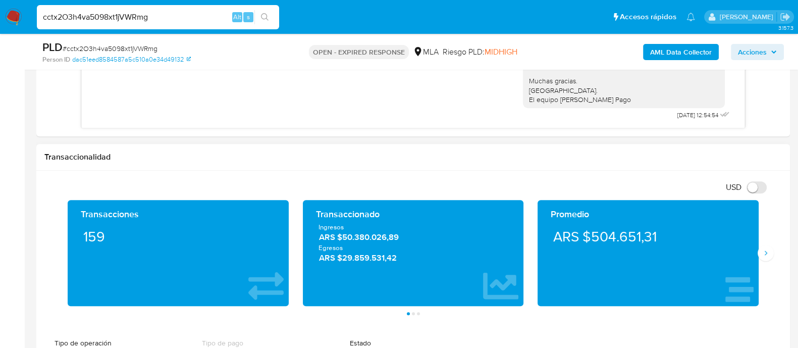
scroll to position [631, 0]
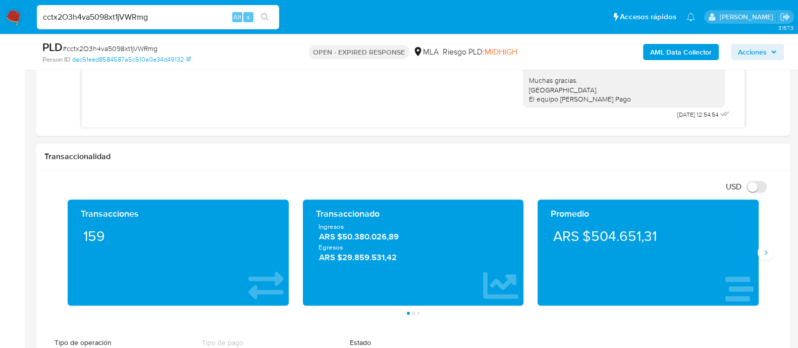
click at [131, 27] on div "cctx2O3h4va5098xt1jVWRmg Alt s" at bounding box center [158, 17] width 242 height 24
click at [133, 15] on input "cctx2O3h4va5098xt1jVWRmg" at bounding box center [158, 17] width 242 height 13
paste input "iT57xkVV5jhu1quEsx65zRH5"
type input "iT57xkVV5jhu1quEsx65zRH5"
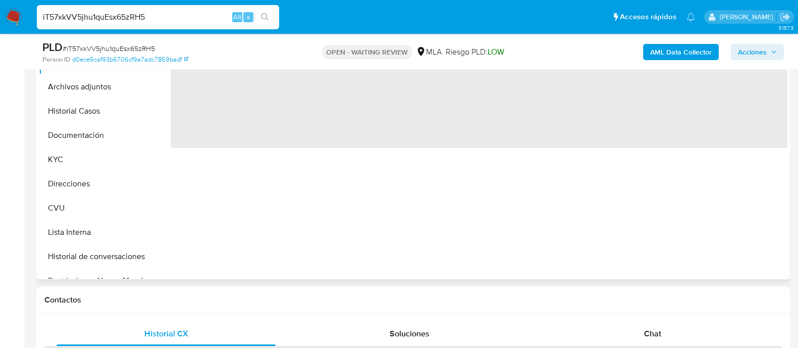
scroll to position [252, 0]
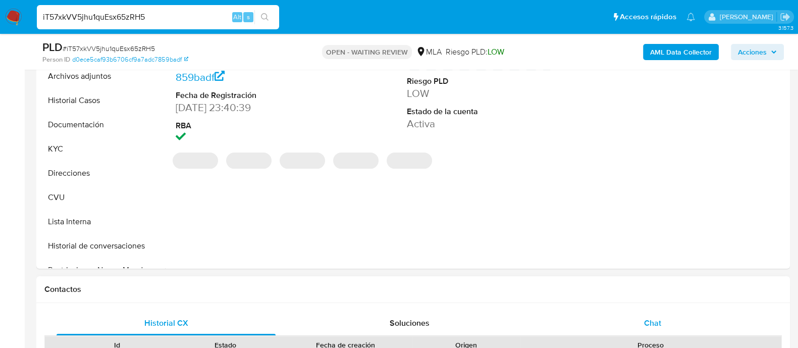
click at [638, 325] on div "Chat" at bounding box center [652, 323] width 219 height 24
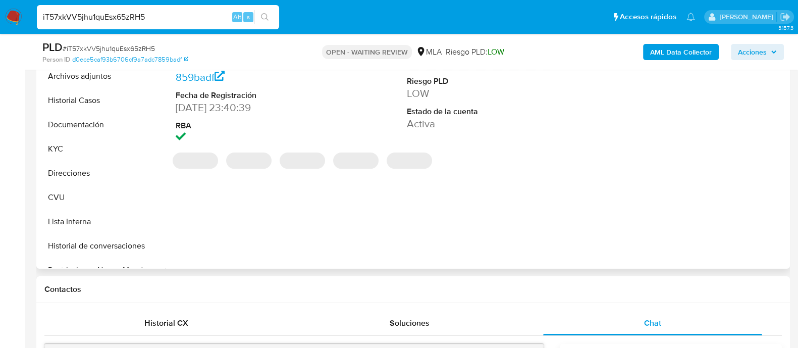
select select "10"
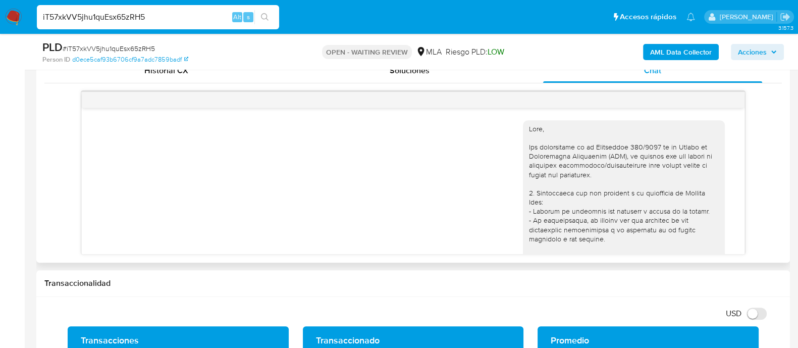
scroll to position [593, 0]
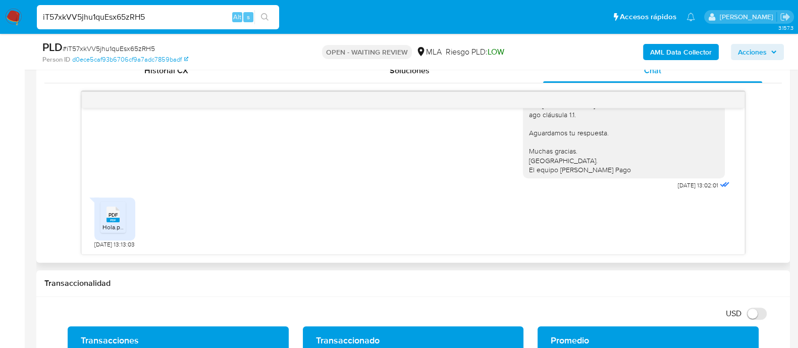
click at [113, 212] on span "PDF" at bounding box center [113, 214] width 10 height 7
click at [82, 16] on input "iT57xkVV5jhu1quEsx65zRH5" at bounding box center [158, 17] width 242 height 13
click at [81, 16] on input "iT57xkVV5jhu1quEsx65zRH5" at bounding box center [158, 17] width 242 height 13
paste input "MJdG8SS7OfyDuOD0jfYMM1a3"
type input "MJdG8SS7OfyDuOD0jfYMM1a3"
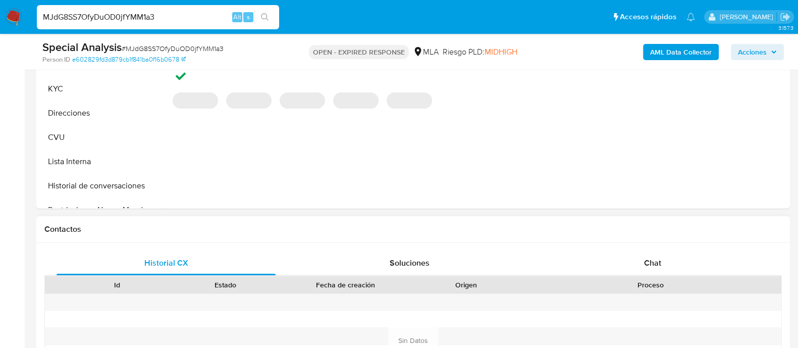
scroll to position [315, 0]
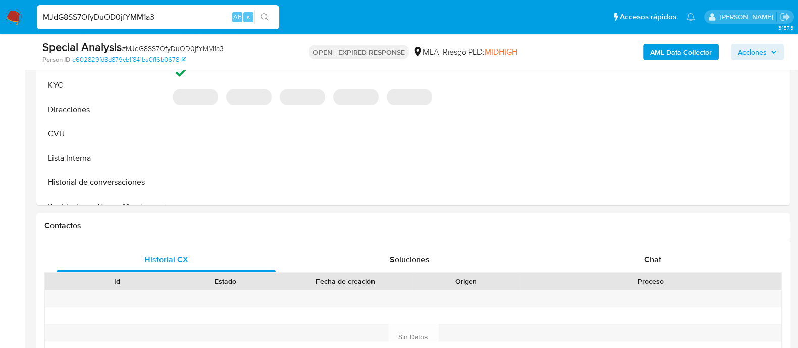
select select "10"
click at [637, 246] on div "Historial CX Soluciones Chat Id Estado Fecha de creación Origen Proceso Anterio…" at bounding box center [412, 324] width 753 height 171
click at [625, 253] on div "Chat" at bounding box center [652, 259] width 219 height 24
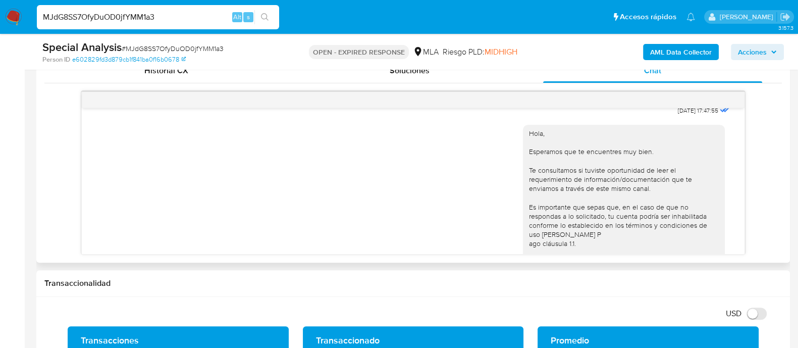
scroll to position [467, 0]
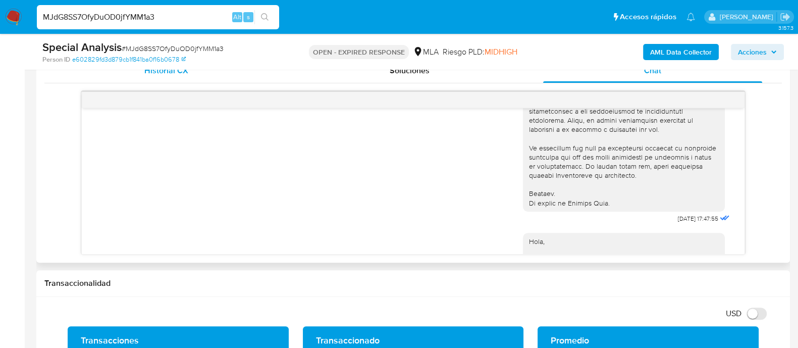
click at [187, 75] on div "Historial CX" at bounding box center [165, 71] width 219 height 24
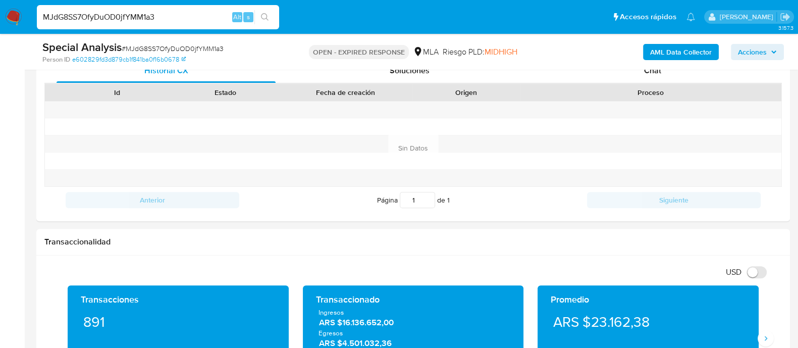
click at [125, 16] on input "MJdG8SS7OfyDuOD0jfYMM1a3" at bounding box center [158, 17] width 242 height 13
paste input "AepGSERPWzzuqwHdVMxxwqWO"
type input "AepGSERPWzzuqwHdVMxxwqWO"
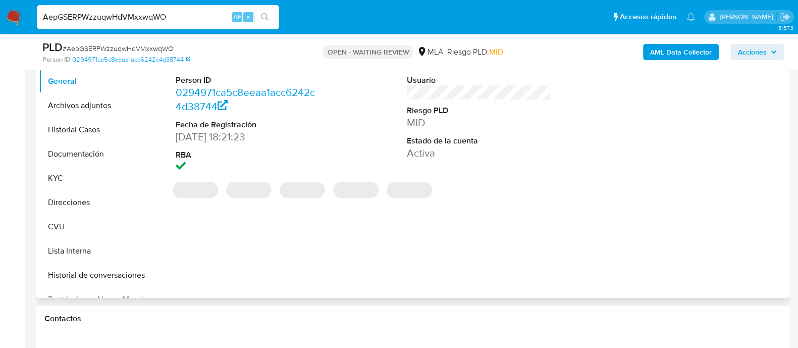
scroll to position [252, 0]
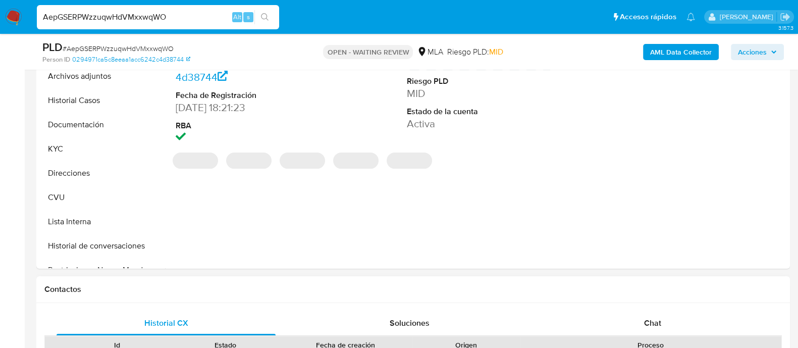
select select "10"
click at [648, 311] on div "Chat" at bounding box center [652, 323] width 219 height 24
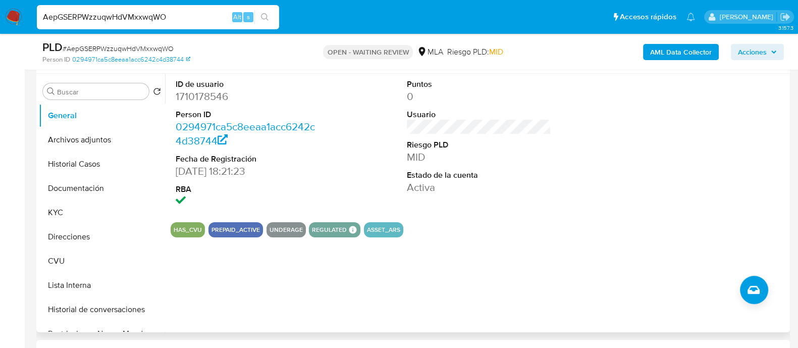
scroll to position [63, 0]
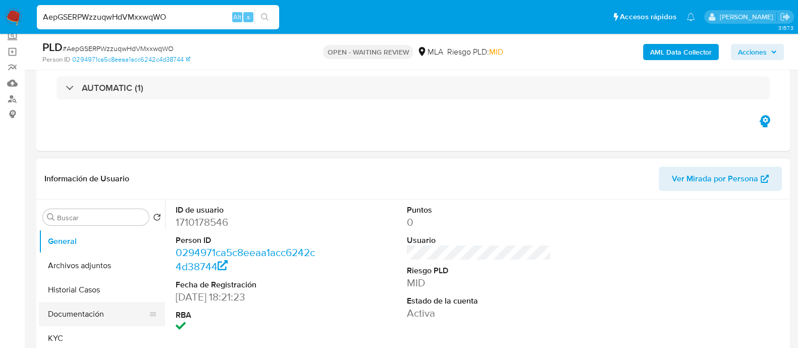
click at [93, 314] on button "Documentación" at bounding box center [98, 314] width 118 height 24
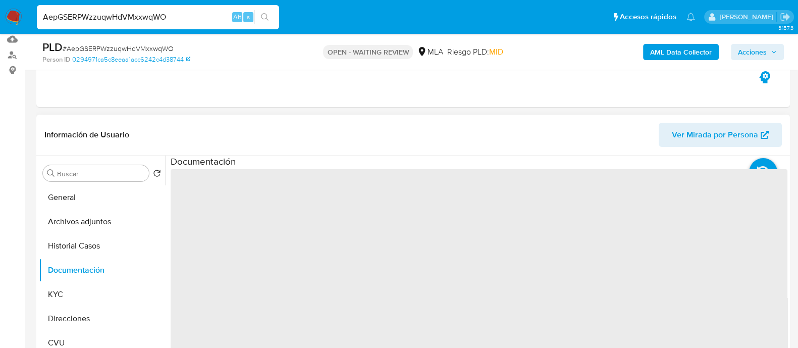
scroll to position [126, 0]
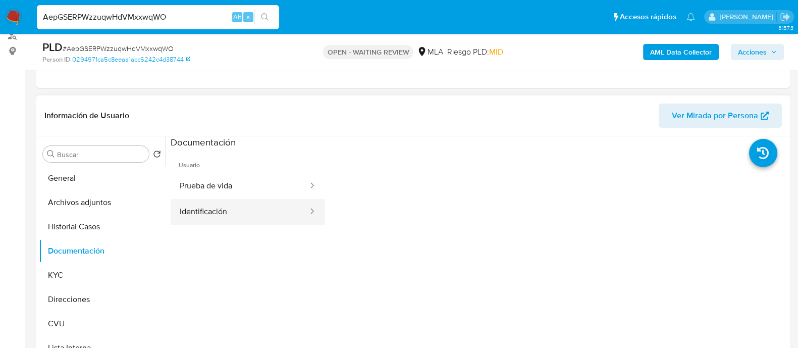
click at [247, 205] on button "Identificación" at bounding box center [240, 212] width 138 height 26
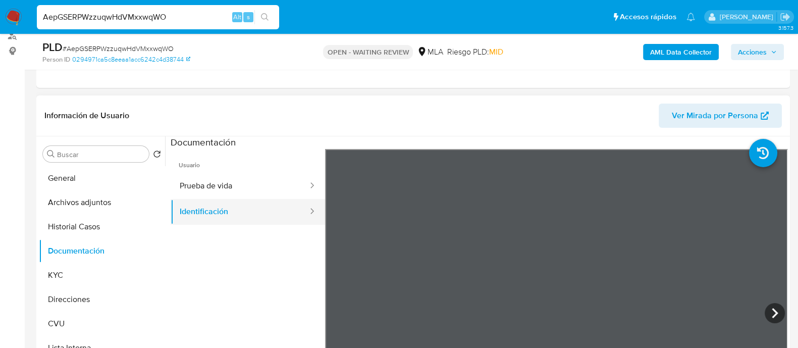
click at [262, 199] on button "Identificación" at bounding box center [240, 212] width 138 height 26
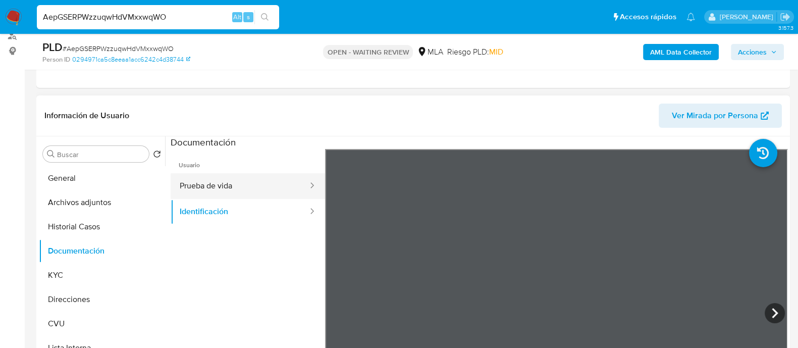
click at [261, 183] on button "Prueba de vida" at bounding box center [240, 186] width 138 height 26
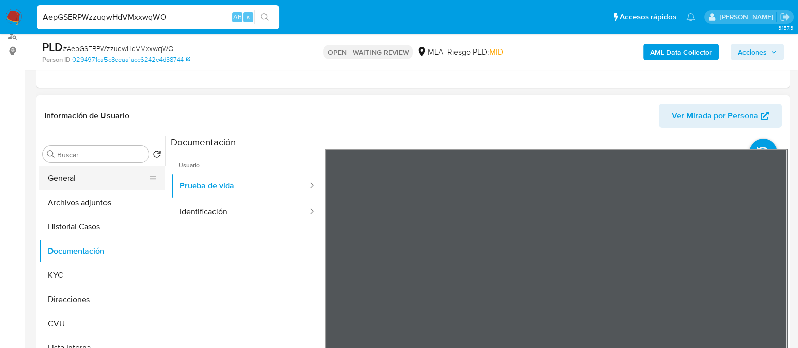
click at [106, 184] on button "General" at bounding box center [98, 178] width 118 height 24
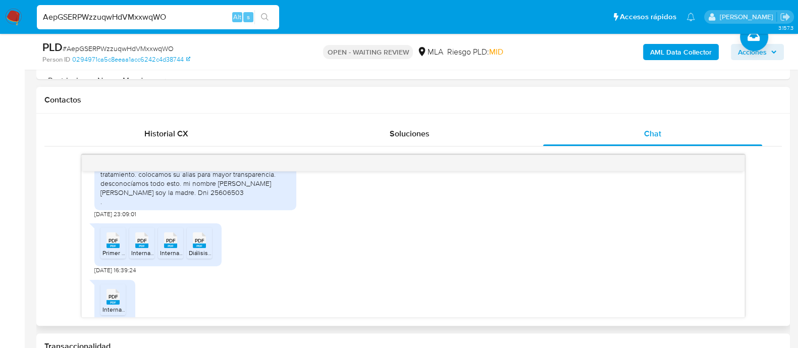
scroll to position [1069, 0]
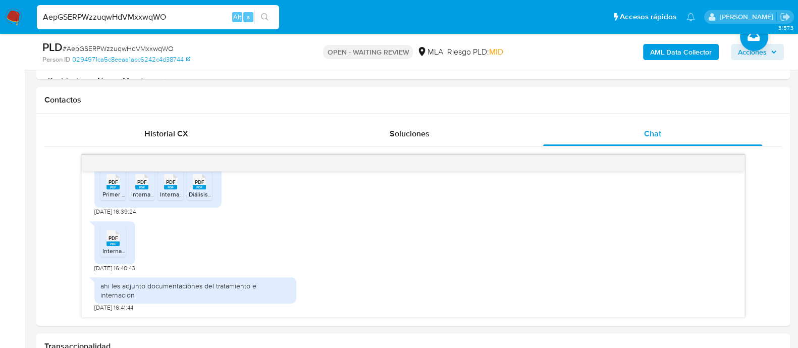
click at [133, 17] on input "AepGSERPWzzuqwHdVMxxwqWO" at bounding box center [158, 17] width 242 height 13
paste input "vPlx5F7SW6FCTRWiuPQEOKqw"
type input "vPlx5F7SW6FCTRWiuPQEOKqw"
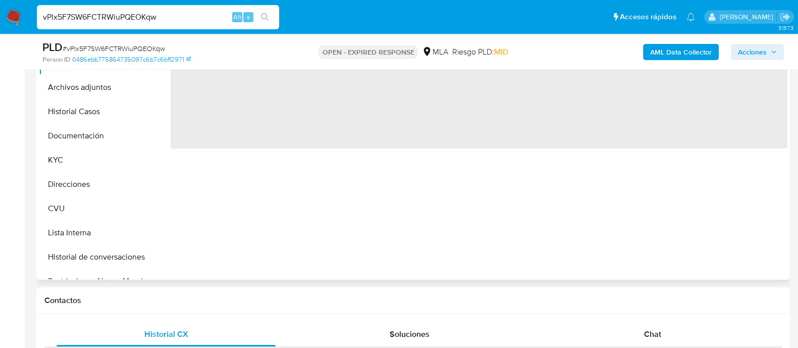
scroll to position [252, 0]
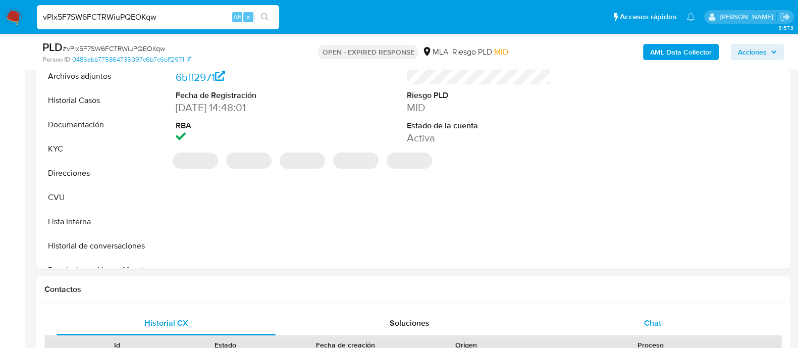
click at [632, 314] on div "Chat" at bounding box center [652, 323] width 219 height 24
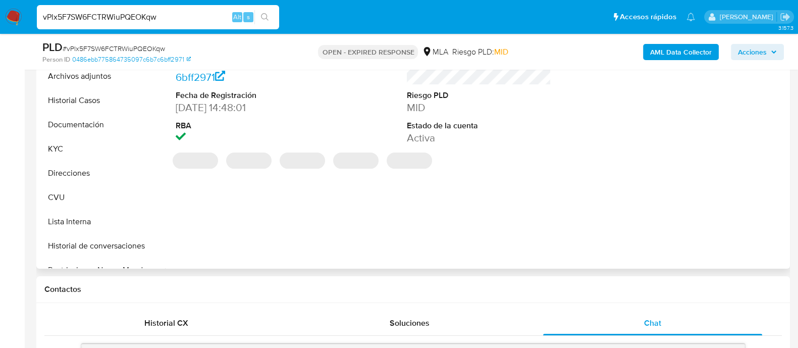
scroll to position [441, 0]
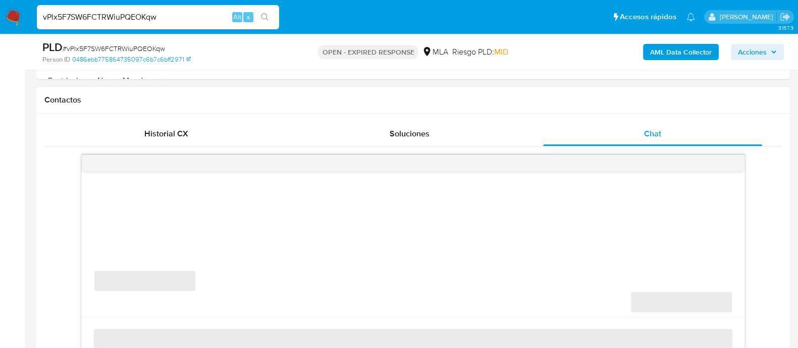
select select "10"
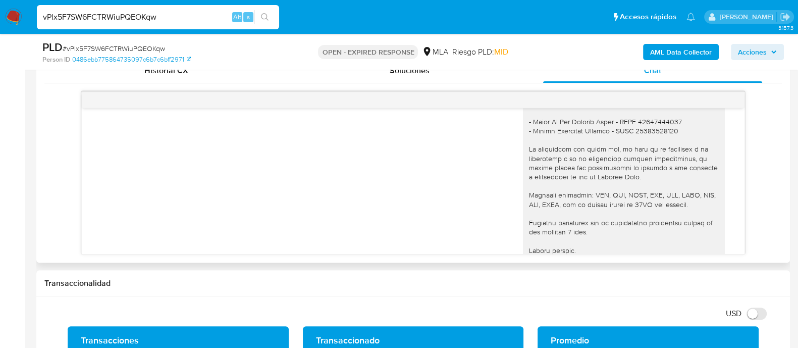
scroll to position [942, 0]
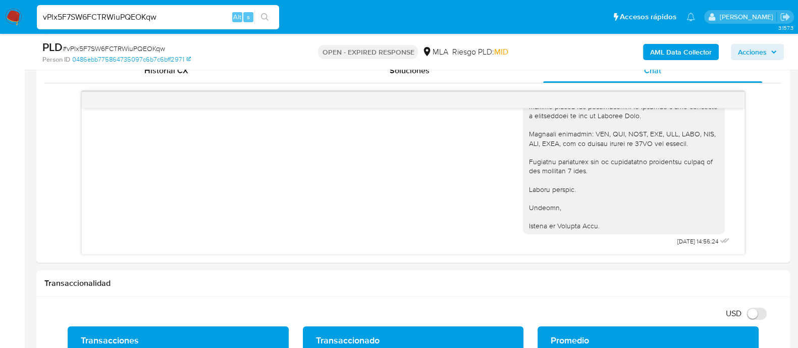
click at [155, 9] on div "vPlx5F7SW6FCTRWiuPQEOKqw Alt s" at bounding box center [158, 17] width 242 height 24
click at [136, 15] on input "vPlx5F7SW6FCTRWiuPQEOKqw" at bounding box center [158, 17] width 242 height 13
click at [135, 15] on input "vPlx5F7SW6FCTRWiuPQEOKqw" at bounding box center [158, 17] width 242 height 13
paste input "LFDLYfcEuhTbFyOzFM63INbK"
type input "LFDLYfcEuhTbFyOzFM63INbK"
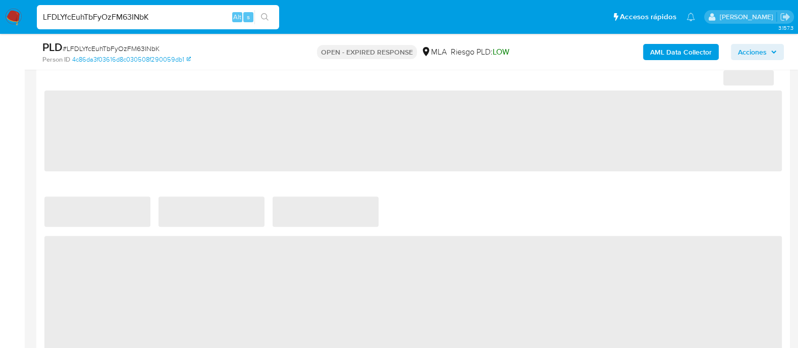
select select "10"
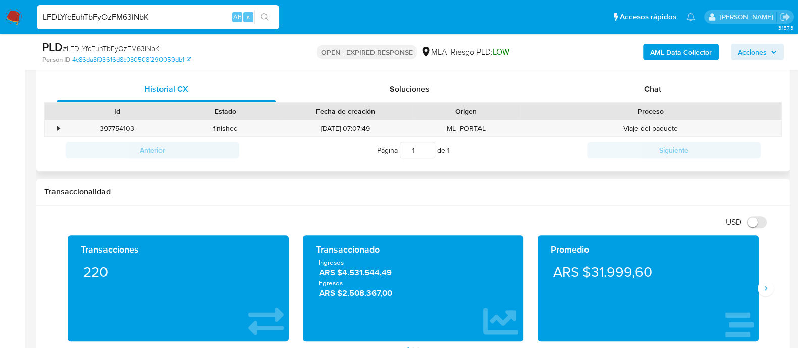
scroll to position [315, 0]
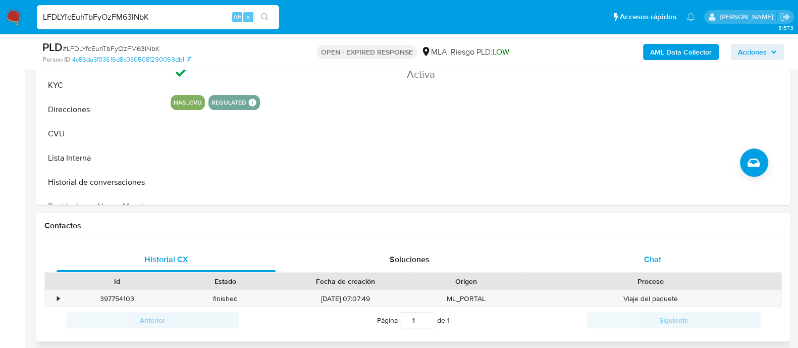
click at [583, 256] on div "Chat" at bounding box center [652, 259] width 219 height 24
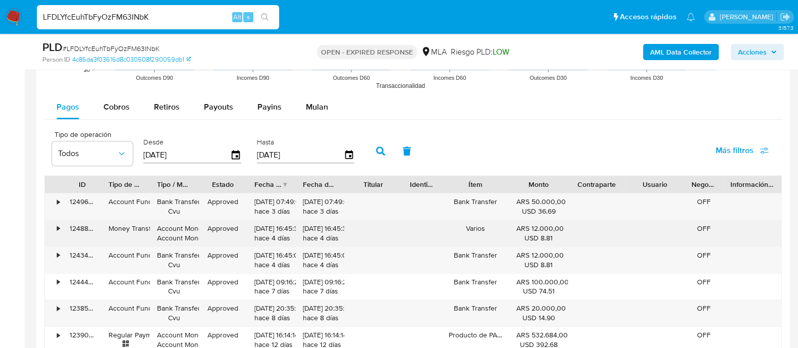
scroll to position [1135, 0]
